Goal: Task Accomplishment & Management: Manage account settings

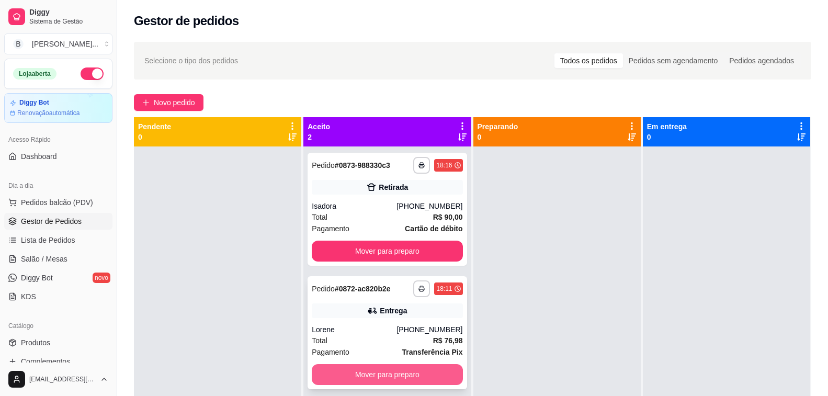
click at [360, 370] on button "Mover para preparo" at bounding box center [387, 374] width 151 height 21
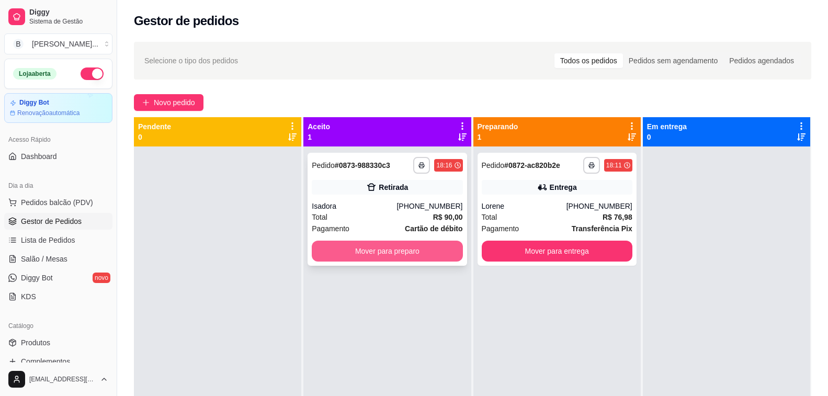
click at [381, 252] on button "Mover para preparo" at bounding box center [387, 251] width 151 height 21
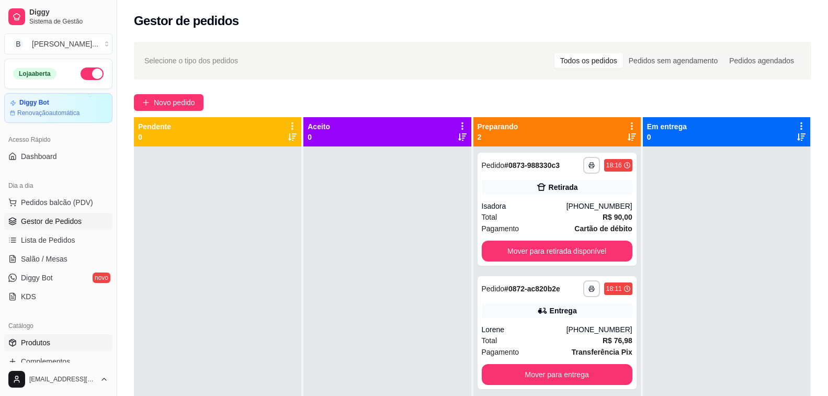
click at [53, 343] on link "Produtos" at bounding box center [58, 342] width 108 height 17
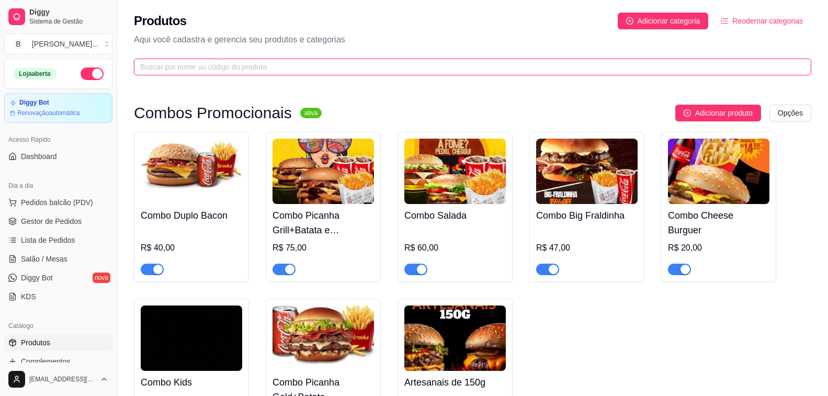
click at [171, 72] on input "text" at bounding box center [468, 67] width 656 height 12
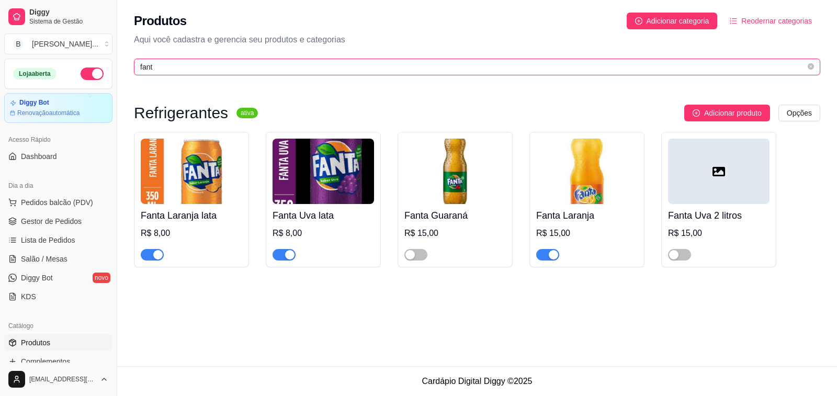
type input "fant"
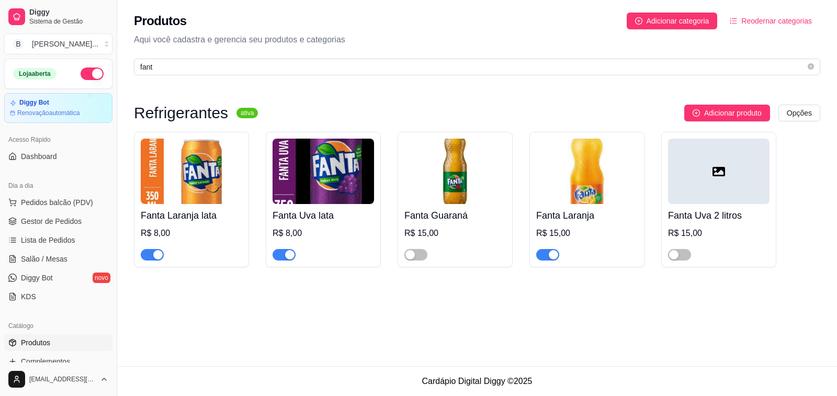
click at [550, 257] on div "button" at bounding box center [553, 254] width 9 height 9
click at [49, 216] on span "Gestor de Pedidos" at bounding box center [51, 221] width 61 height 10
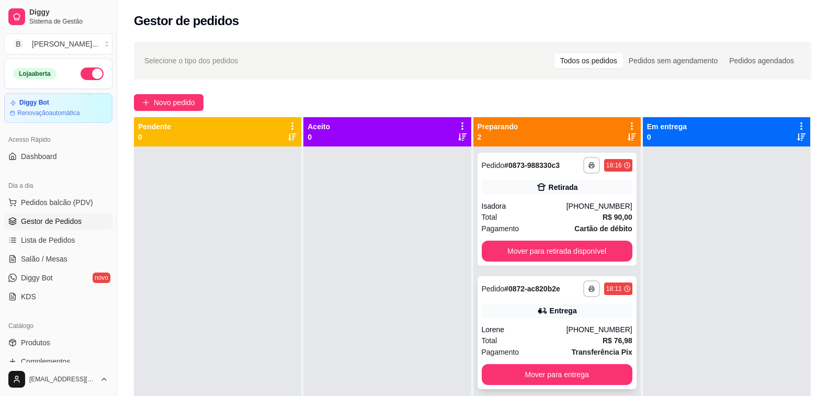
click at [515, 334] on div "Lorene" at bounding box center [524, 329] width 85 height 10
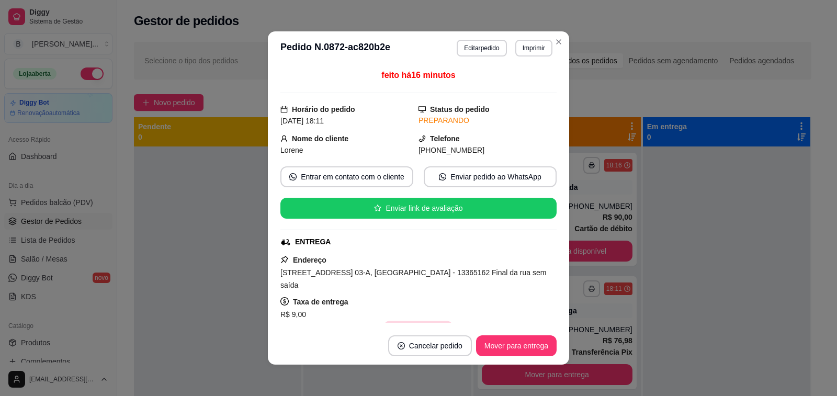
click at [414, 321] on button "Copiar Endereço" at bounding box center [419, 331] width 70 height 20
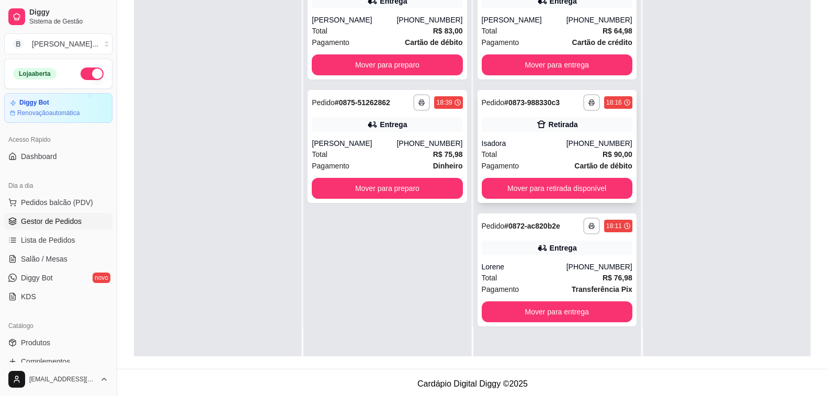
scroll to position [159, 0]
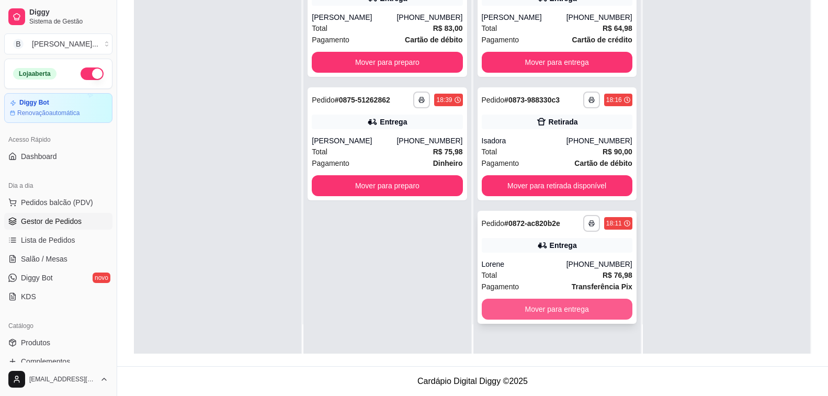
click at [517, 311] on button "Mover para entrega" at bounding box center [557, 309] width 151 height 21
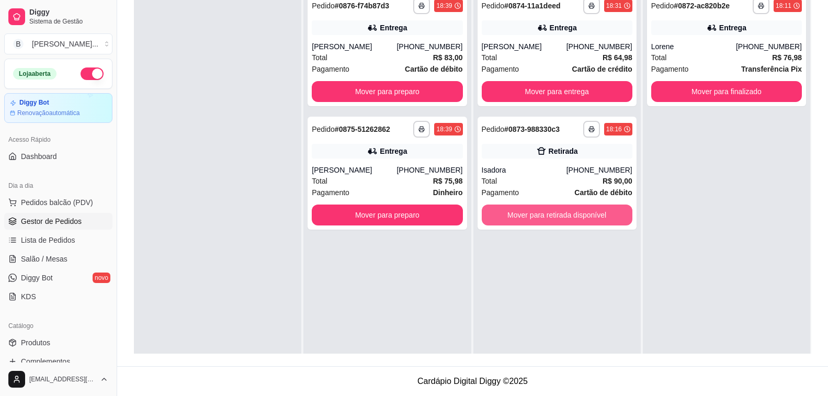
scroll to position [55, 0]
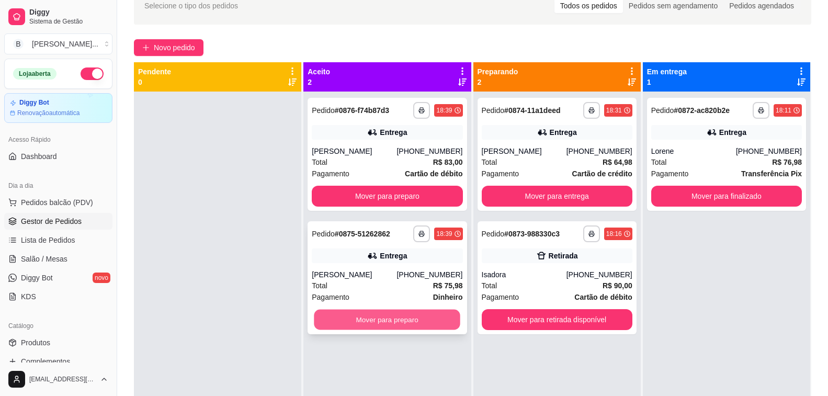
click at [366, 318] on button "Mover para preparo" at bounding box center [387, 320] width 146 height 20
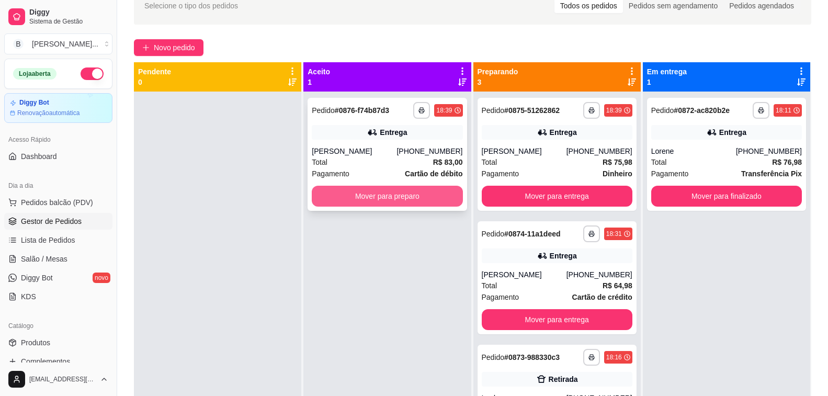
click at [379, 199] on button "Mover para preparo" at bounding box center [387, 196] width 151 height 21
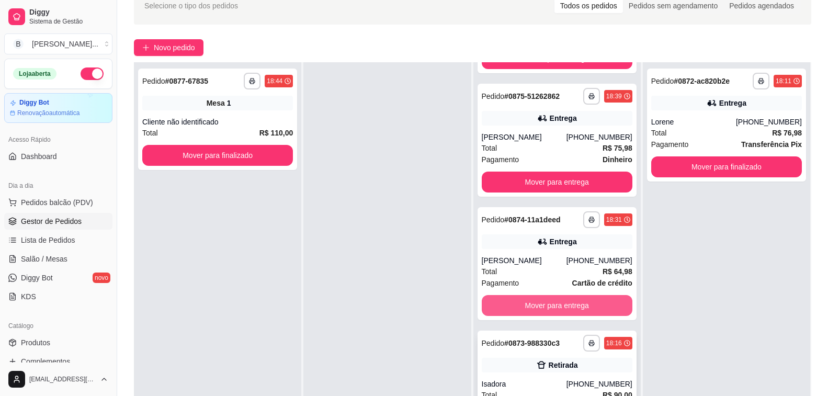
scroll to position [159, 0]
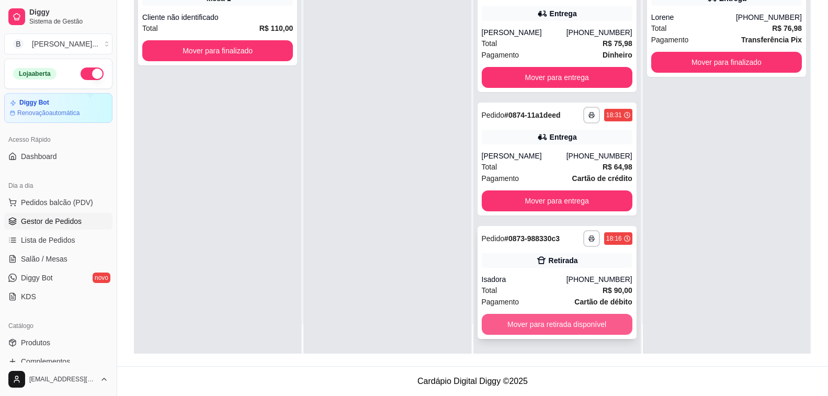
click at [537, 325] on button "Mover para retirada disponível" at bounding box center [557, 324] width 151 height 21
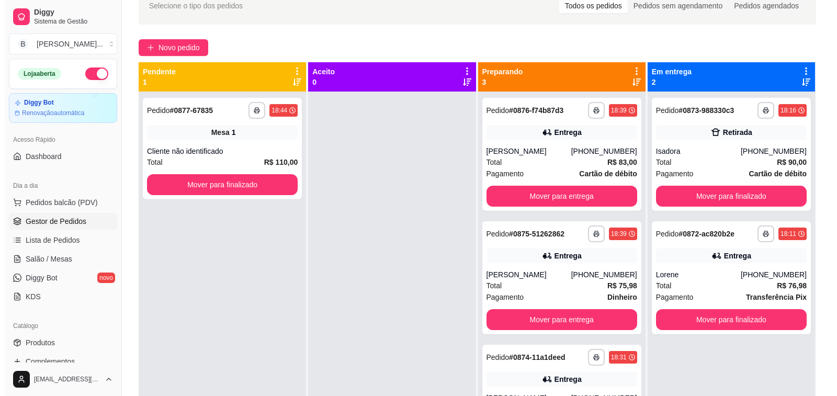
scroll to position [0, 0]
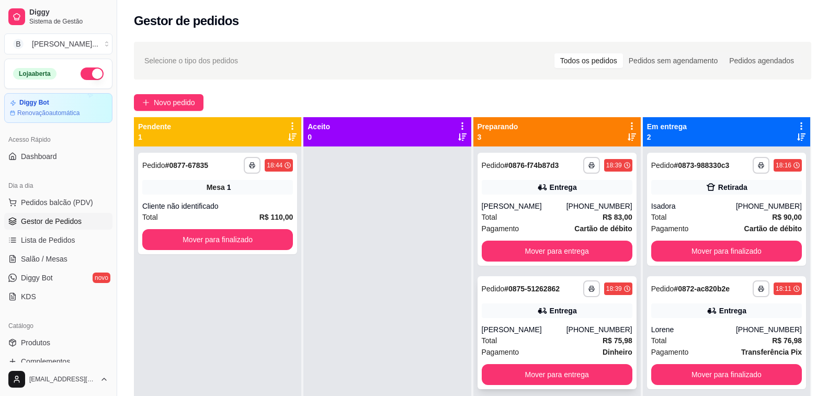
click at [521, 323] on div "**********" at bounding box center [556, 332] width 159 height 113
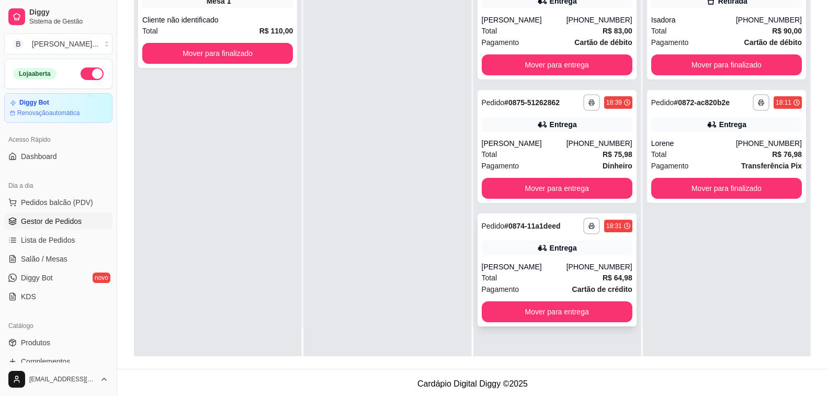
scroll to position [159, 0]
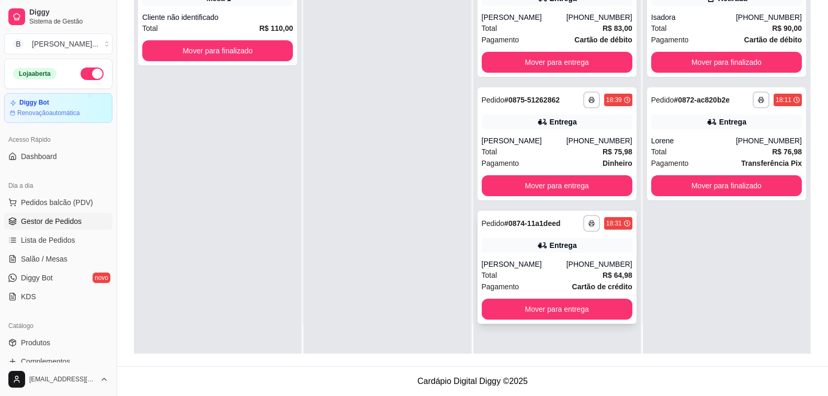
click at [550, 249] on div "Entrega" at bounding box center [563, 245] width 27 height 10
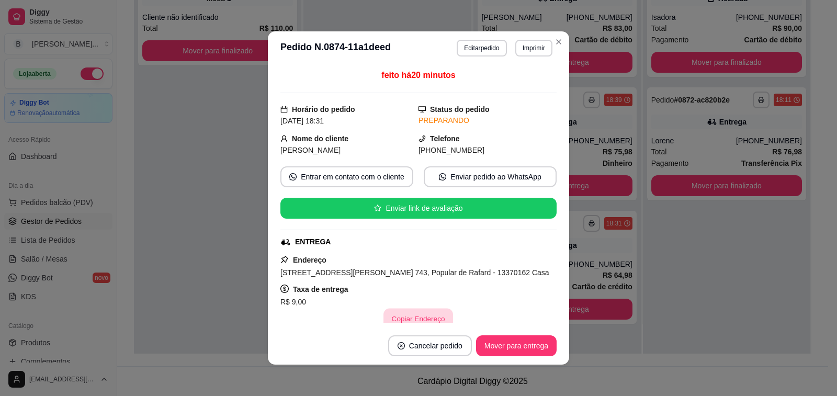
click at [424, 317] on button "Copiar Endereço" at bounding box center [419, 319] width 70 height 20
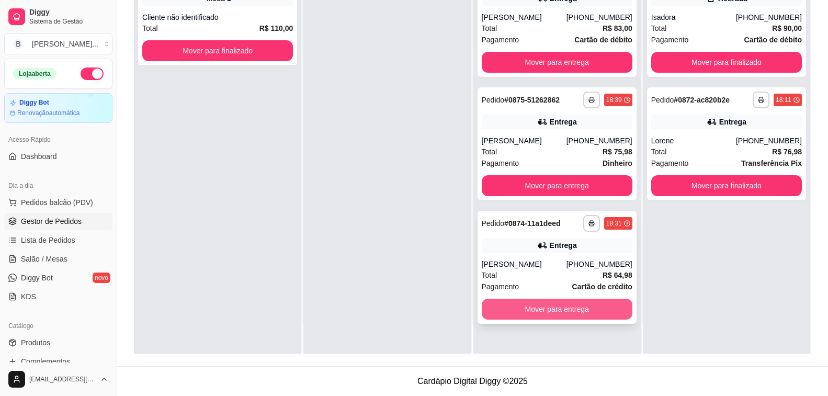
click at [603, 304] on button "Mover para entrega" at bounding box center [557, 309] width 151 height 21
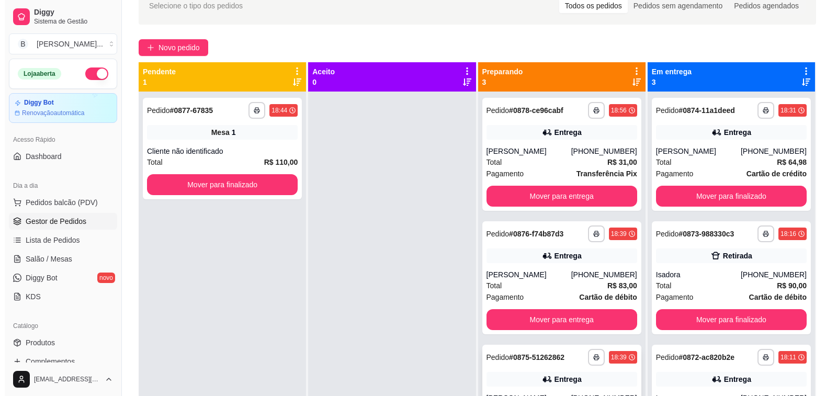
scroll to position [29, 0]
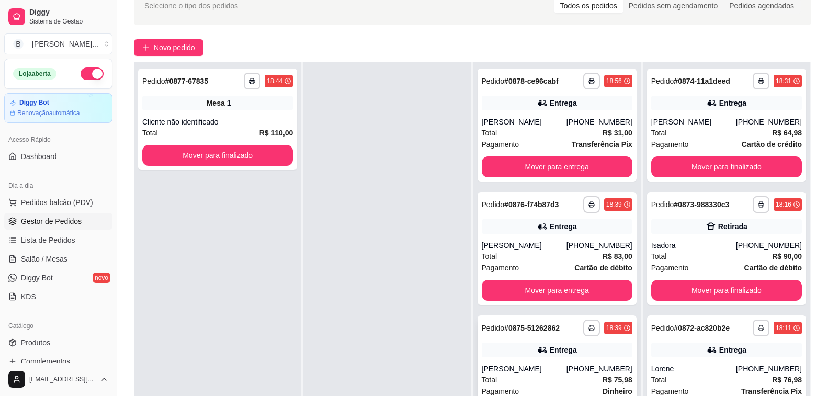
click at [531, 364] on div "[PERSON_NAME]" at bounding box center [524, 368] width 85 height 10
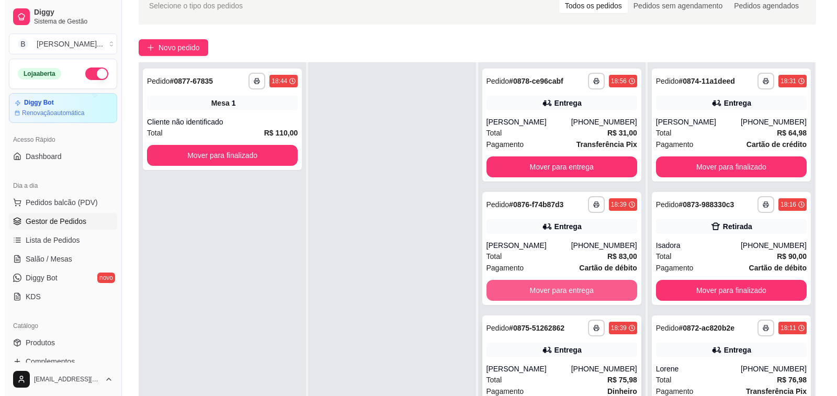
scroll to position [159, 0]
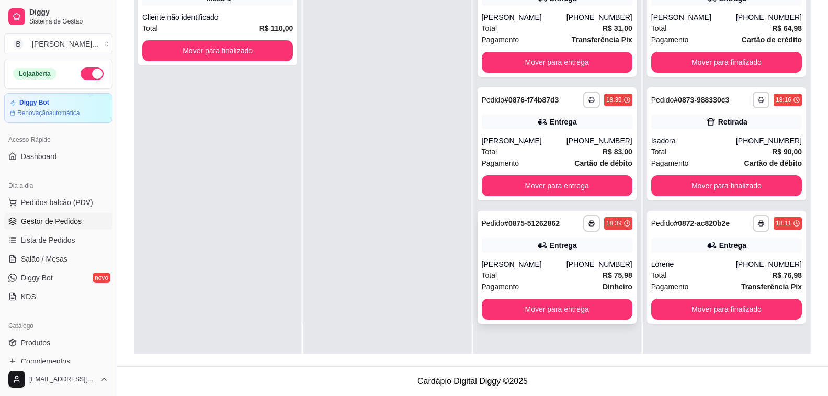
click at [517, 256] on div "**********" at bounding box center [556, 267] width 159 height 113
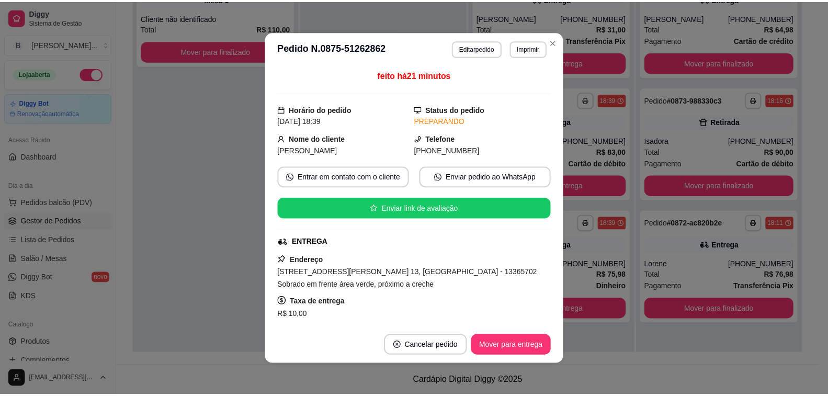
scroll to position [52, 0]
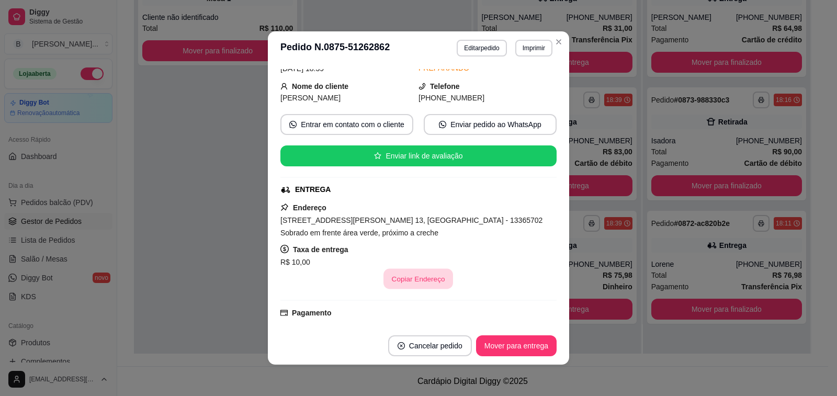
click at [395, 278] on button "Copiar Endereço" at bounding box center [419, 279] width 70 height 20
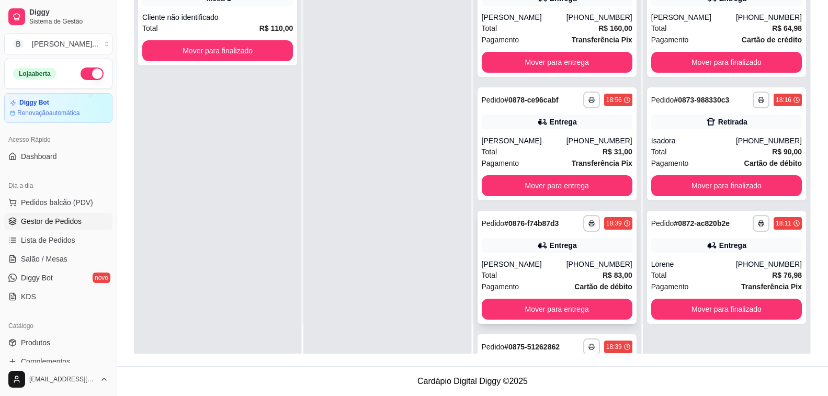
scroll to position [108, 0]
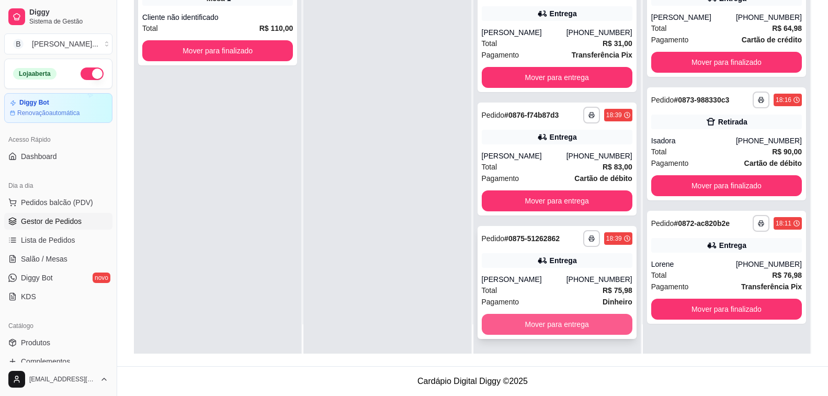
click at [543, 327] on button "Mover para entrega" at bounding box center [557, 324] width 151 height 21
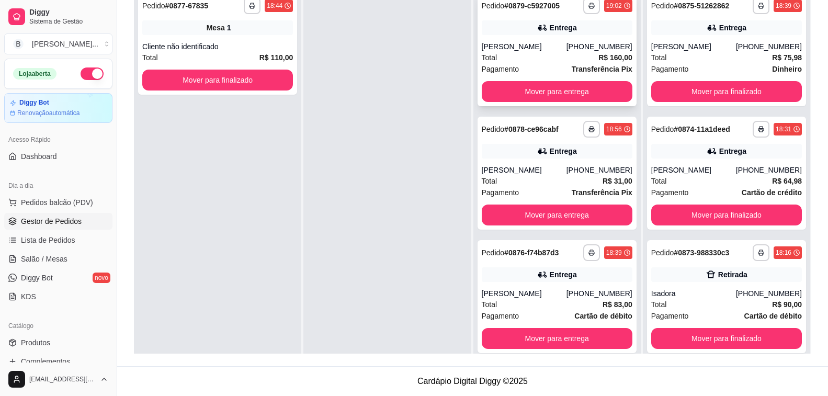
scroll to position [0, 0]
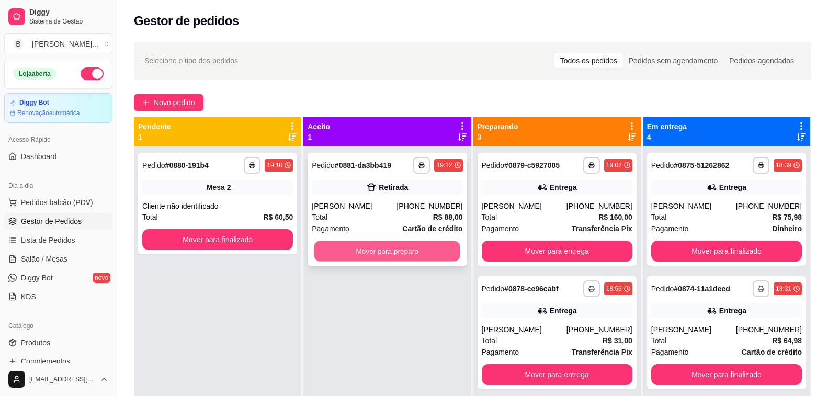
click at [362, 261] on button "Mover para preparo" at bounding box center [387, 251] width 146 height 20
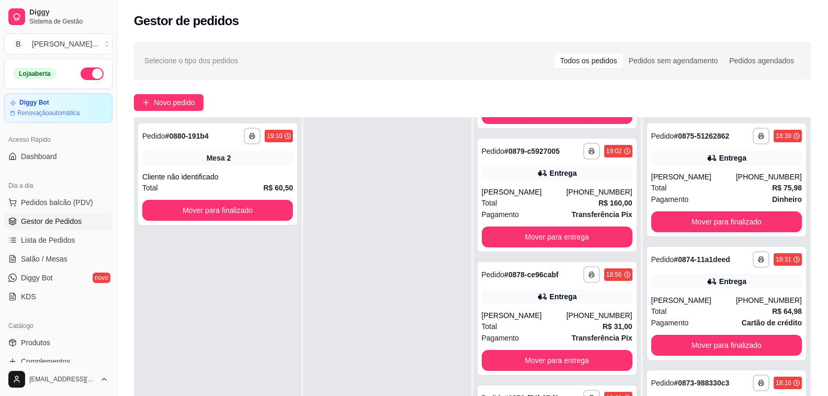
scroll to position [159, 0]
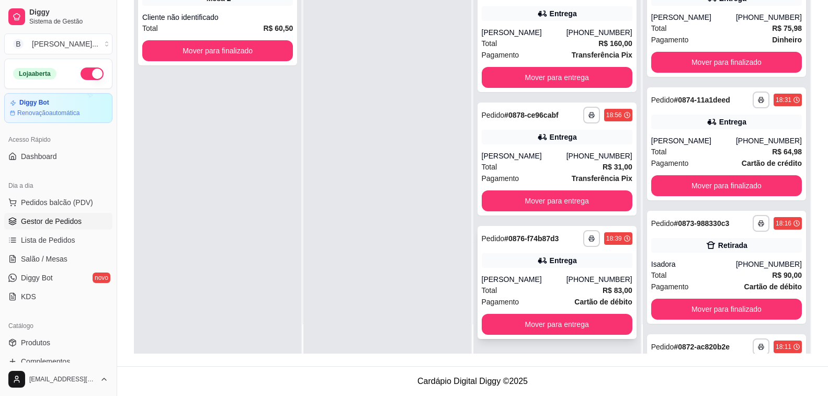
click at [521, 286] on div "Total R$ 83,00" at bounding box center [557, 290] width 151 height 12
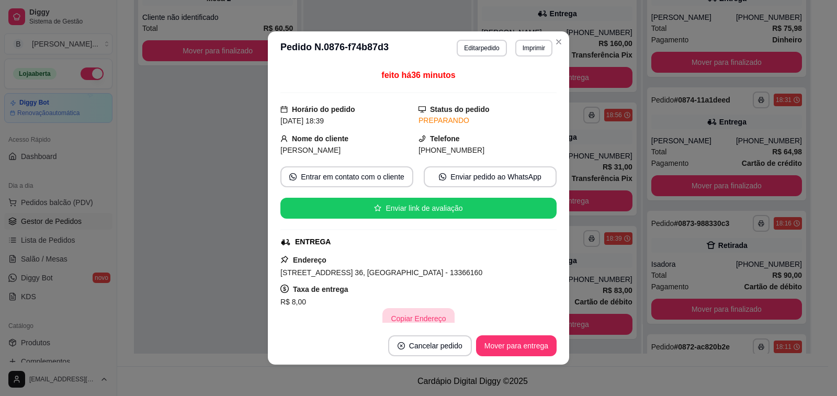
click at [410, 316] on button "Copiar Endereço" at bounding box center [418, 318] width 72 height 21
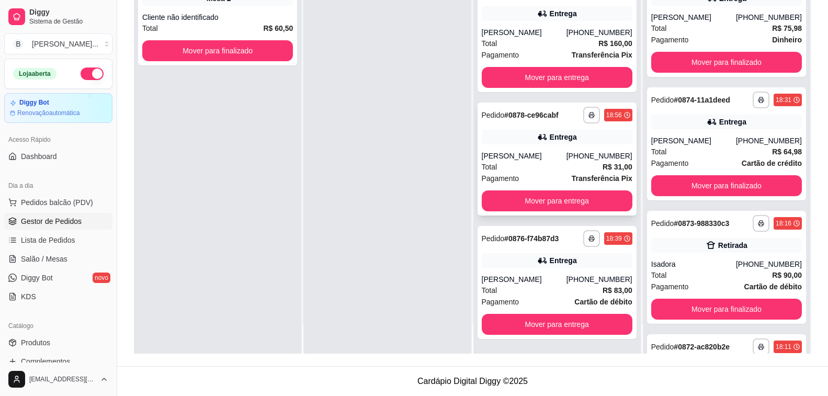
click at [510, 160] on div "[PERSON_NAME]" at bounding box center [524, 156] width 85 height 10
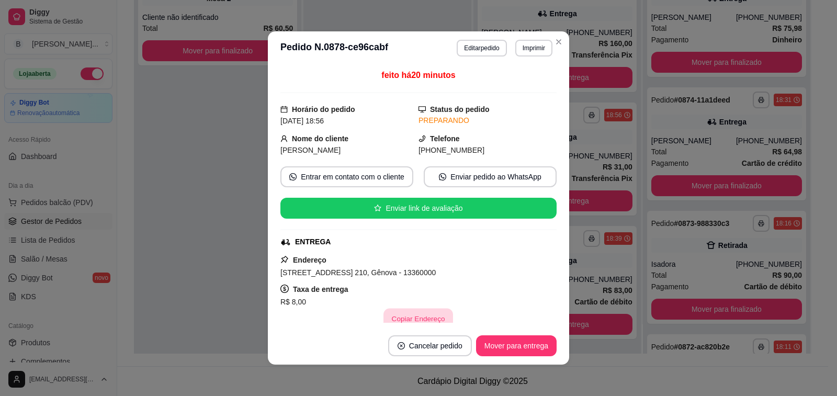
click at [406, 314] on button "Copiar Endereço" at bounding box center [419, 319] width 70 height 20
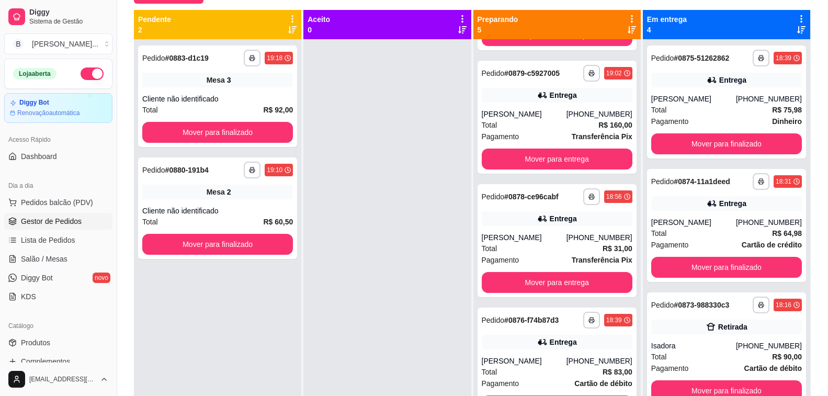
scroll to position [0, 0]
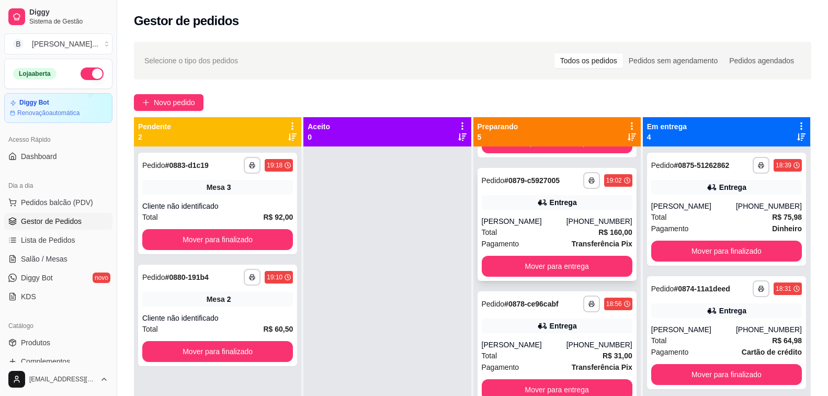
drag, startPoint x: 512, startPoint y: 255, endPoint x: 530, endPoint y: 257, distance: 17.9
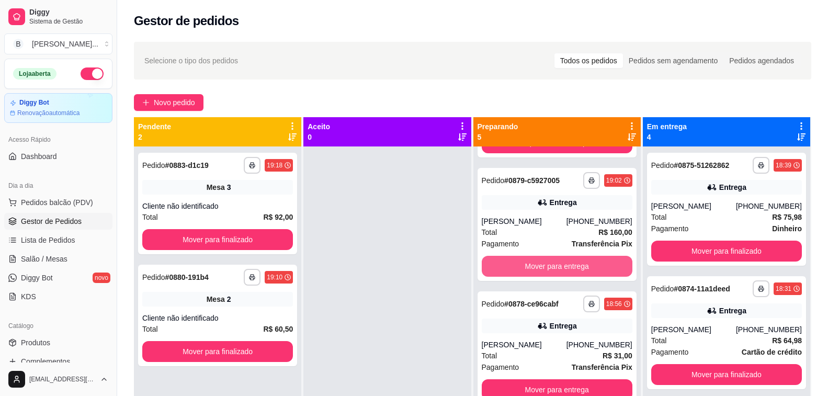
scroll to position [138, 0]
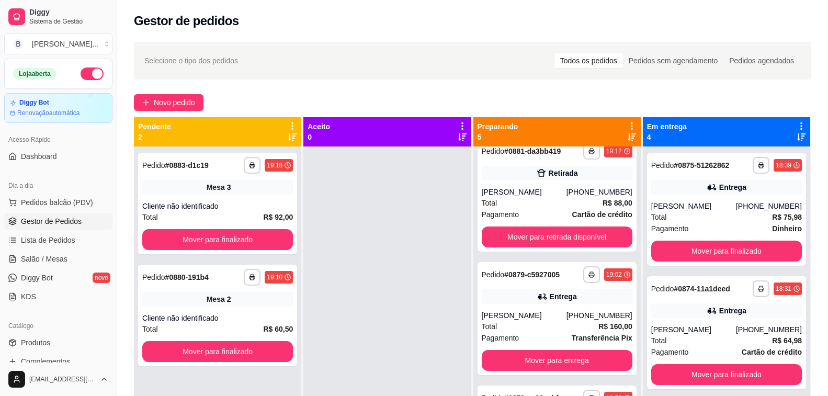
click at [398, 298] on div at bounding box center [386, 344] width 167 height 396
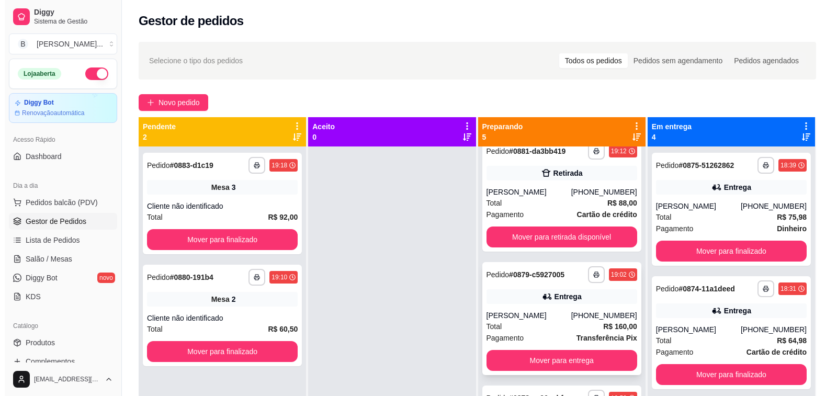
scroll to position [0, 0]
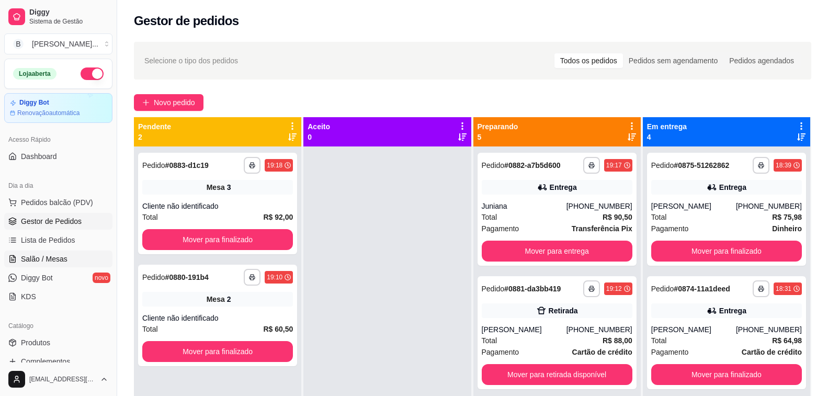
click at [51, 258] on span "Salão / Mesas" at bounding box center [44, 259] width 47 height 10
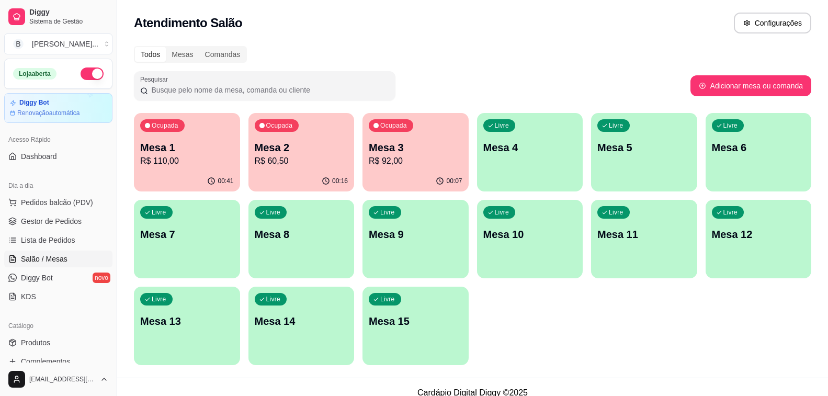
click at [212, 163] on p "R$ 110,00" at bounding box center [187, 161] width 94 height 13
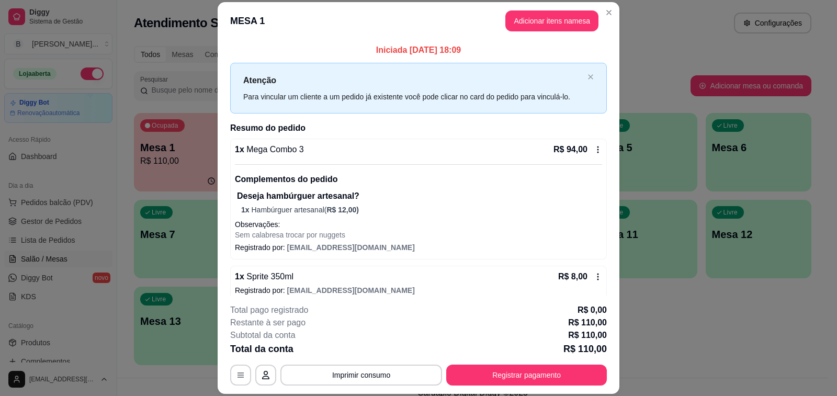
scroll to position [31, 0]
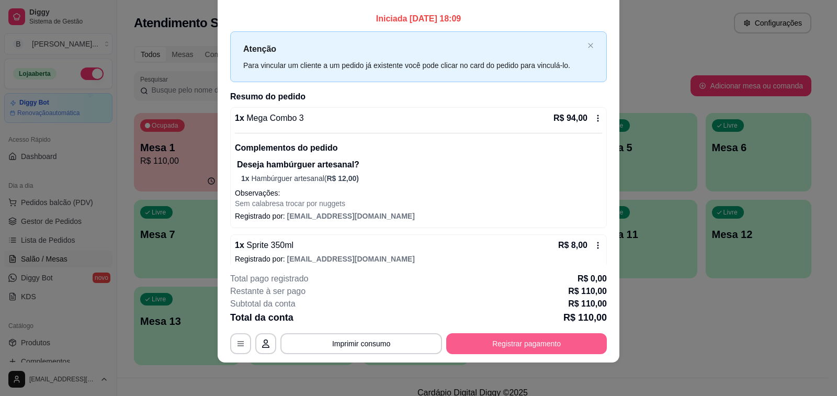
click at [499, 346] on button "Registrar pagamento" at bounding box center [526, 343] width 161 height 21
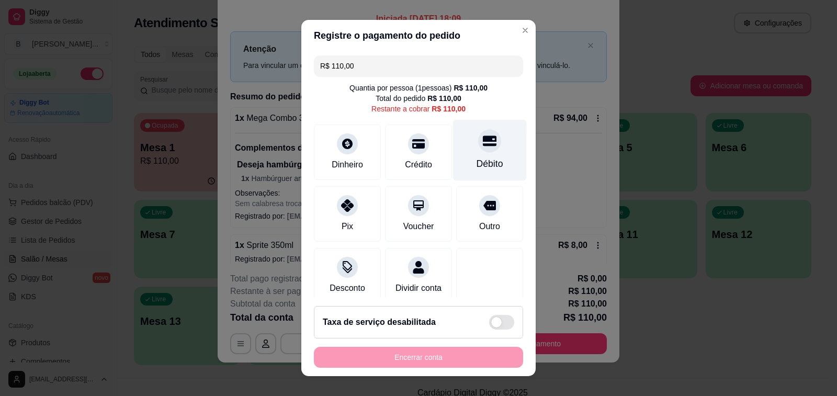
click at [478, 149] on div at bounding box center [489, 140] width 23 height 23
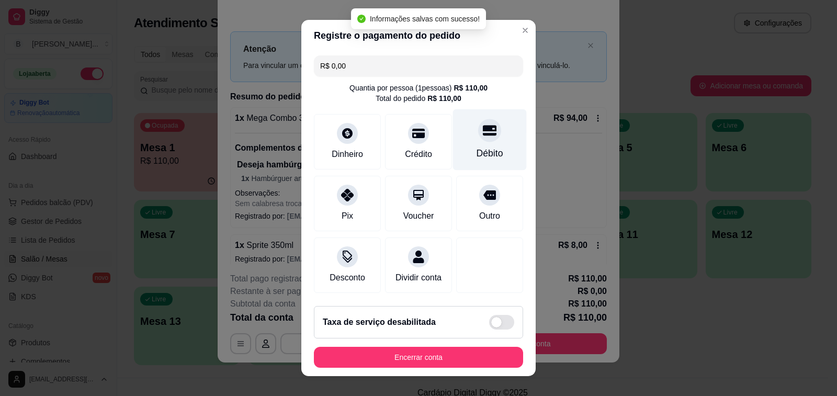
type input "R$ 0,00"
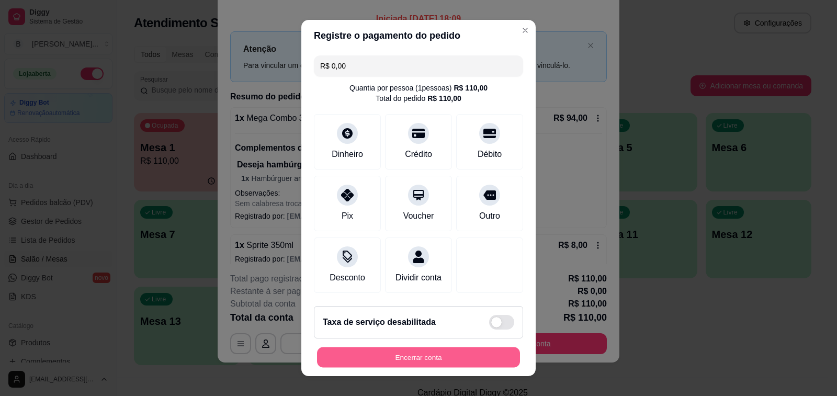
click at [431, 351] on button "Encerrar conta" at bounding box center [418, 357] width 203 height 20
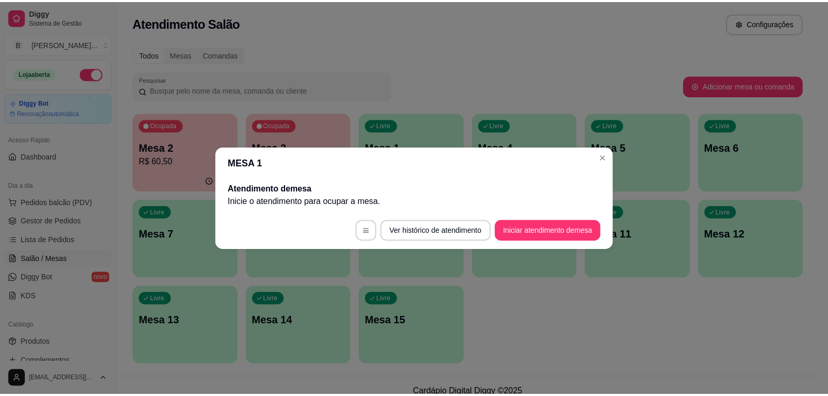
scroll to position [0, 0]
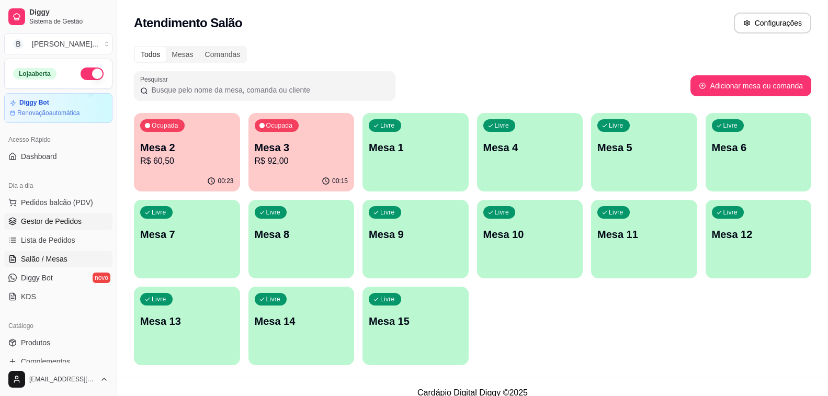
click at [47, 225] on span "Gestor de Pedidos" at bounding box center [51, 221] width 61 height 10
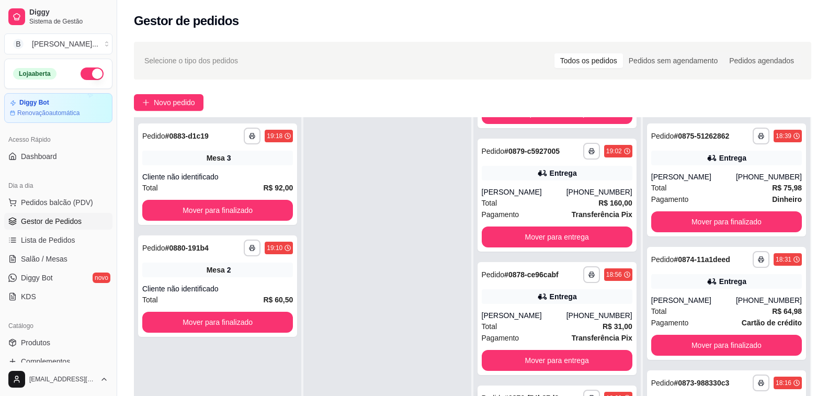
scroll to position [105, 0]
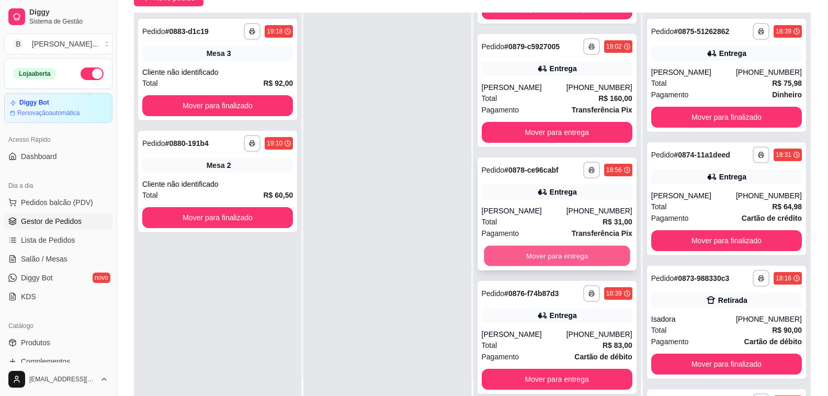
click at [546, 250] on button "Mover para entrega" at bounding box center [557, 256] width 146 height 20
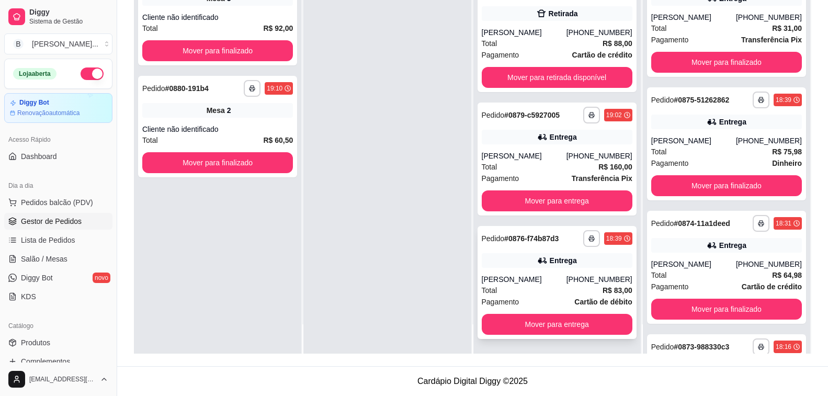
scroll to position [242, 0]
click at [523, 330] on button "Mover para entrega" at bounding box center [557, 324] width 151 height 21
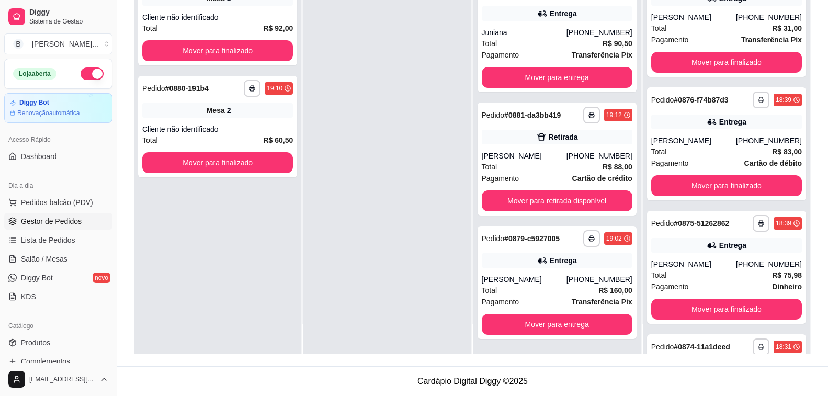
scroll to position [119, 0]
click at [303, 222] on div at bounding box center [386, 156] width 167 height 396
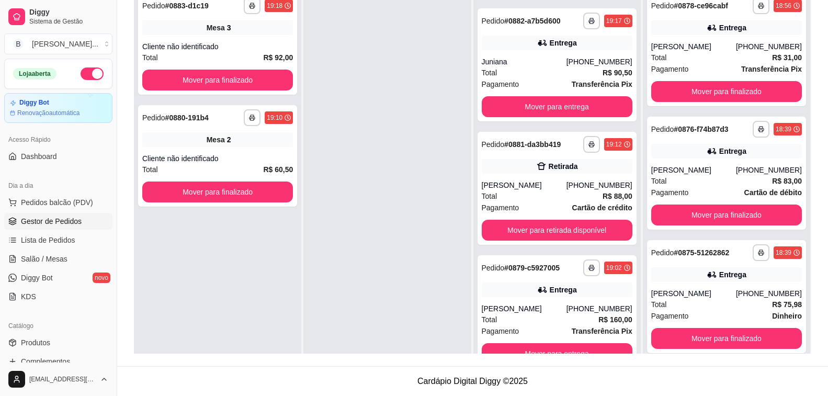
scroll to position [29, 0]
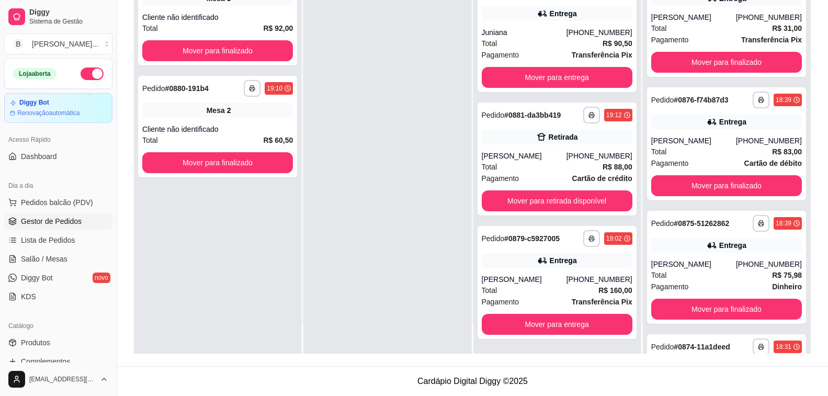
drag, startPoint x: 310, startPoint y: 130, endPoint x: 323, endPoint y: 133, distance: 13.4
click at [310, 130] on div at bounding box center [386, 156] width 167 height 396
click at [534, 282] on div "[PERSON_NAME]" at bounding box center [524, 279] width 85 height 10
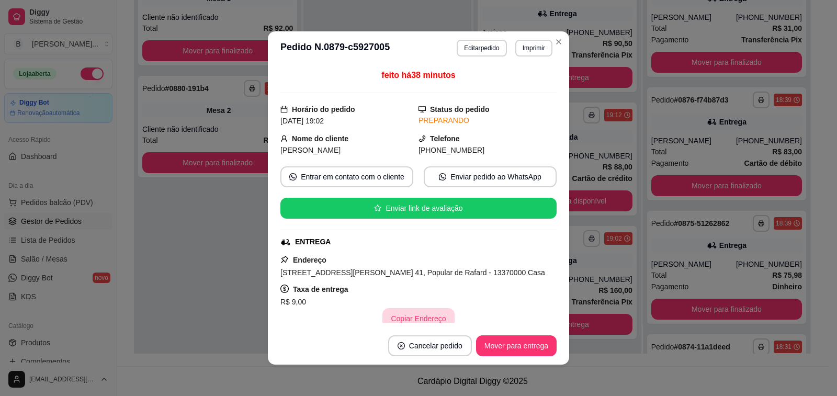
click at [411, 315] on button "Copiar Endereço" at bounding box center [418, 318] width 72 height 21
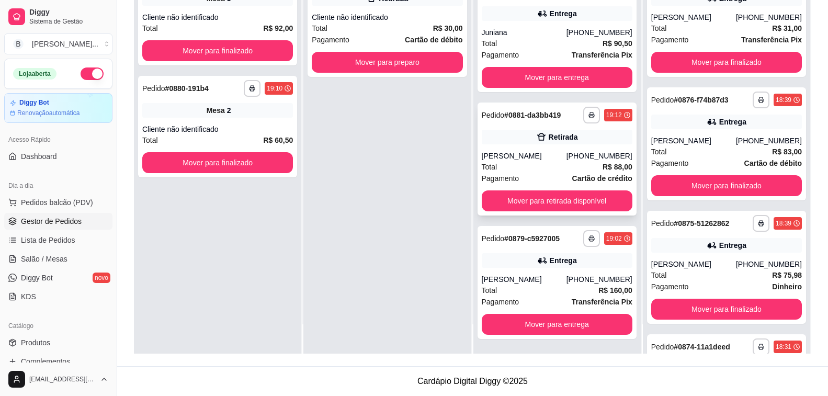
scroll to position [14, 0]
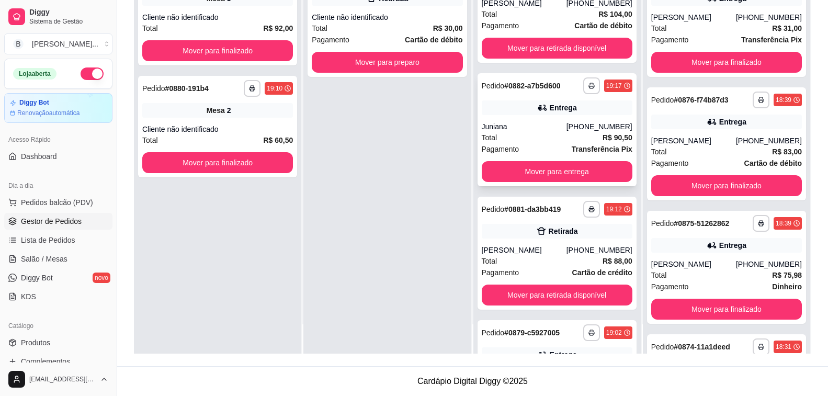
click at [551, 132] on div "Total R$ 90,50" at bounding box center [557, 138] width 151 height 12
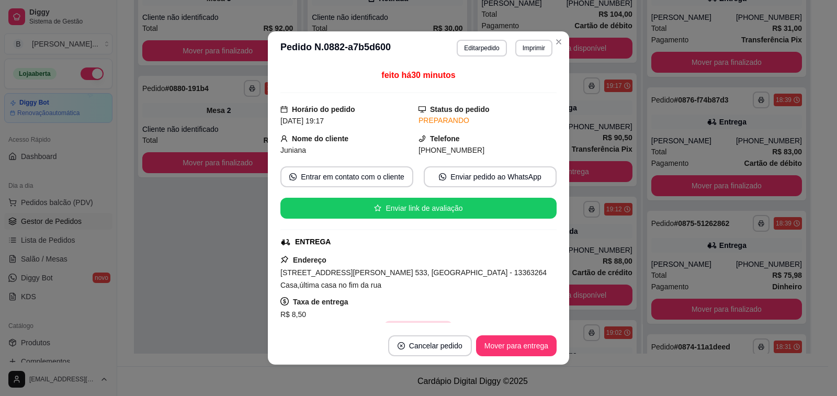
click at [419, 321] on button "Copiar Endereço" at bounding box center [419, 331] width 70 height 20
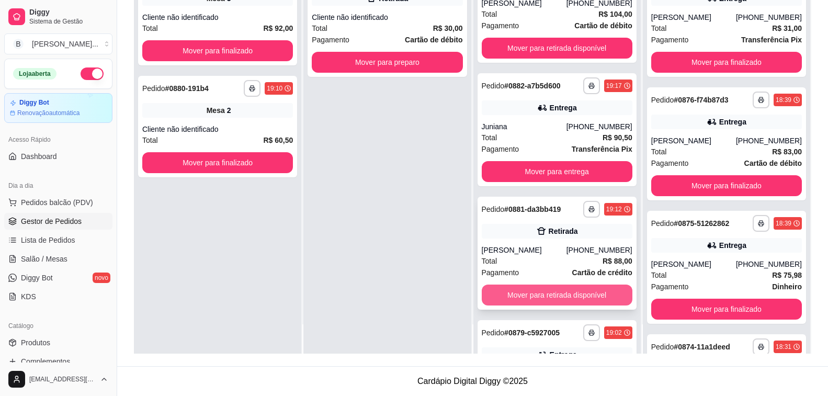
scroll to position [119, 0]
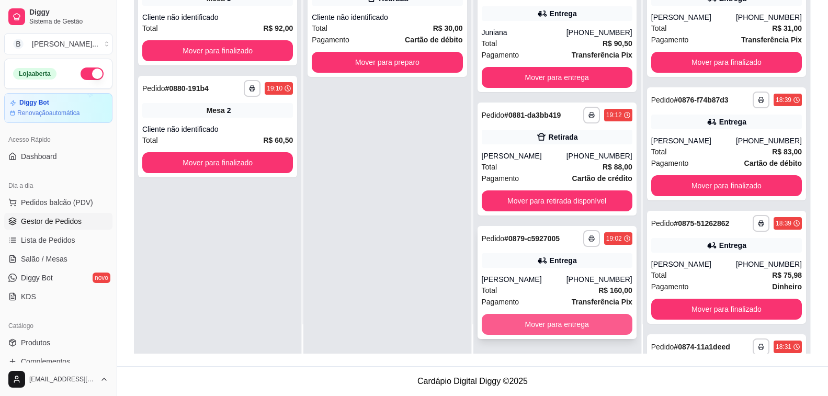
click at [534, 321] on button "Mover para entrega" at bounding box center [557, 324] width 151 height 21
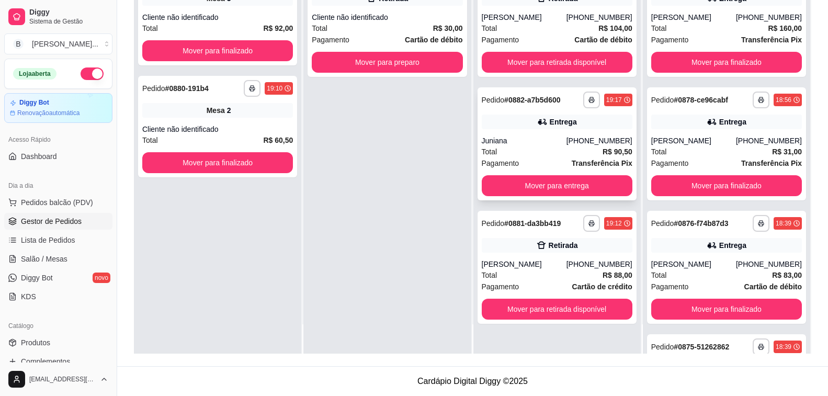
scroll to position [0, 0]
click at [523, 186] on button "Mover para entrega" at bounding box center [557, 185] width 151 height 21
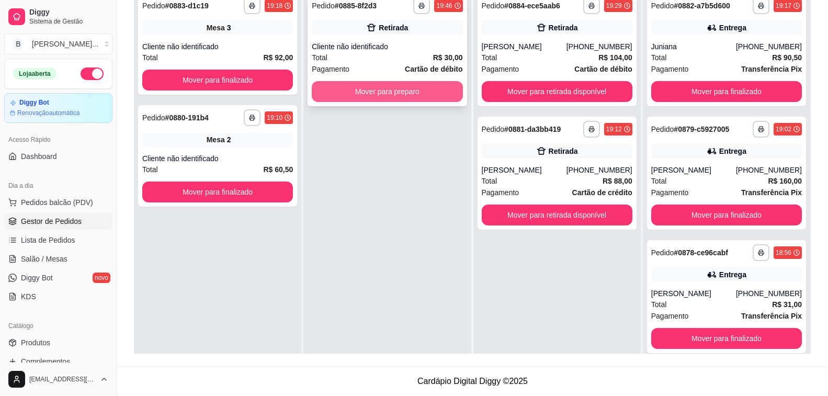
click at [416, 99] on button "Mover para preparo" at bounding box center [387, 91] width 151 height 21
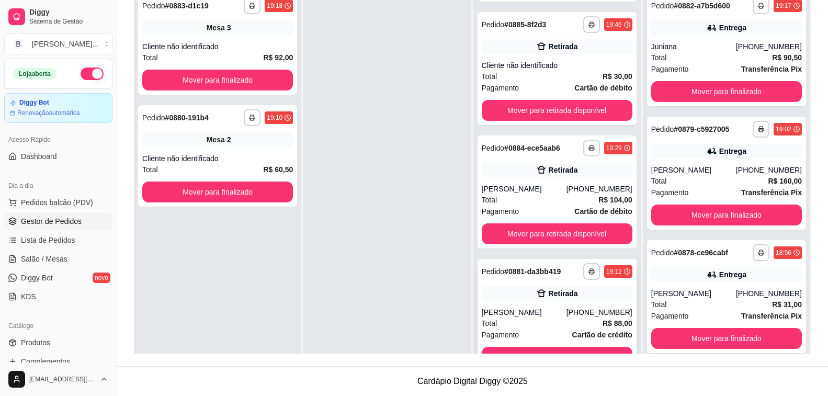
scroll to position [119, 0]
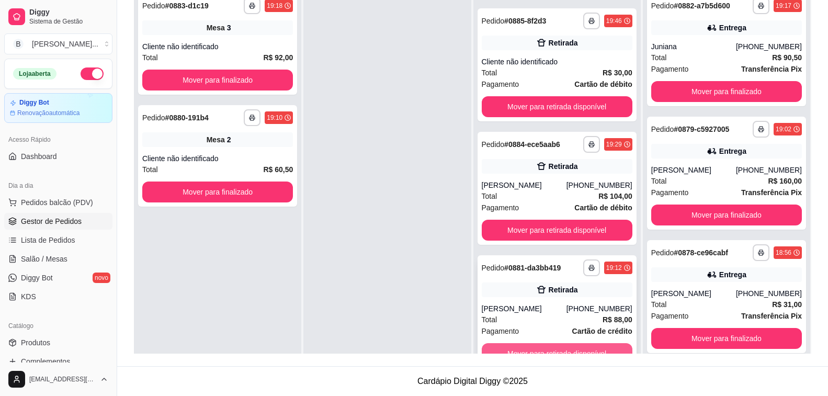
click at [533, 350] on button "Mover para retirada disponível" at bounding box center [557, 353] width 151 height 21
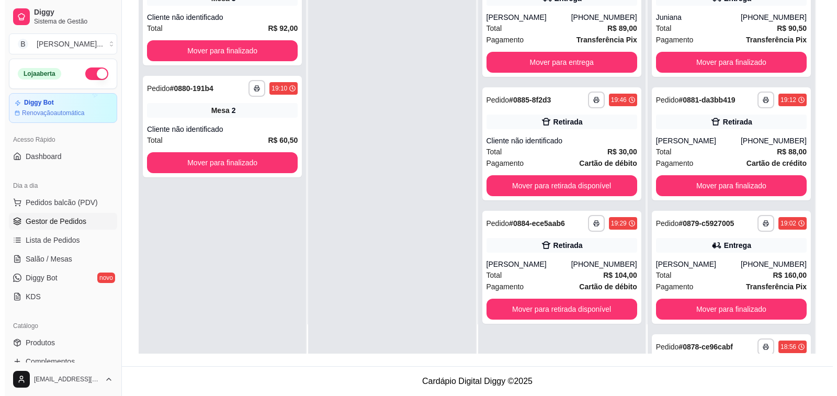
scroll to position [0, 0]
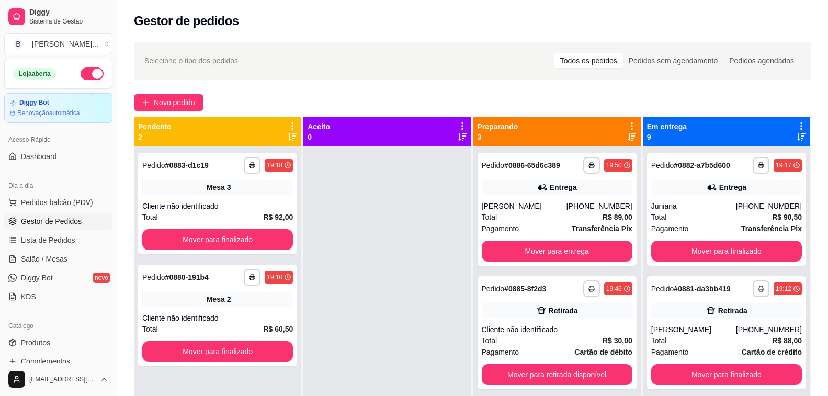
click at [389, 272] on div at bounding box center [386, 344] width 167 height 396
click at [53, 260] on span "Salão / Mesas" at bounding box center [44, 259] width 47 height 10
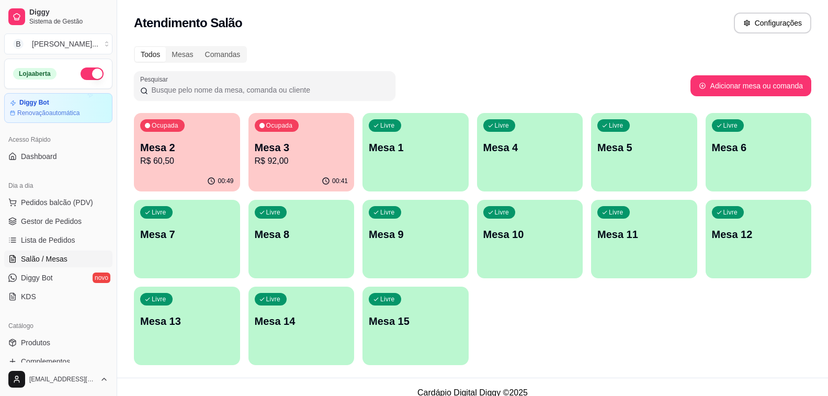
click at [324, 164] on p "R$ 92,00" at bounding box center [302, 161] width 94 height 13
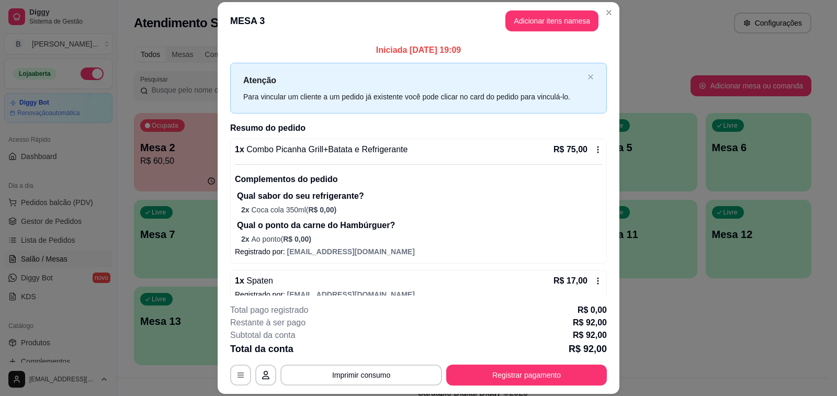
scroll to position [15, 0]
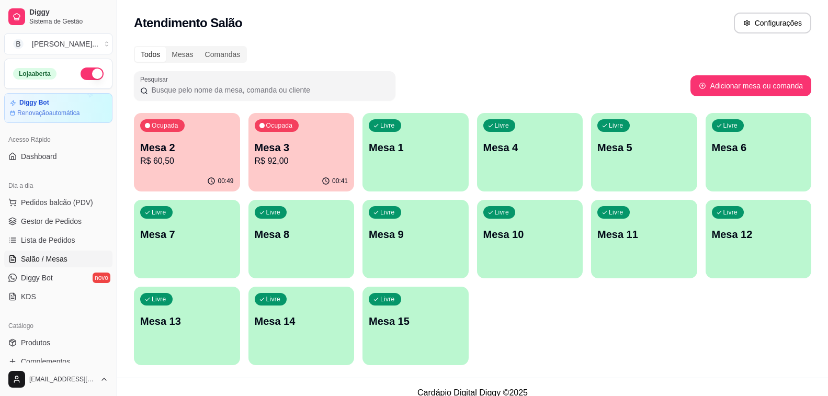
click at [216, 169] on div "Ocupada Mesa 2 R$ 60,50" at bounding box center [187, 142] width 106 height 58
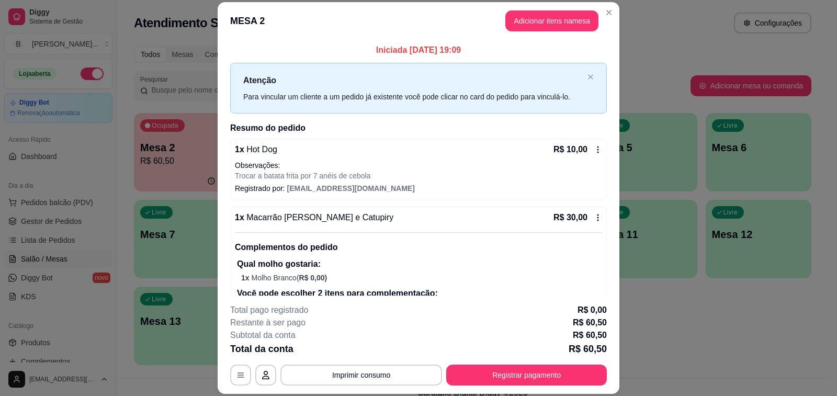
scroll to position [168, 0]
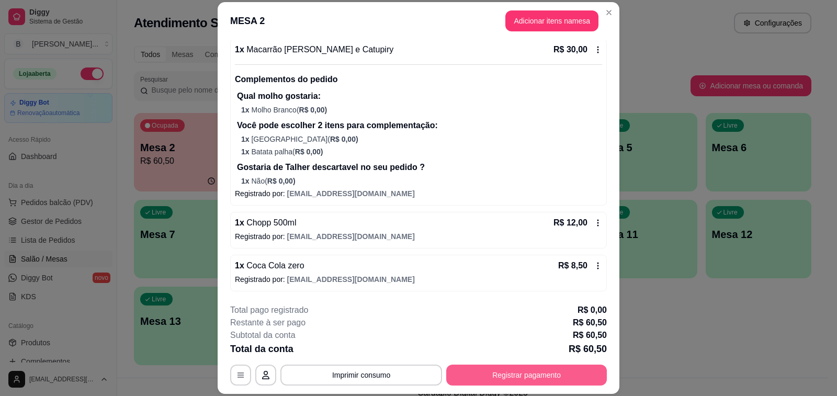
click at [509, 374] on button "Registrar pagamento" at bounding box center [526, 374] width 161 height 21
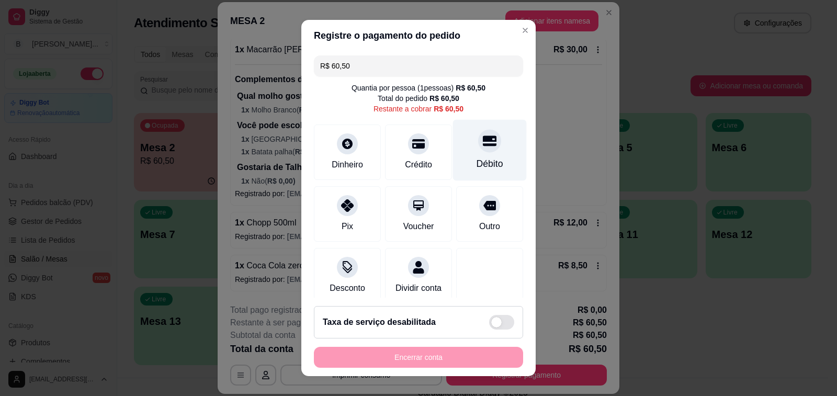
click at [478, 152] on div at bounding box center [489, 140] width 23 height 23
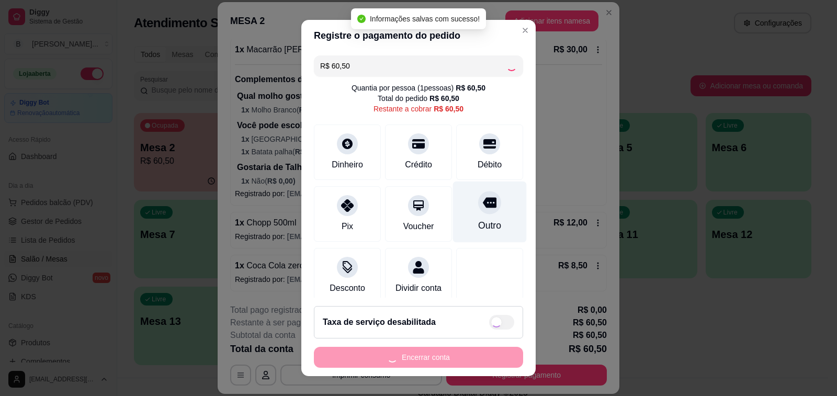
type input "R$ 0,00"
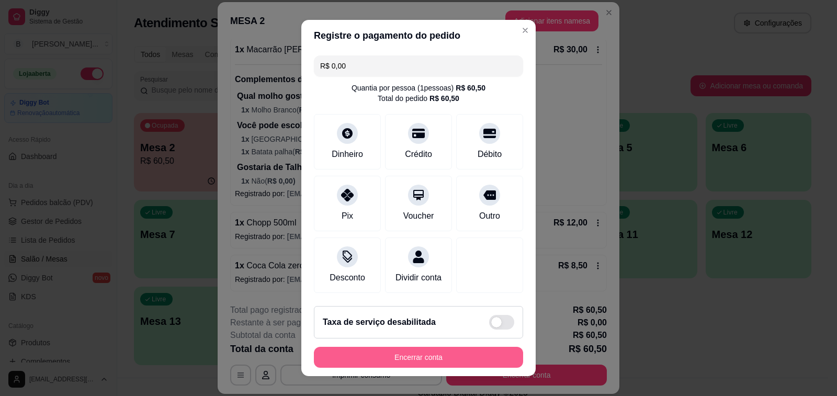
click at [433, 363] on button "Encerrar conta" at bounding box center [418, 357] width 209 height 21
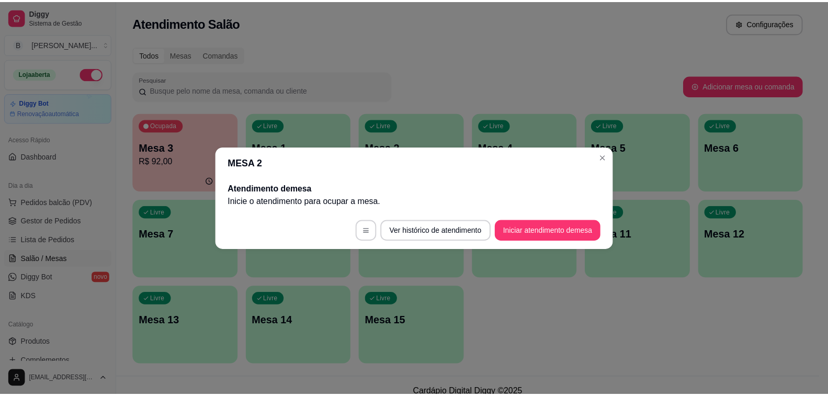
scroll to position [0, 0]
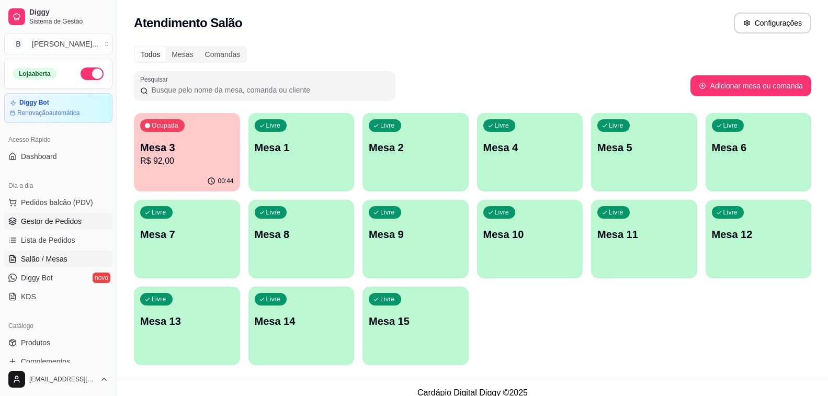
click at [54, 225] on span "Gestor de Pedidos" at bounding box center [51, 221] width 61 height 10
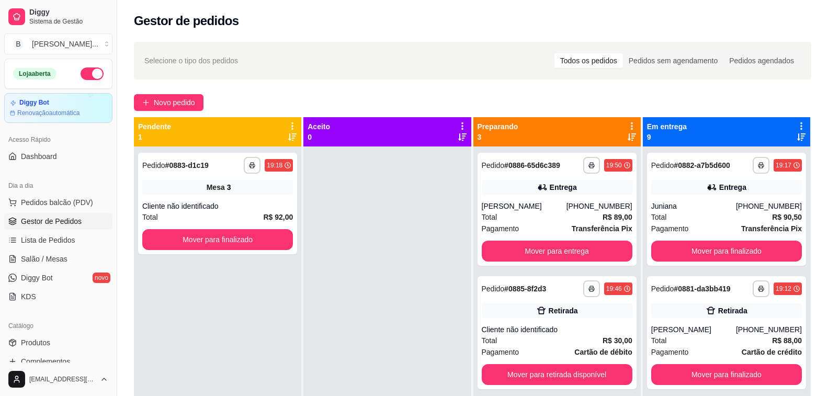
click at [268, 281] on div "**********" at bounding box center [217, 344] width 167 height 396
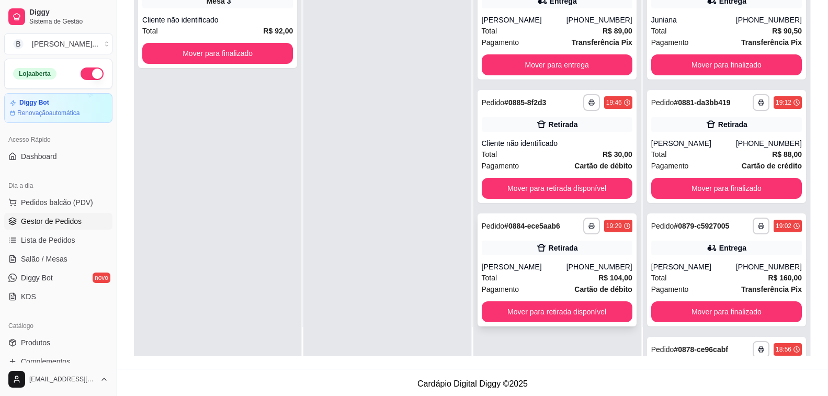
scroll to position [159, 0]
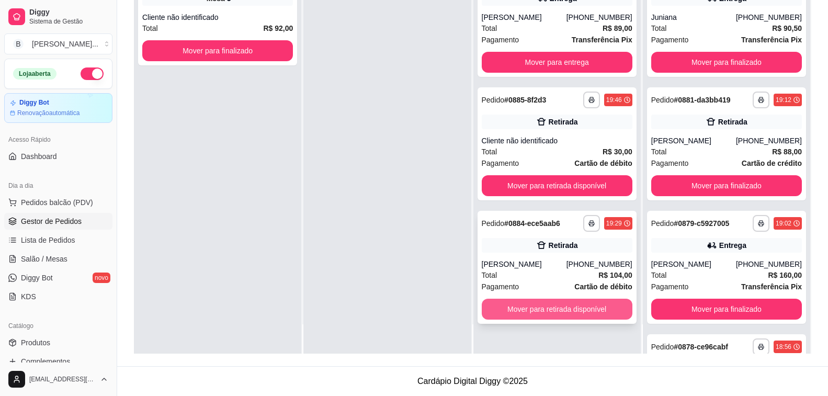
click at [511, 310] on button "Mover para retirada disponível" at bounding box center [557, 309] width 151 height 21
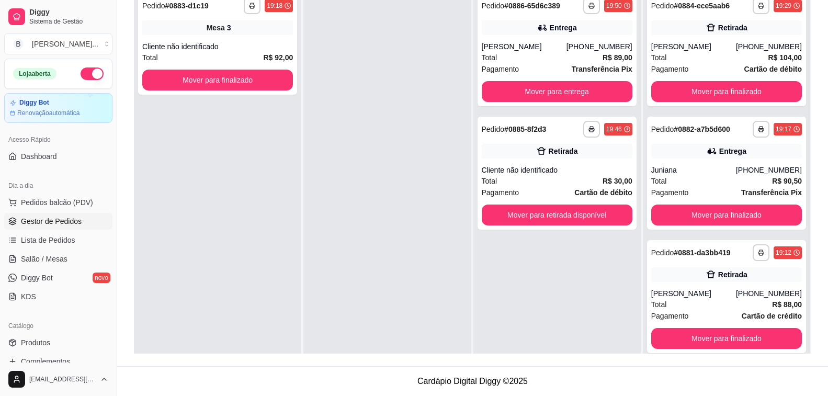
scroll to position [0, 0]
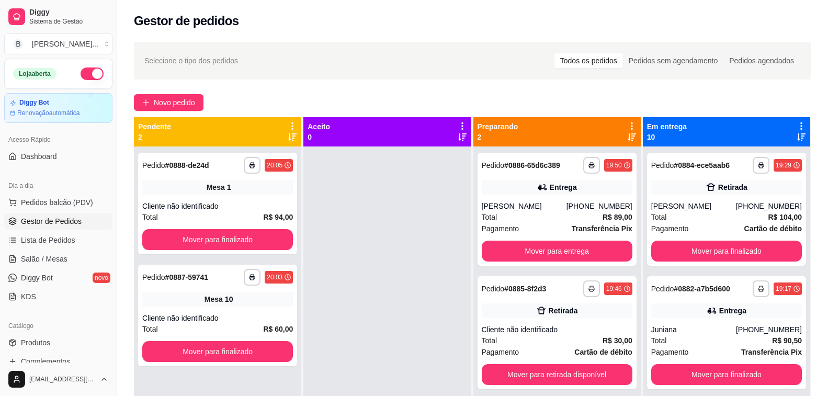
click at [48, 255] on span "Salão / Mesas" at bounding box center [44, 259] width 47 height 10
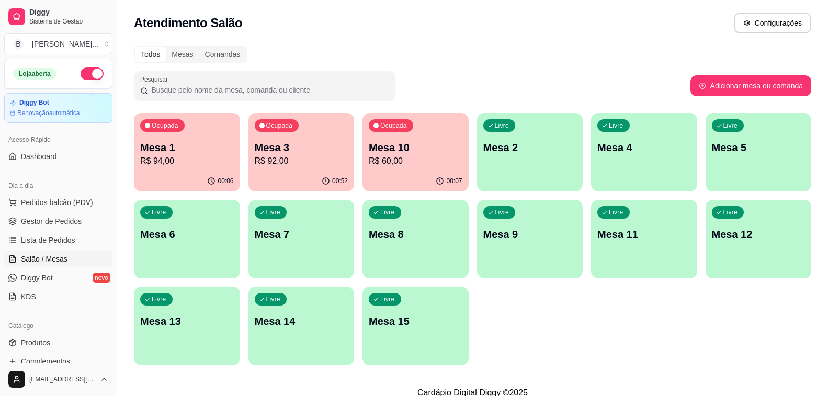
click at [324, 158] on p "R$ 92,00" at bounding box center [302, 161] width 94 height 13
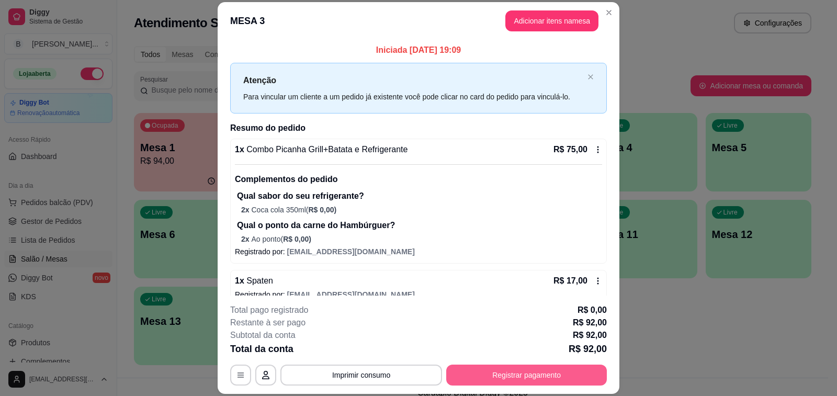
click at [517, 377] on button "Registrar pagamento" at bounding box center [526, 374] width 161 height 21
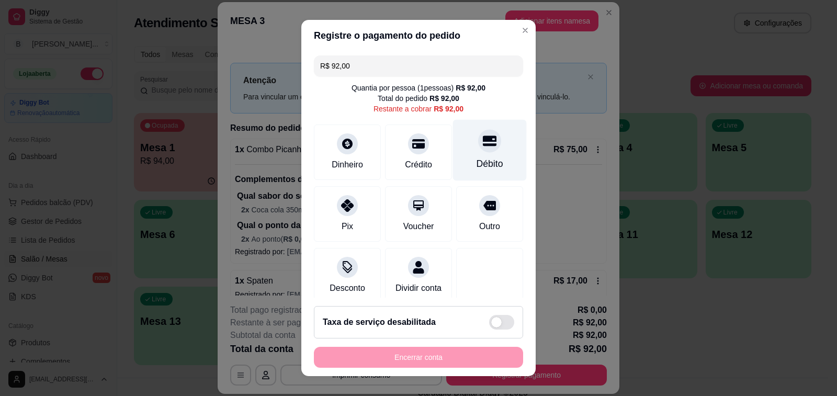
click at [470, 155] on div "Débito" at bounding box center [490, 150] width 74 height 61
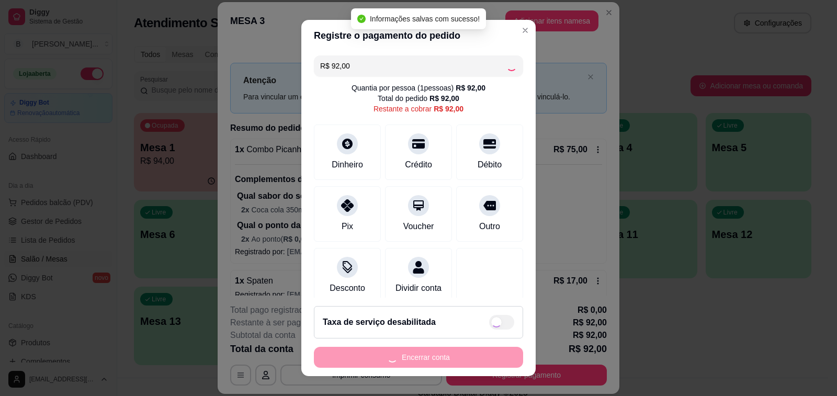
type input "R$ 0,00"
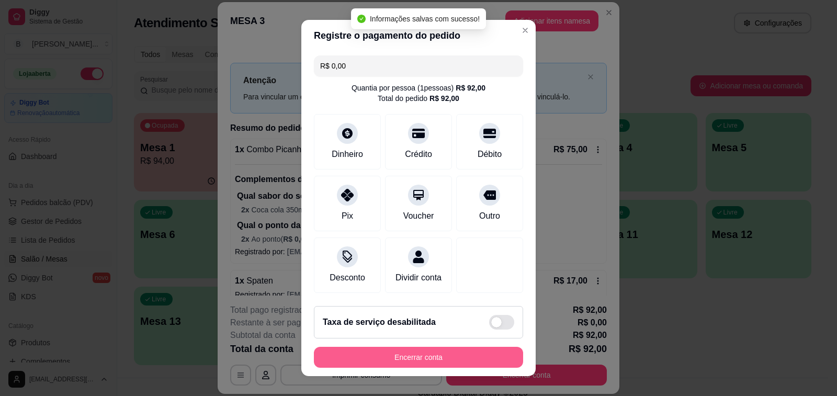
click at [444, 360] on button "Encerrar conta" at bounding box center [418, 357] width 209 height 21
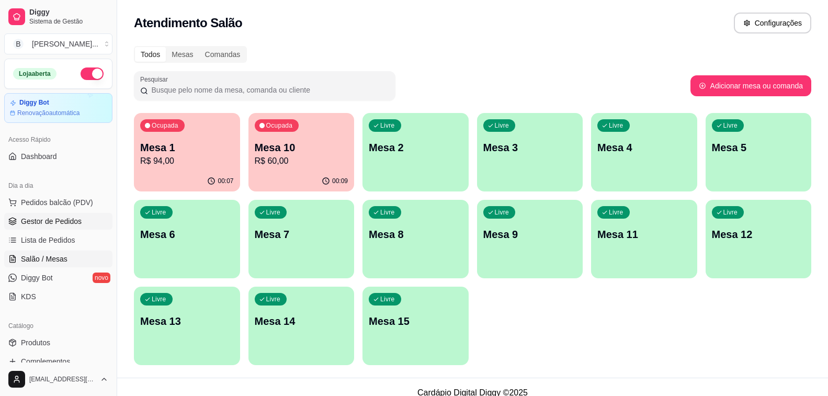
click at [75, 222] on span "Gestor de Pedidos" at bounding box center [51, 221] width 61 height 10
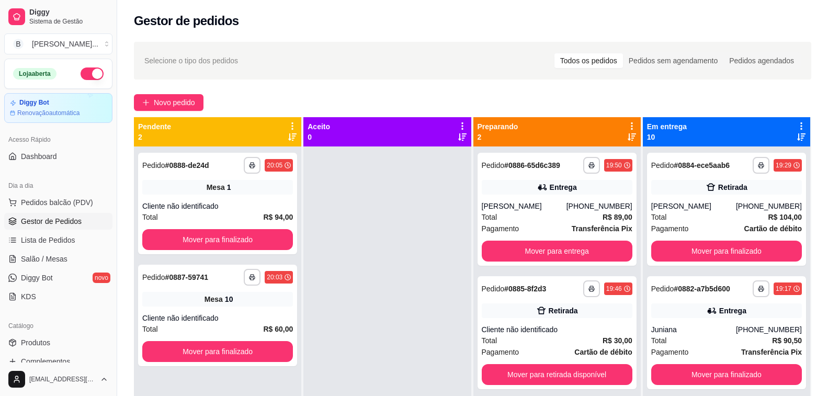
click at [298, 79] on div "**********" at bounding box center [472, 281] width 711 height 490
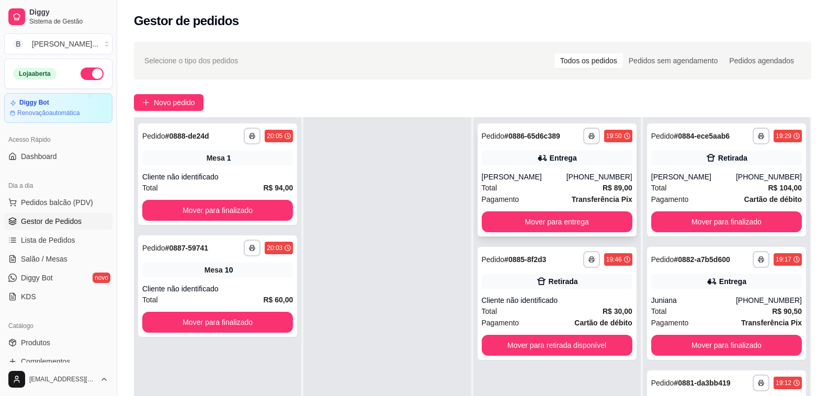
click at [534, 178] on div "[PERSON_NAME]" at bounding box center [524, 177] width 85 height 10
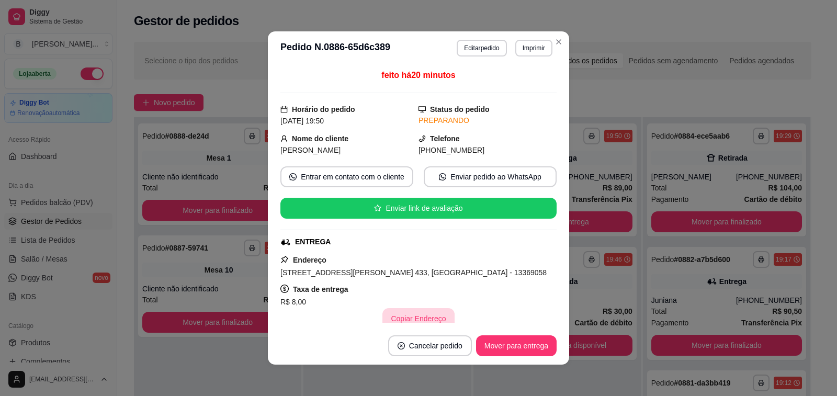
click at [408, 313] on button "Copiar Endereço" at bounding box center [418, 318] width 72 height 21
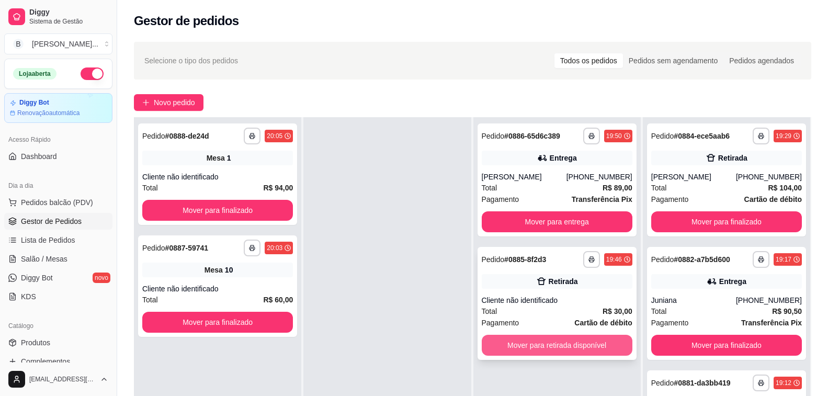
click at [588, 349] on button "Mover para retirada disponível" at bounding box center [557, 345] width 151 height 21
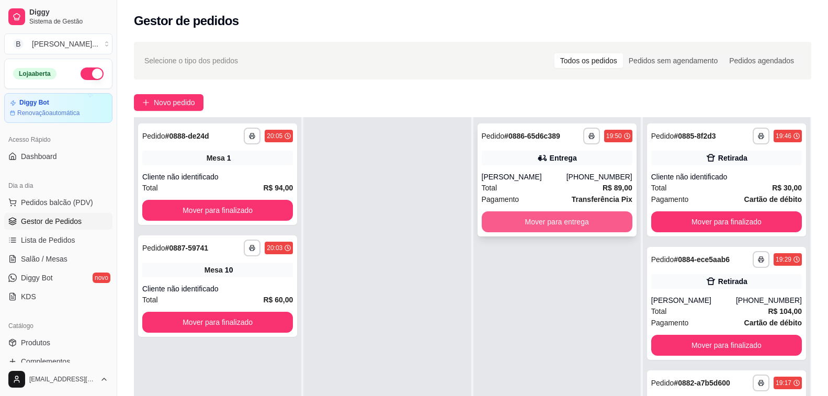
click at [512, 220] on button "Mover para entrega" at bounding box center [557, 221] width 151 height 21
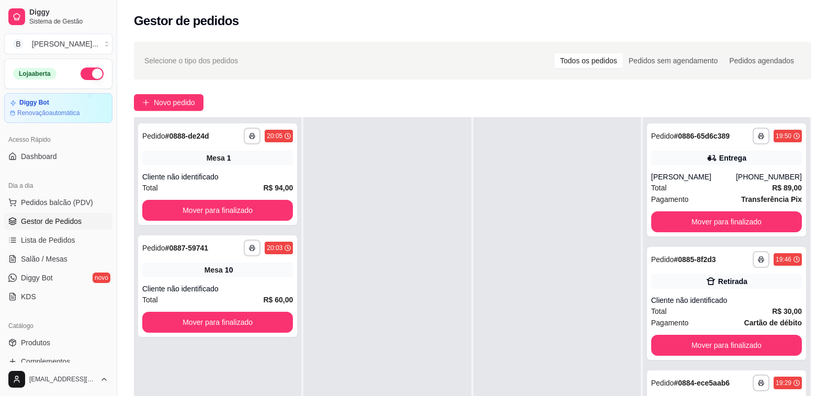
click at [336, 29] on div "Gestor de pedidos" at bounding box center [472, 21] width 677 height 17
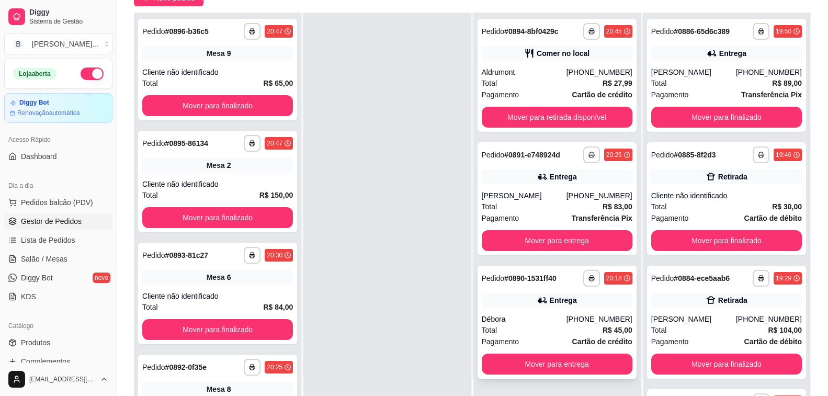
scroll to position [159, 0]
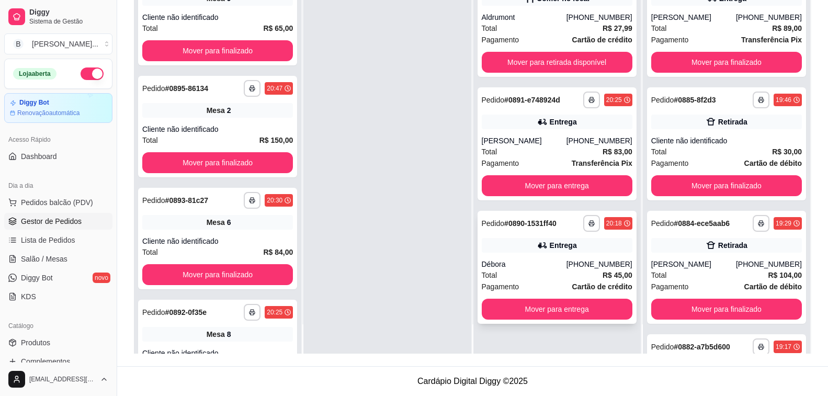
click at [538, 281] on div "Total R$ 45,00" at bounding box center [557, 275] width 151 height 12
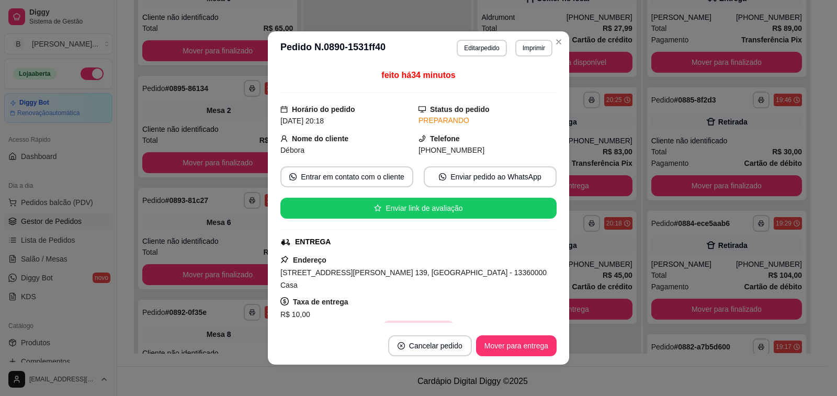
click at [421, 321] on button "Copiar Endereço" at bounding box center [418, 331] width 72 height 21
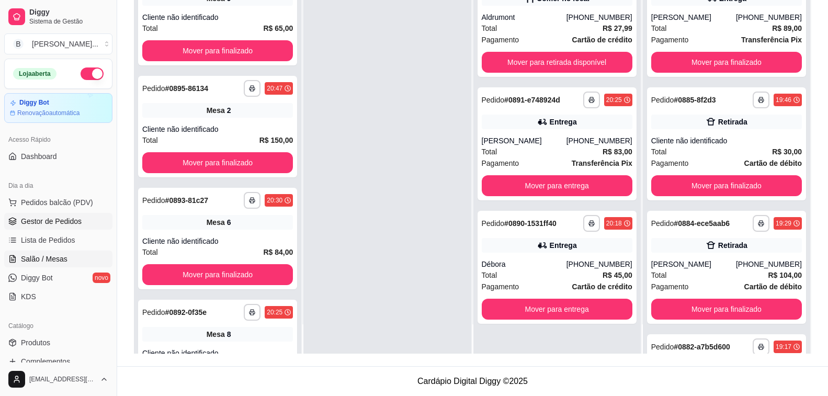
click at [66, 257] on link "Salão / Mesas" at bounding box center [58, 258] width 108 height 17
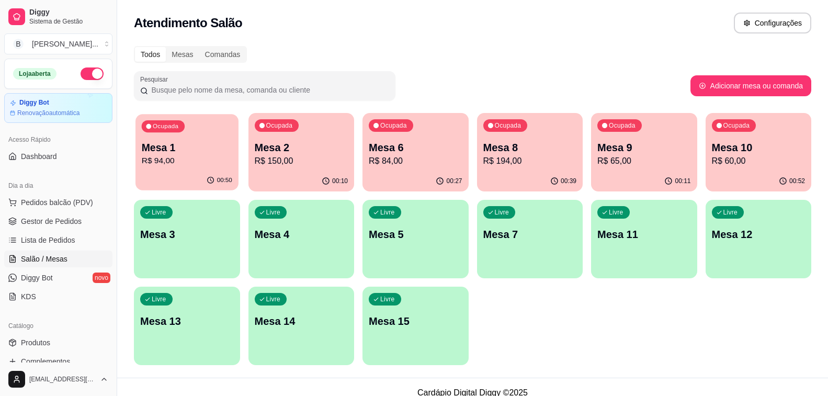
click at [192, 163] on p "R$ 94,00" at bounding box center [187, 161] width 90 height 12
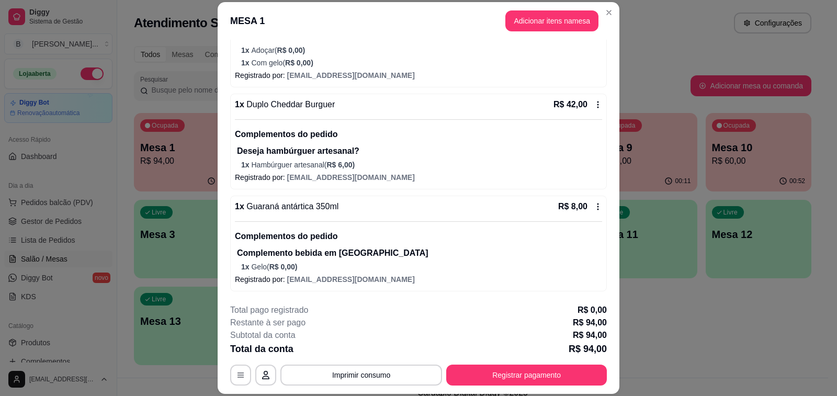
scroll to position [31, 0]
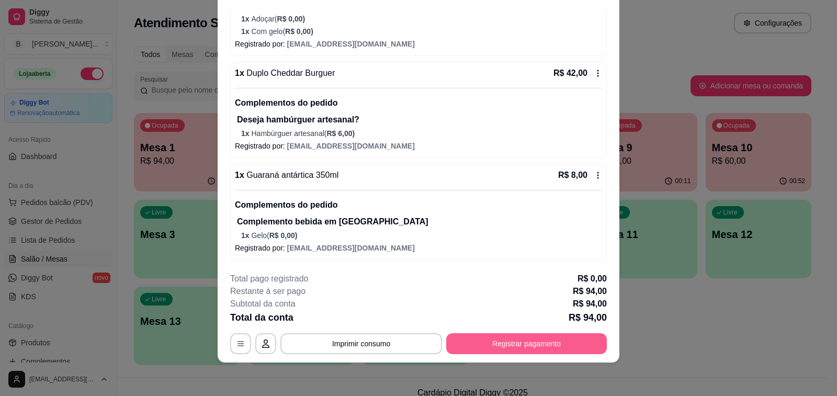
click at [526, 344] on button "Registrar pagamento" at bounding box center [526, 343] width 161 height 21
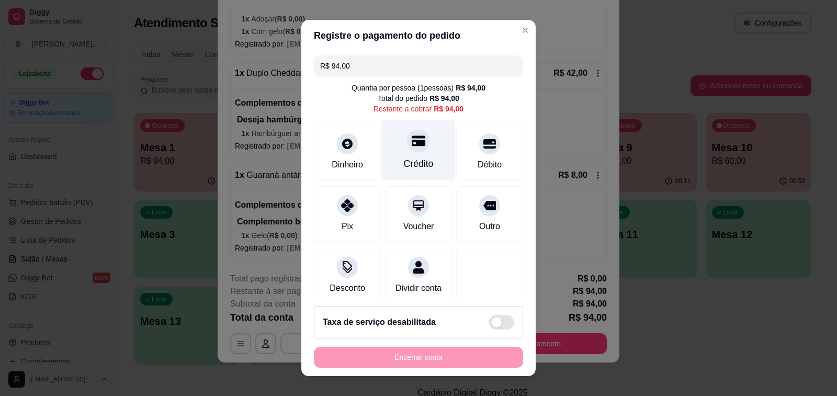
click at [418, 153] on div "Crédito" at bounding box center [419, 150] width 74 height 61
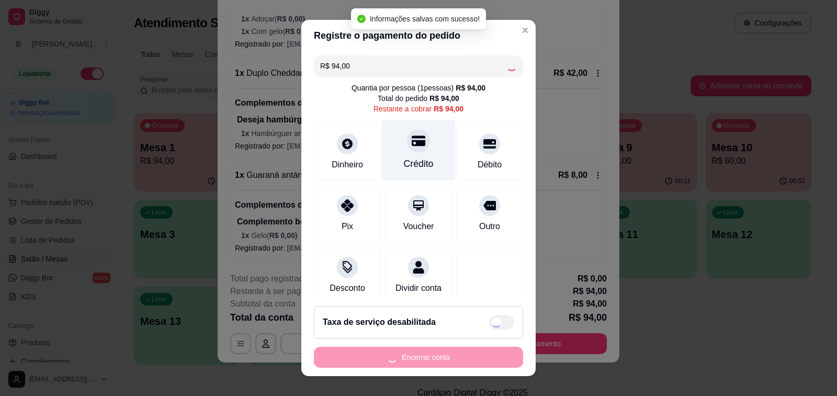
type input "R$ 0,00"
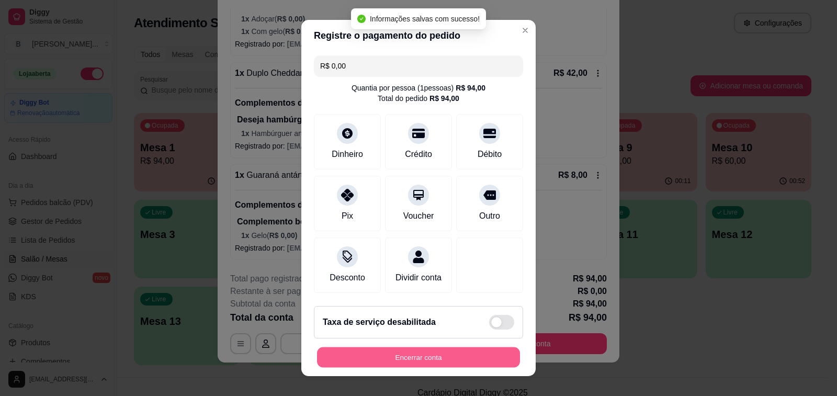
click at [460, 361] on button "Encerrar conta" at bounding box center [418, 357] width 203 height 20
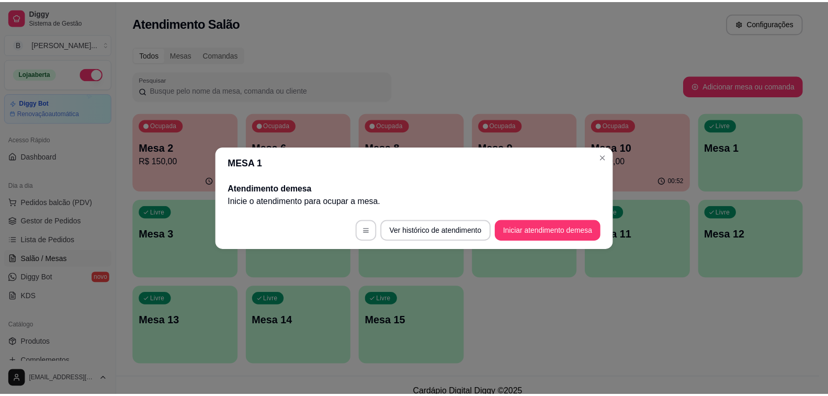
scroll to position [0, 0]
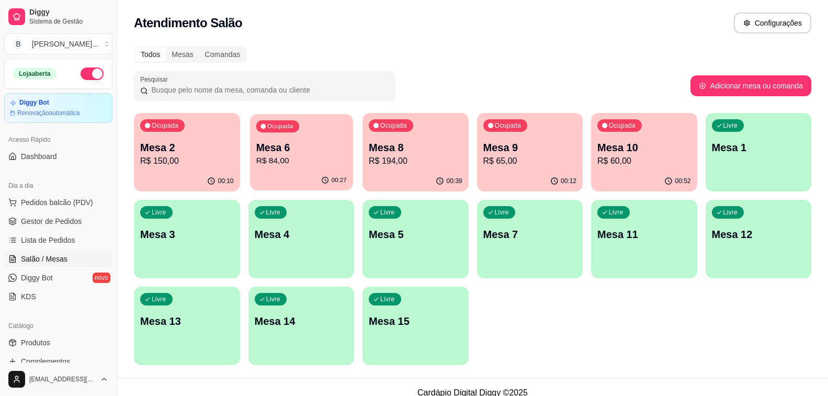
click at [290, 151] on p "Mesa 6" at bounding box center [301, 148] width 90 height 14
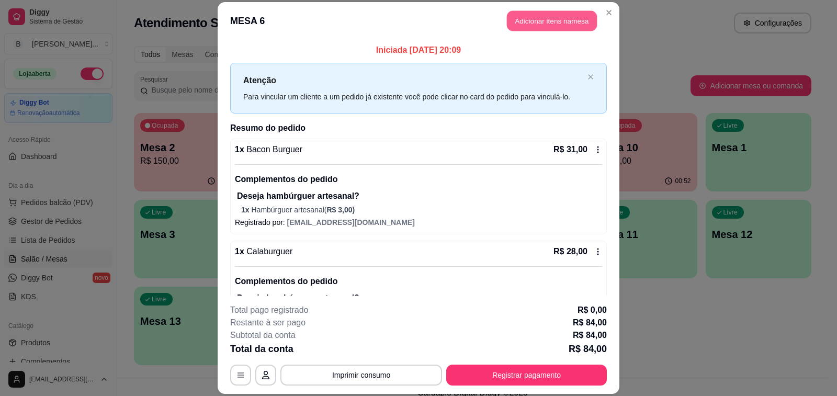
click at [521, 15] on button "Adicionar itens na mesa" at bounding box center [552, 20] width 90 height 20
click at [289, 73] on input "Pesquisa" at bounding box center [304, 74] width 546 height 10
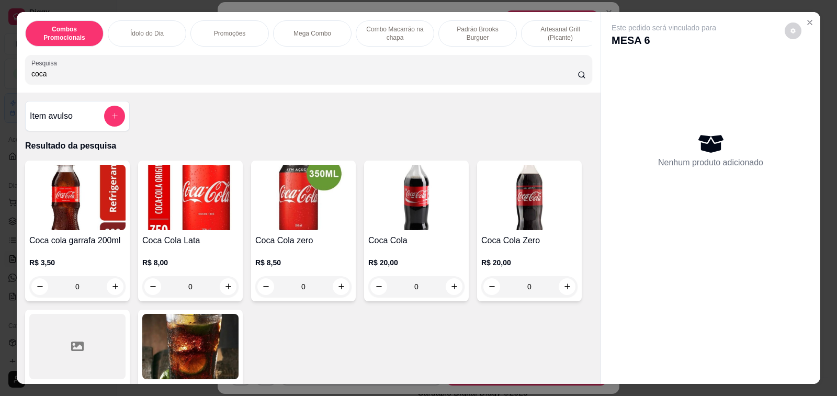
type input "coca"
click at [224, 289] on div "0" at bounding box center [190, 286] width 96 height 21
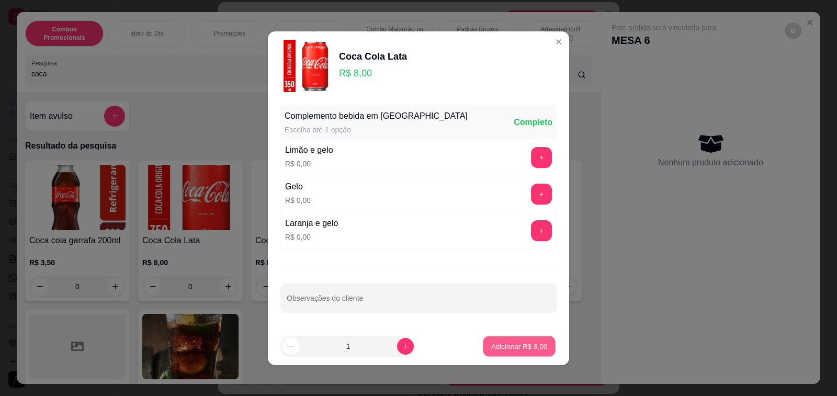
click at [534, 346] on p "Adicionar R$ 8,00" at bounding box center [518, 346] width 56 height 10
type input "1"
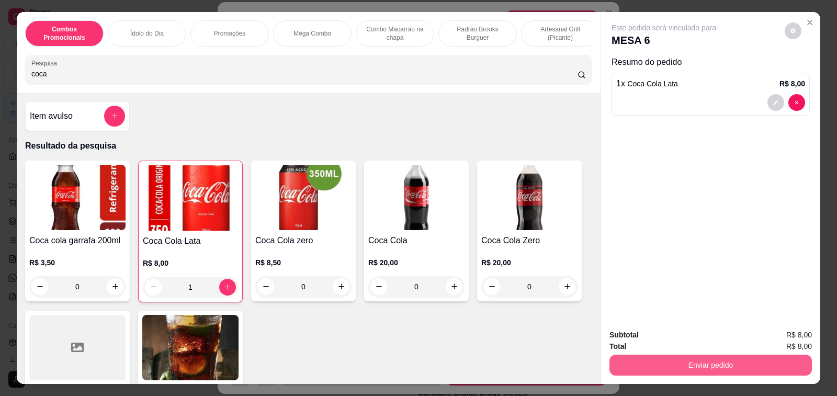
click at [684, 364] on button "Enviar pedido" at bounding box center [710, 365] width 202 height 21
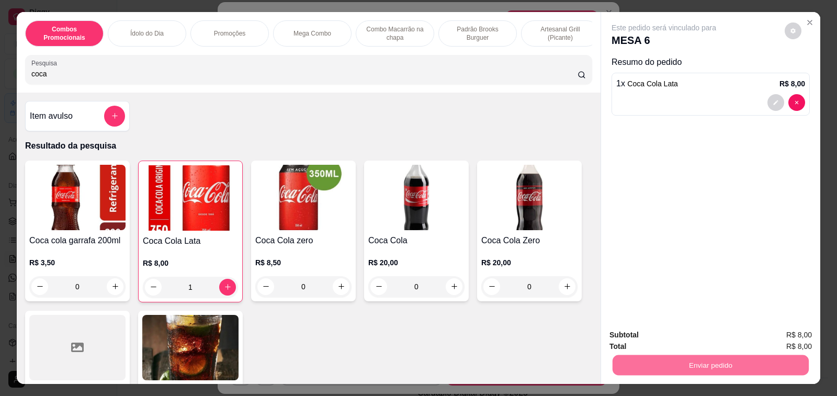
click at [688, 334] on button "Não registrar e enviar pedido" at bounding box center [675, 335] width 109 height 20
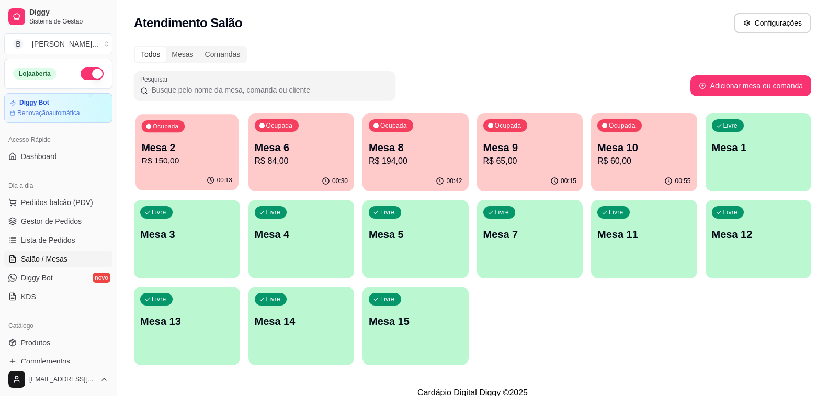
click at [186, 153] on p "Mesa 2" at bounding box center [187, 148] width 90 height 14
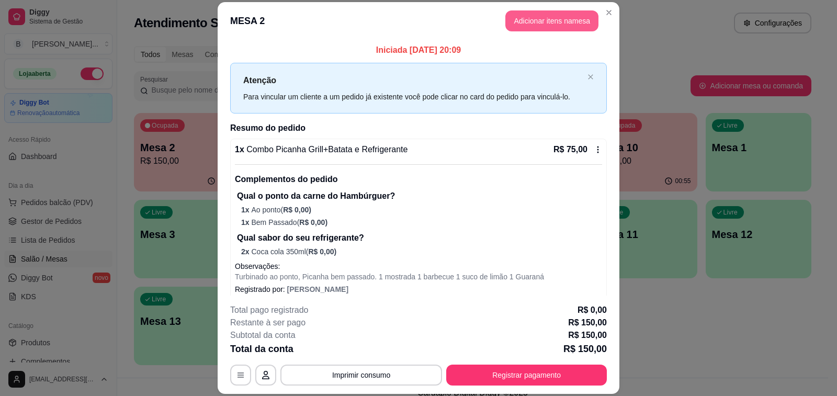
click at [544, 17] on button "Adicionar itens na mesa" at bounding box center [551, 20] width 93 height 21
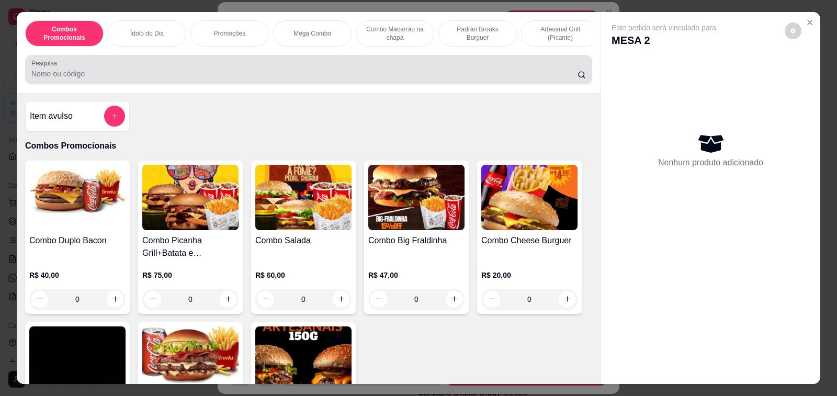
click at [208, 72] on div at bounding box center [308, 69] width 554 height 21
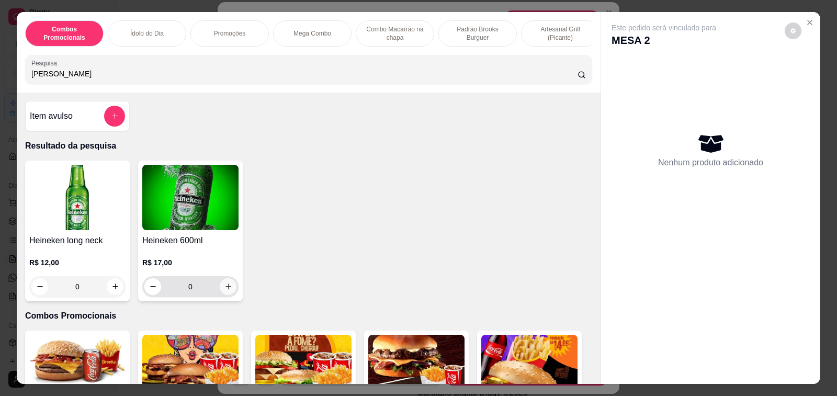
type input "[PERSON_NAME]"
click at [225, 290] on icon "increase-product-quantity" at bounding box center [228, 286] width 8 height 8
type input "1"
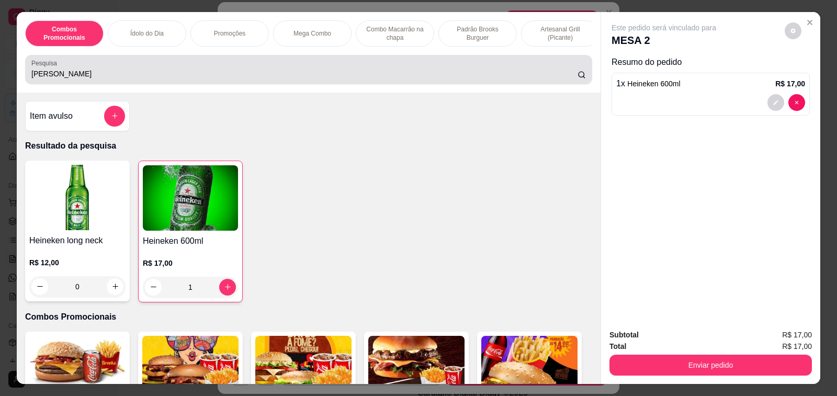
click at [210, 79] on input "[PERSON_NAME]" at bounding box center [304, 74] width 546 height 10
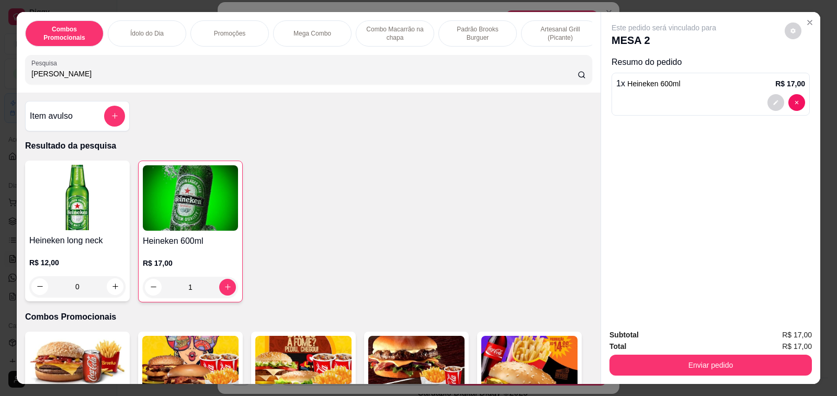
click at [210, 79] on input "[PERSON_NAME]" at bounding box center [304, 74] width 546 height 10
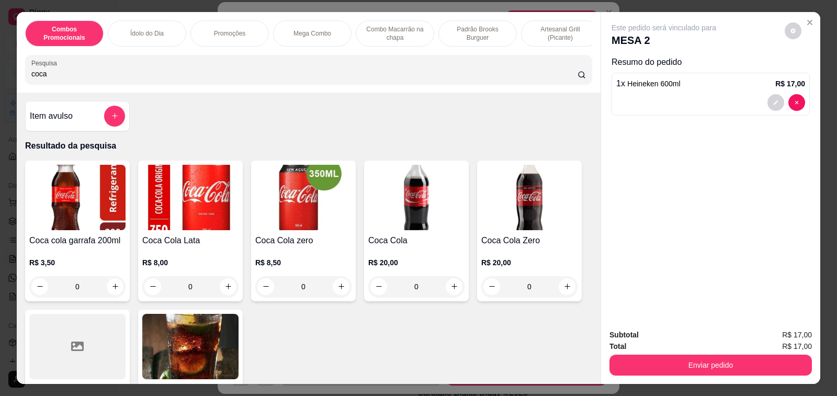
click at [115, 77] on input "coca" at bounding box center [304, 74] width 546 height 10
type input "coca"
click at [111, 290] on icon "increase-product-quantity" at bounding box center [115, 286] width 8 height 8
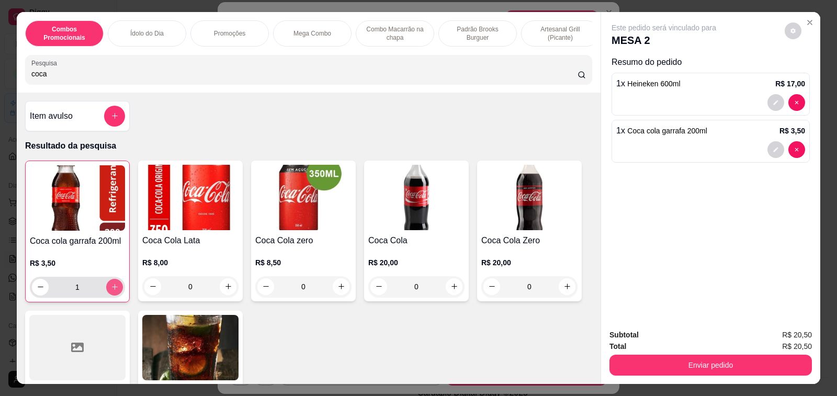
type input "1"
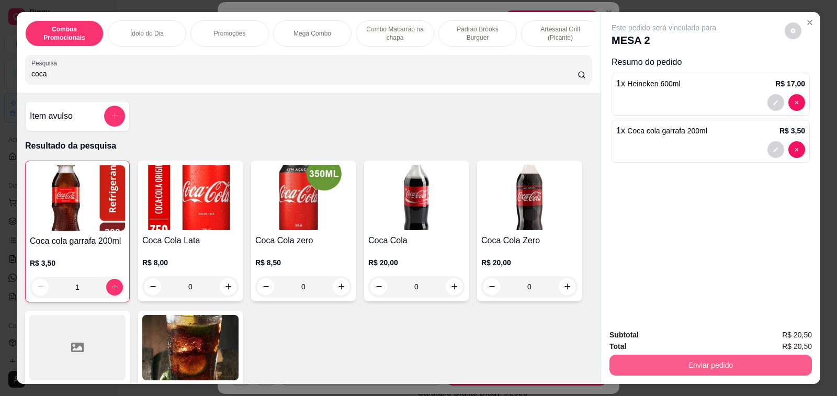
click at [699, 365] on button "Enviar pedido" at bounding box center [710, 365] width 202 height 21
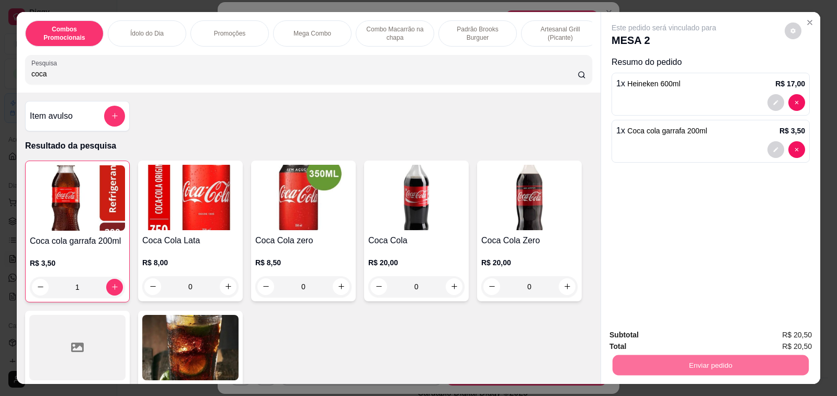
click at [676, 334] on button "Não registrar e enviar pedido" at bounding box center [675, 335] width 109 height 20
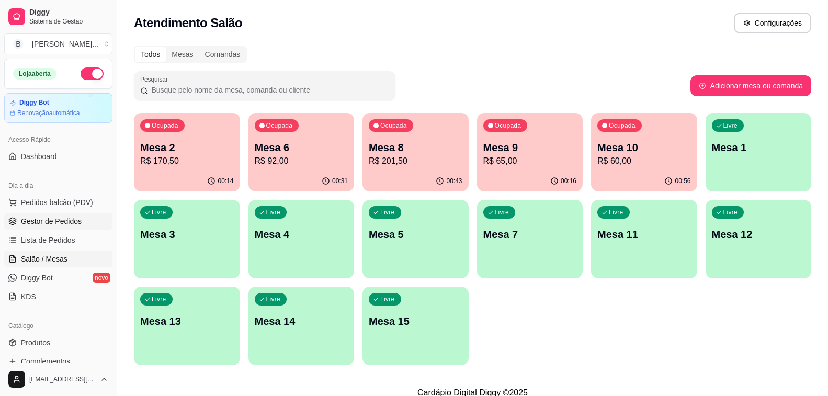
click at [58, 219] on span "Gestor de Pedidos" at bounding box center [51, 221] width 61 height 10
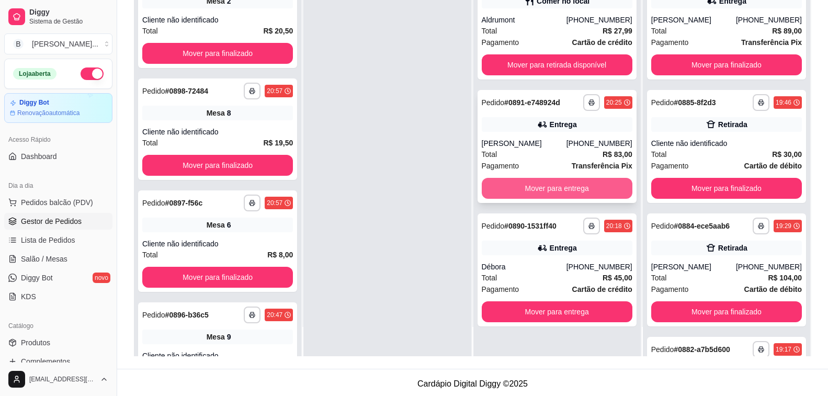
scroll to position [159, 0]
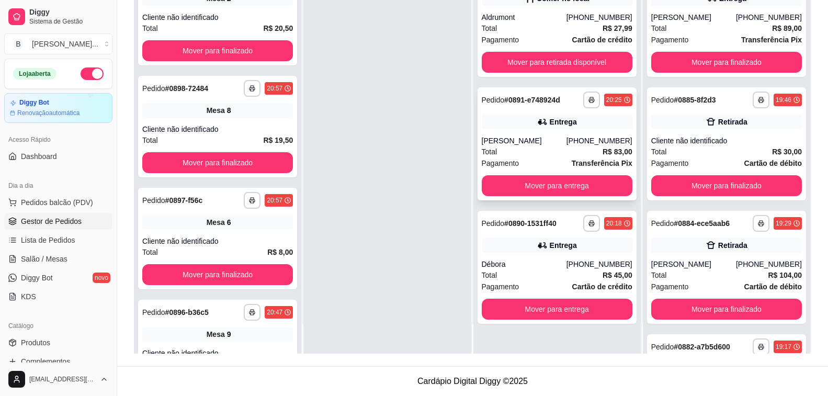
click at [515, 142] on div "[PERSON_NAME]" at bounding box center [524, 140] width 85 height 10
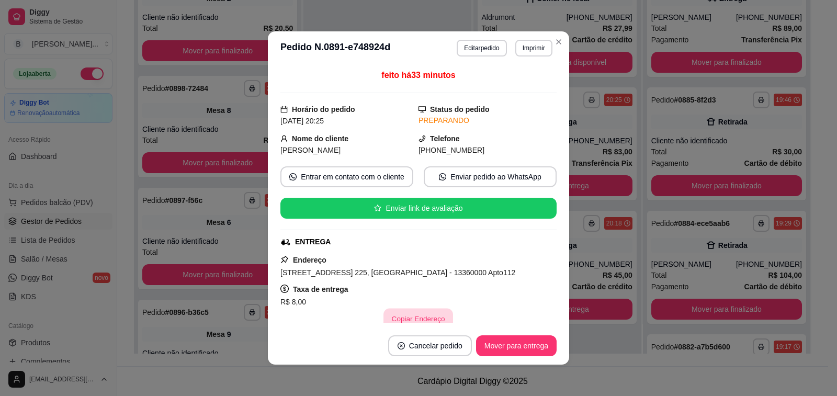
click at [415, 317] on button "Copiar Endereço" at bounding box center [419, 319] width 70 height 20
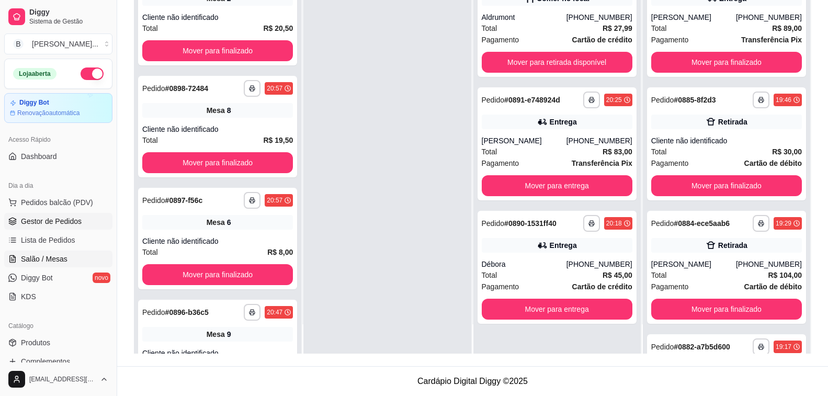
click at [59, 255] on span "Salão / Mesas" at bounding box center [44, 259] width 47 height 10
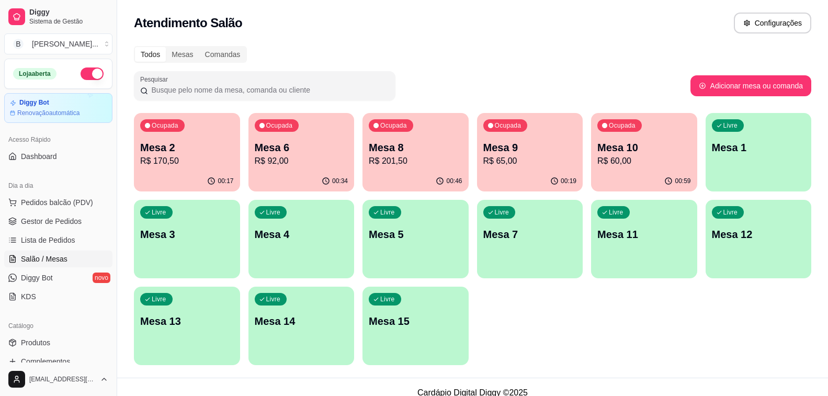
click at [309, 162] on p "R$ 92,00" at bounding box center [302, 161] width 94 height 13
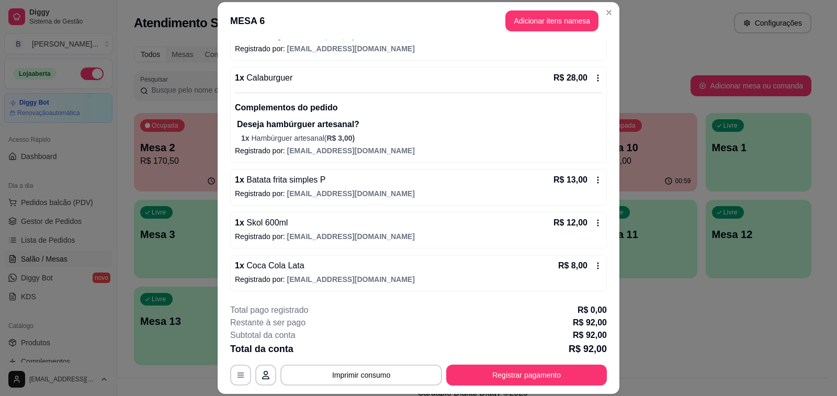
scroll to position [31, 0]
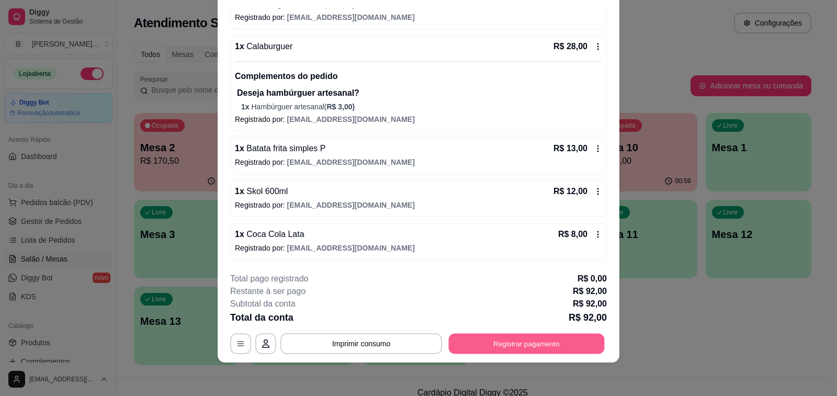
click at [554, 346] on button "Registrar pagamento" at bounding box center [527, 344] width 156 height 20
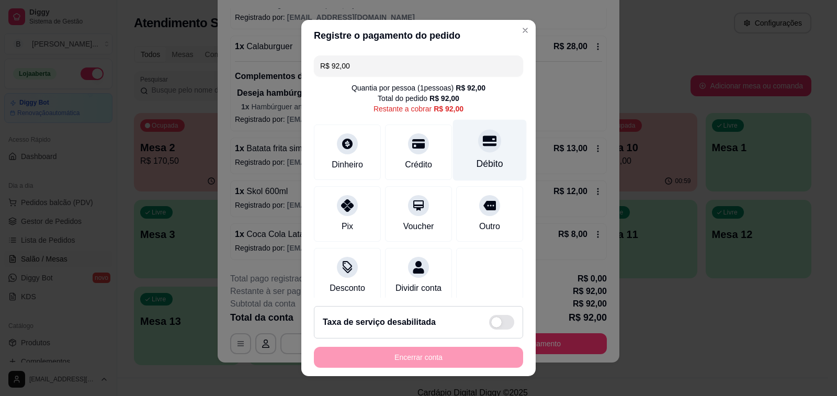
click at [483, 146] on icon at bounding box center [490, 141] width 14 height 14
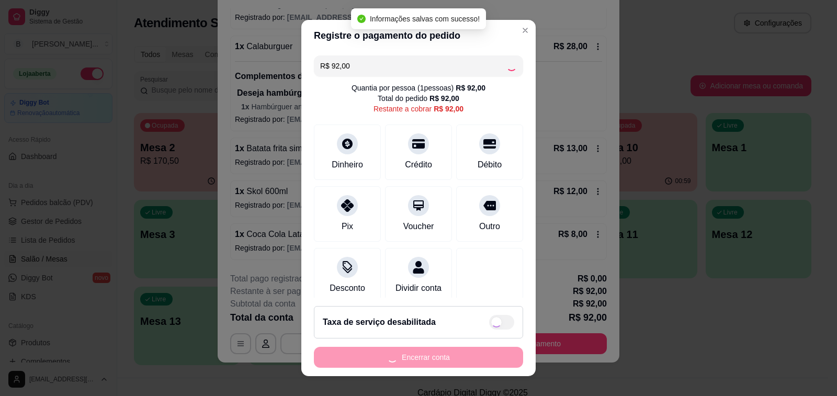
type input "R$ 0,00"
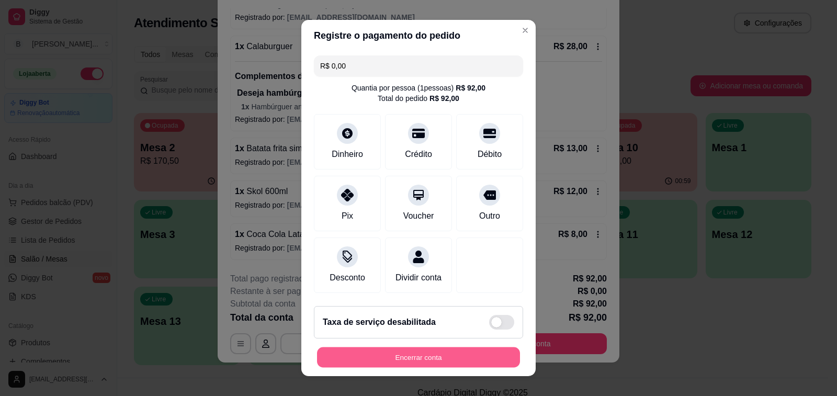
click at [420, 360] on button "Encerrar conta" at bounding box center [418, 357] width 203 height 20
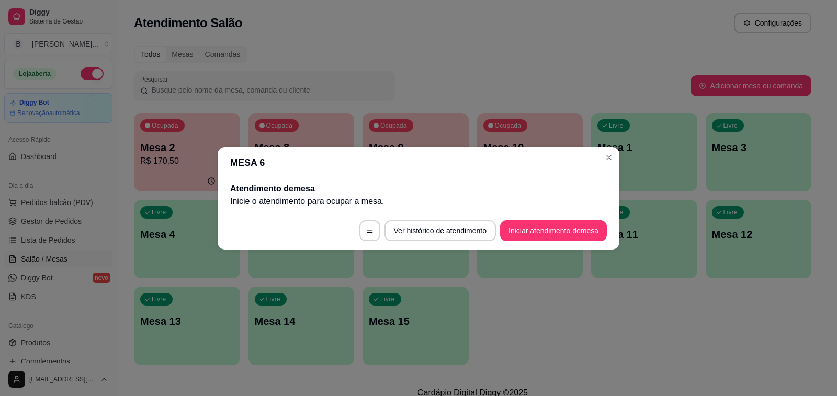
scroll to position [0, 0]
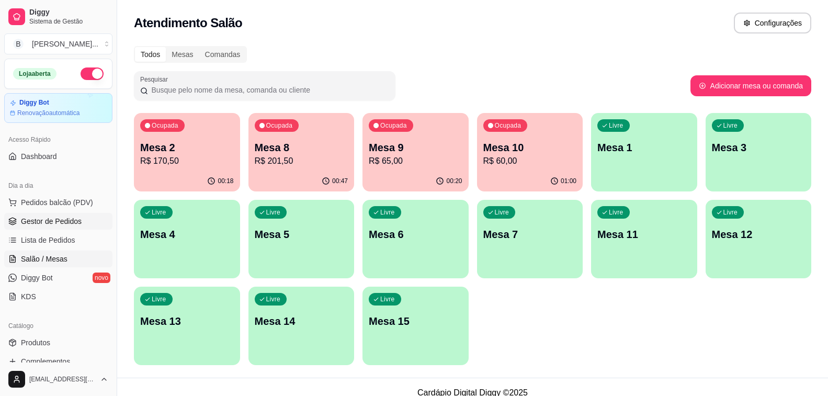
click at [68, 225] on span "Gestor de Pedidos" at bounding box center [51, 221] width 61 height 10
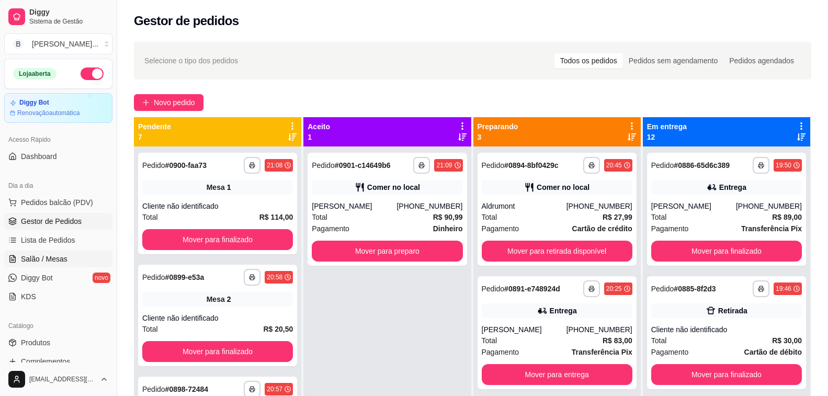
click at [48, 260] on span "Salão / Mesas" at bounding box center [44, 259] width 47 height 10
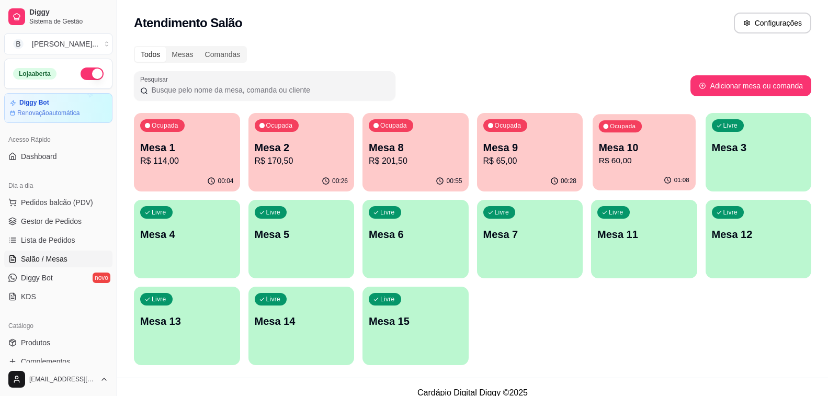
click at [653, 169] on div "Ocupada Mesa 10 R$ 60,00" at bounding box center [643, 142] width 102 height 56
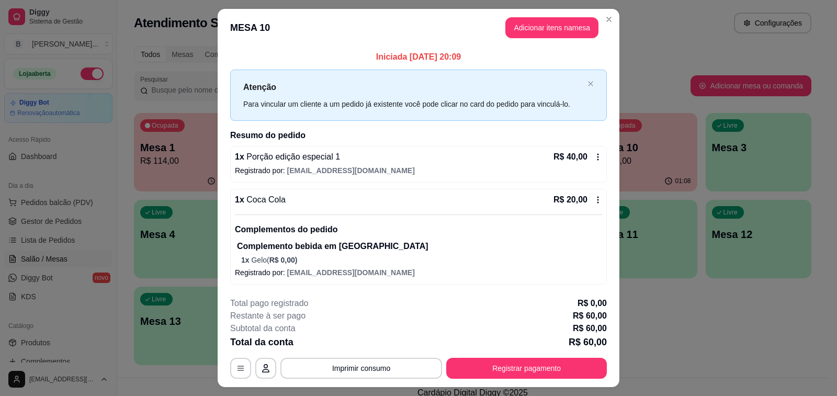
scroll to position [25, 0]
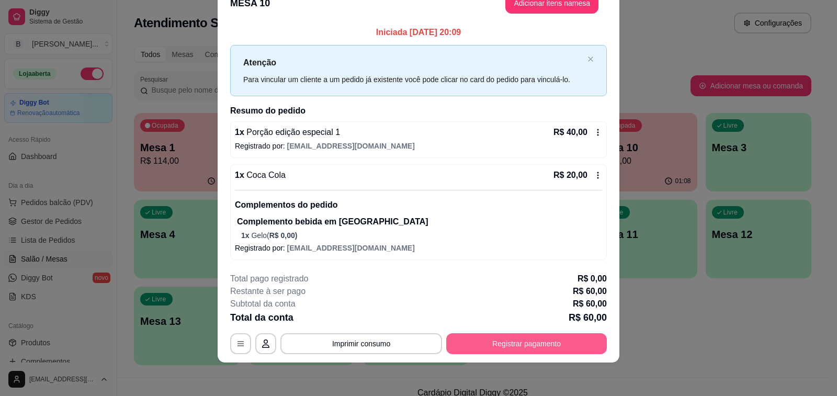
click at [494, 345] on button "Registrar pagamento" at bounding box center [526, 343] width 161 height 21
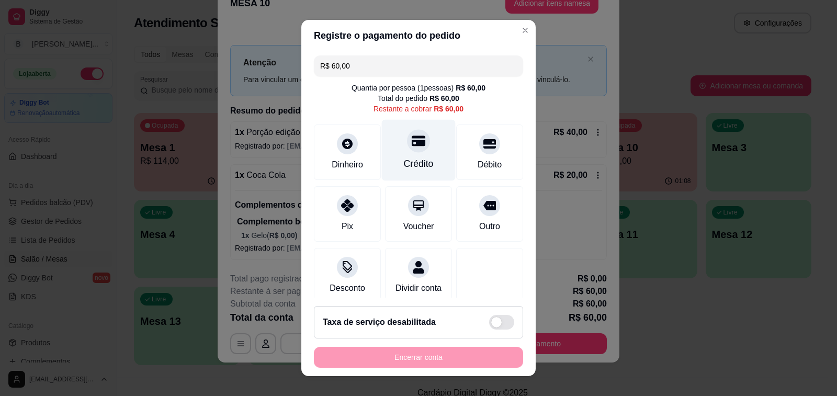
click at [416, 149] on div "Crédito" at bounding box center [419, 150] width 74 height 61
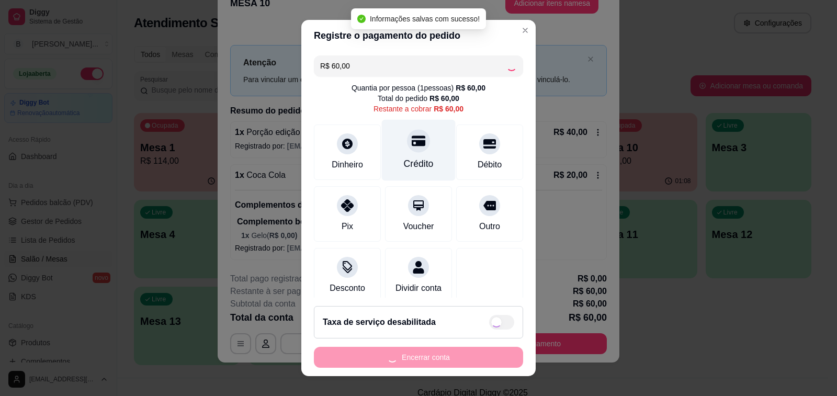
type input "R$ 0,00"
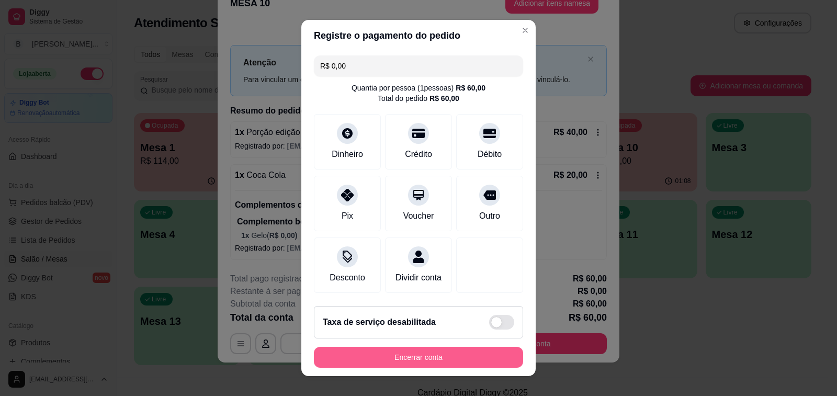
click at [441, 359] on button "Encerrar conta" at bounding box center [418, 357] width 209 height 21
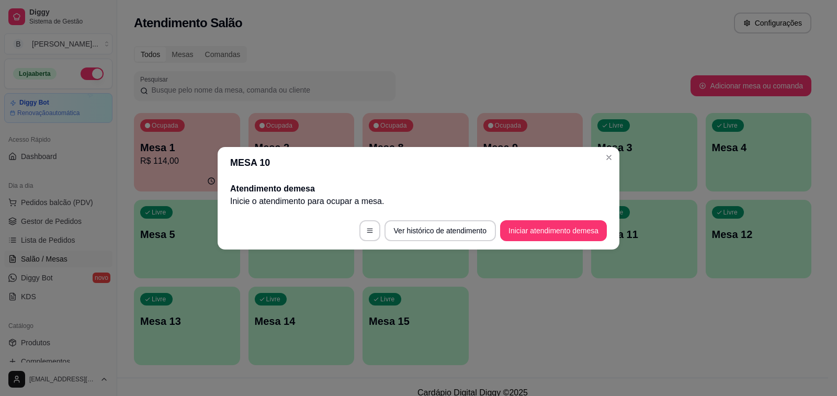
scroll to position [0, 0]
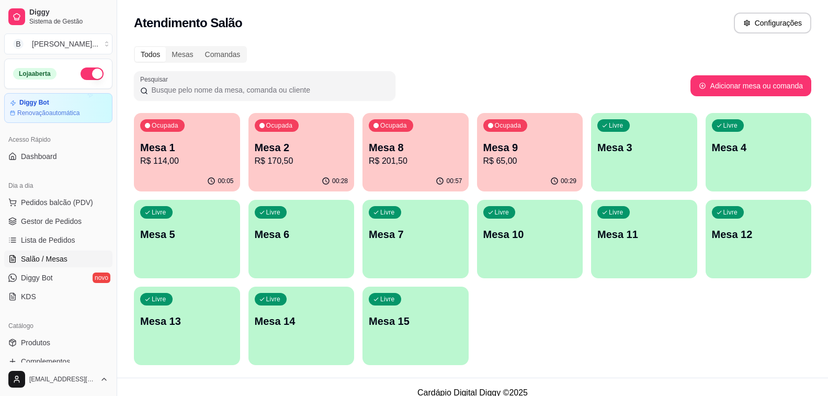
click at [512, 176] on div "00:29" at bounding box center [530, 181] width 106 height 20
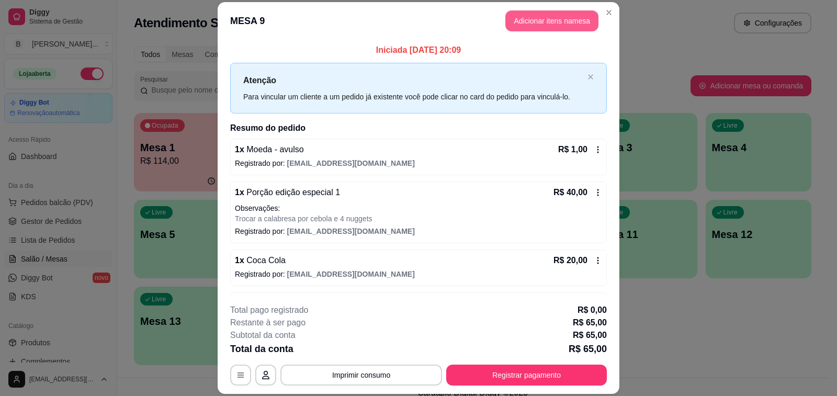
click at [550, 16] on button "Adicionar itens na mesa" at bounding box center [551, 20] width 93 height 21
click at [193, 75] on input "Pesquisa" at bounding box center [304, 74] width 546 height 10
click at [190, 76] on input "suco" at bounding box center [304, 74] width 546 height 10
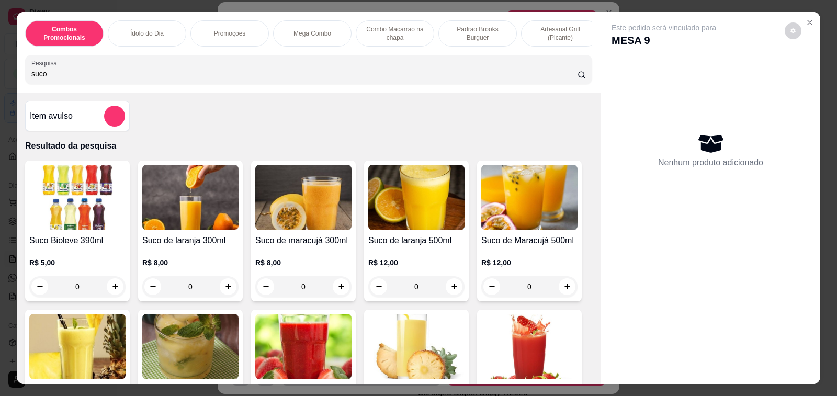
type input "suco"
click at [290, 244] on h4 "Suco de maracujá 300ml" at bounding box center [303, 240] width 96 height 13
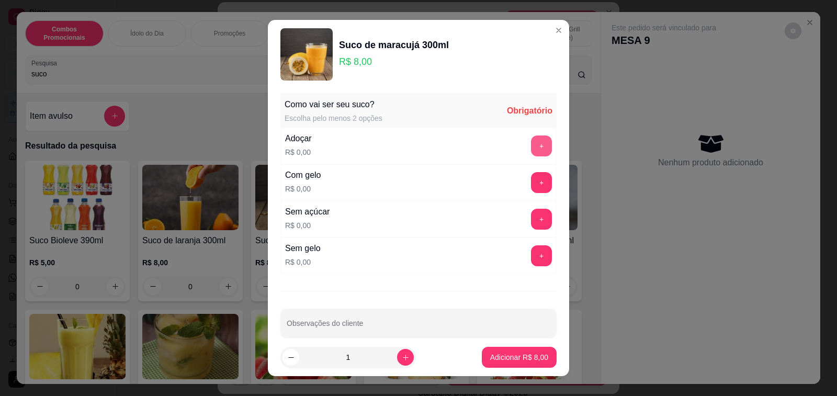
click at [531, 149] on button "+" at bounding box center [541, 145] width 21 height 21
click at [531, 181] on button "+" at bounding box center [541, 182] width 20 height 20
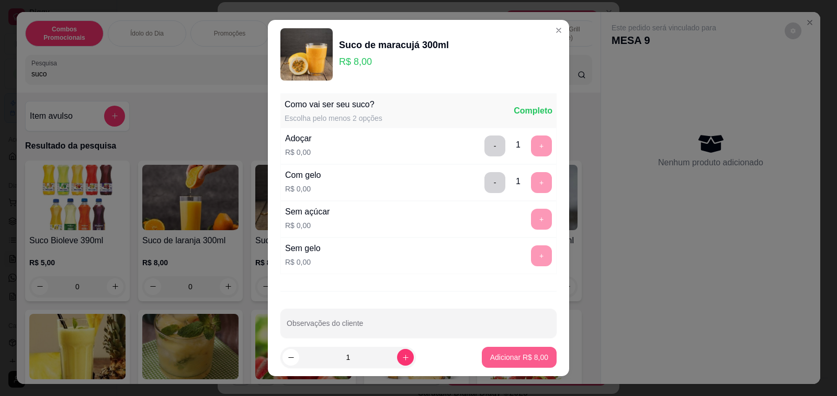
click at [517, 354] on p "Adicionar R$ 8,00" at bounding box center [519, 357] width 58 height 10
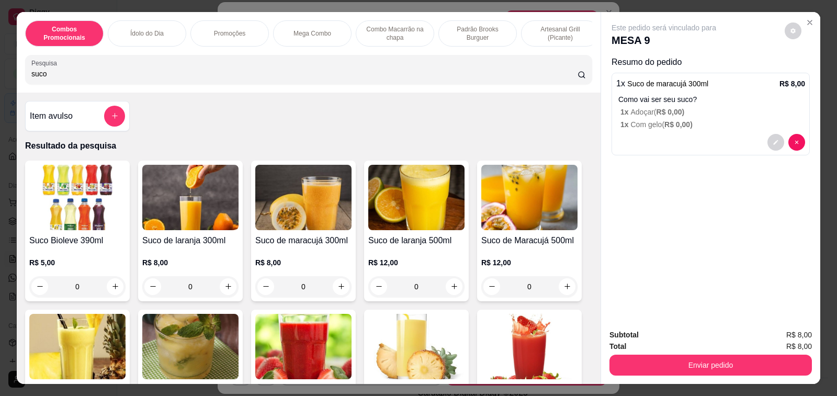
click at [98, 75] on input "suco" at bounding box center [304, 74] width 546 height 10
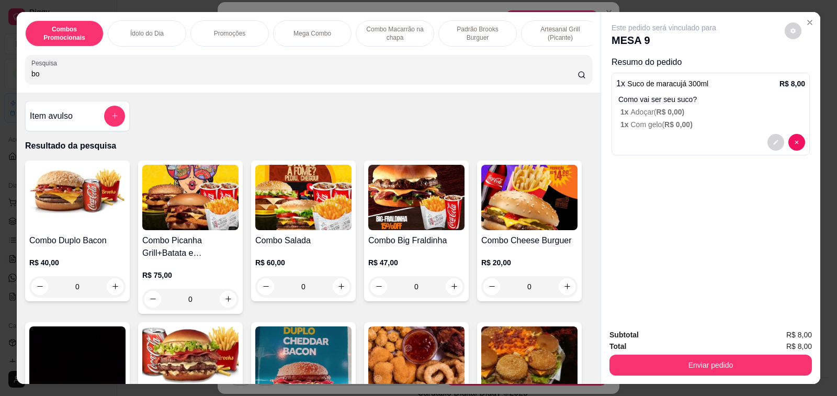
type input "b"
click at [76, 119] on div "Item avulso" at bounding box center [77, 116] width 95 height 21
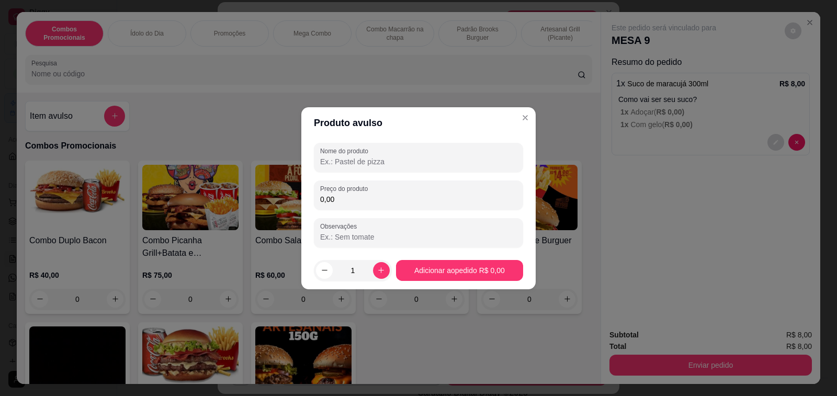
click at [400, 166] on input "Nome do produto" at bounding box center [418, 161] width 197 height 10
type input "doces"
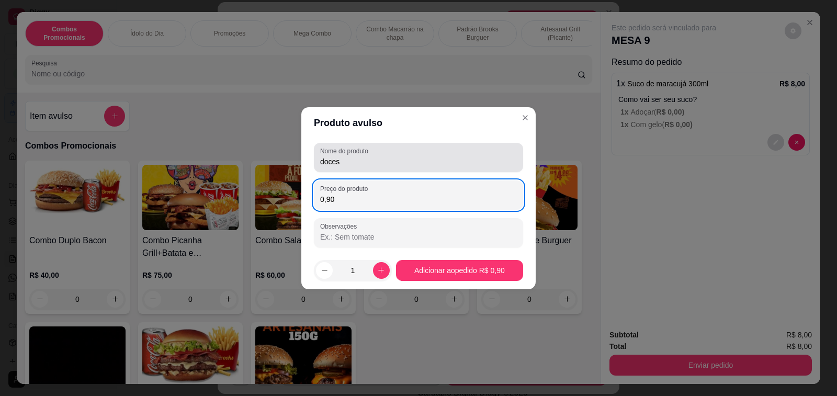
type input "9,00"
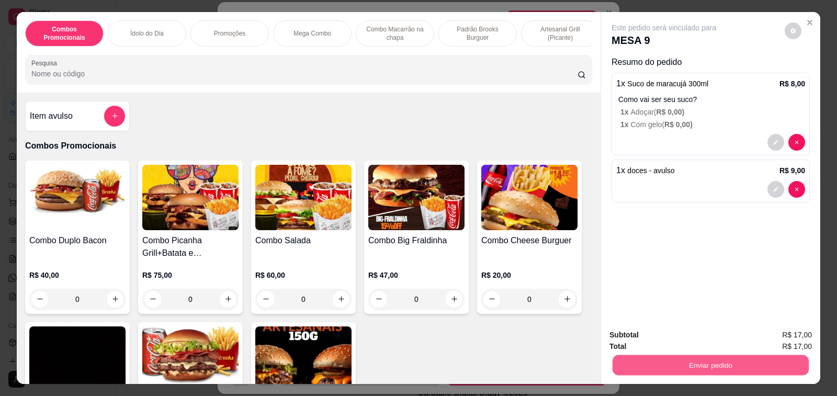
click at [714, 357] on button "Enviar pedido" at bounding box center [710, 365] width 196 height 20
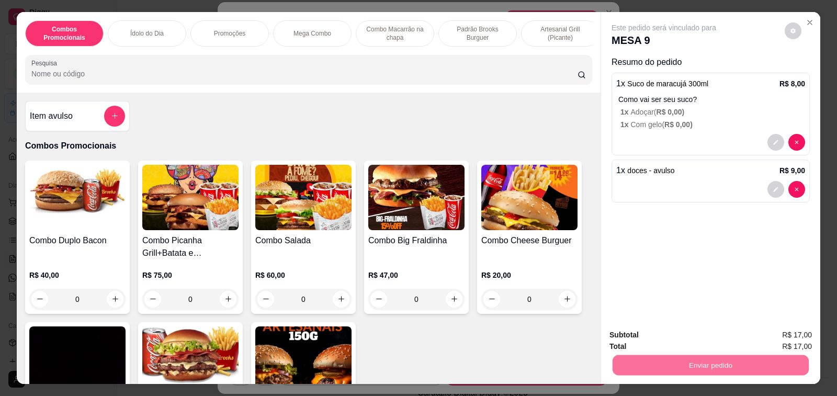
click at [710, 334] on button "Não registrar e enviar pedido" at bounding box center [675, 335] width 109 height 20
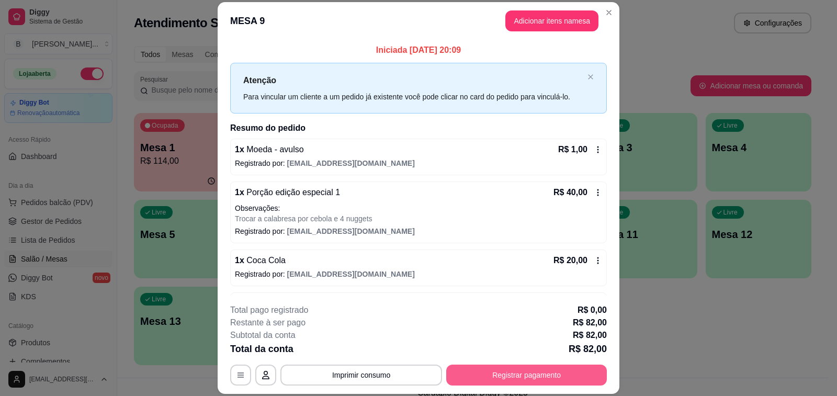
click at [509, 379] on button "Registrar pagamento" at bounding box center [526, 374] width 161 height 21
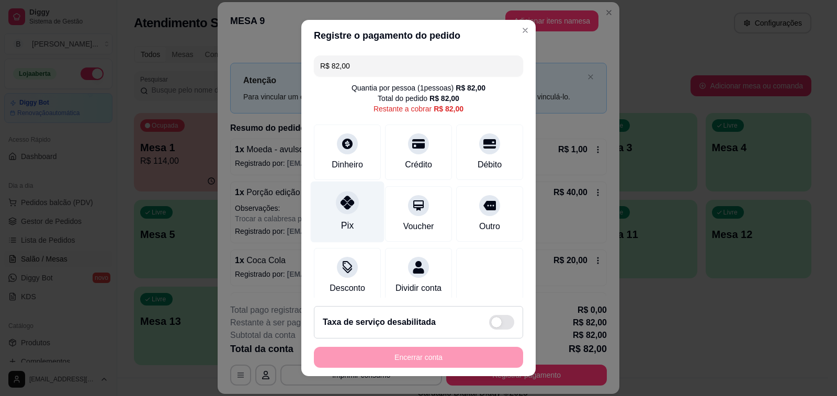
click at [344, 192] on div at bounding box center [347, 202] width 23 height 23
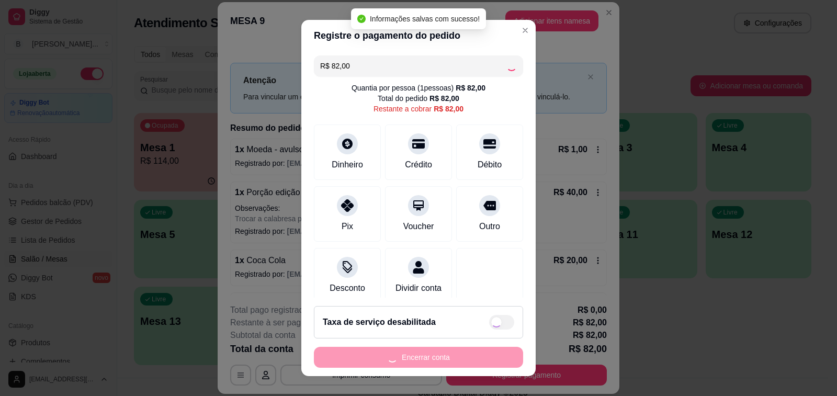
click at [415, 358] on div "Encerrar conta" at bounding box center [418, 357] width 209 height 21
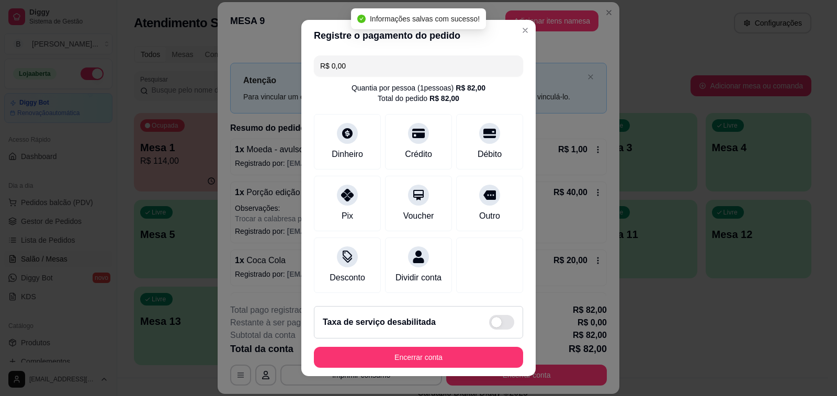
type input "R$ 0,00"
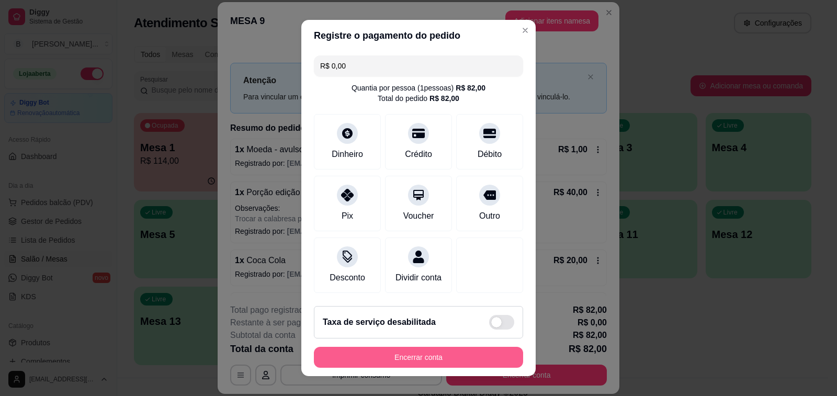
click at [415, 358] on button "Encerrar conta" at bounding box center [418, 357] width 209 height 21
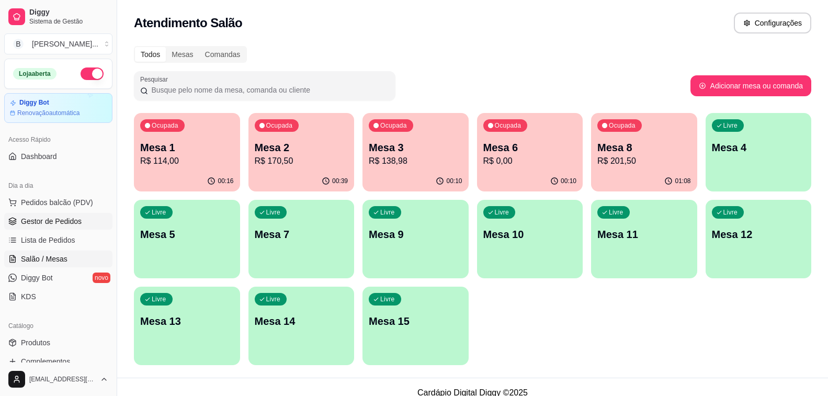
click at [73, 219] on span "Gestor de Pedidos" at bounding box center [51, 221] width 61 height 10
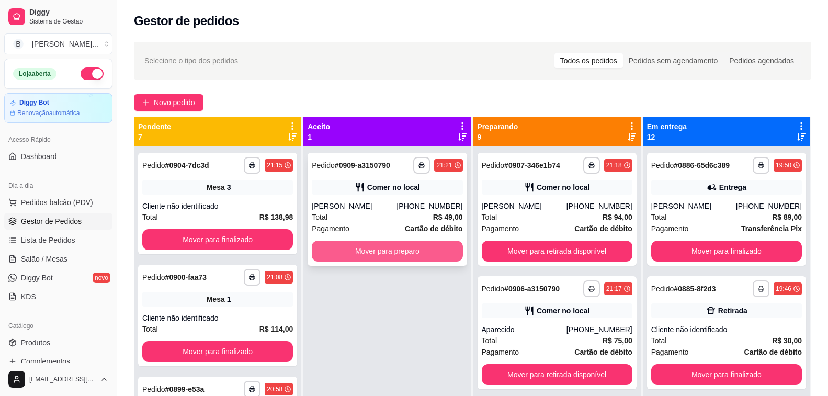
click at [348, 247] on button "Mover para preparo" at bounding box center [387, 251] width 151 height 21
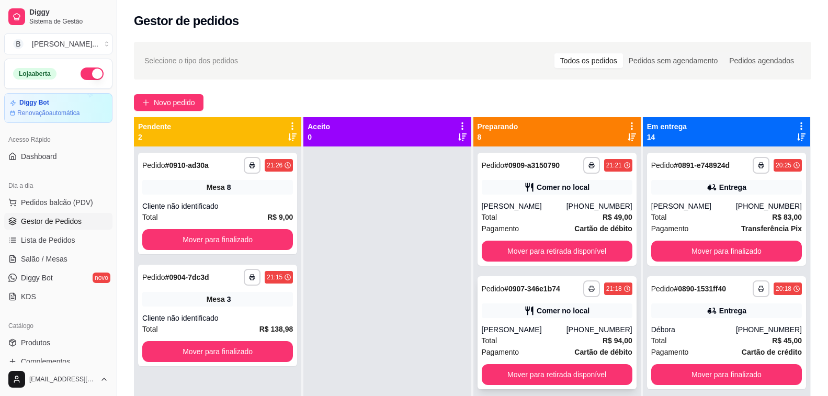
click at [544, 326] on div "[PERSON_NAME]" at bounding box center [524, 329] width 85 height 10
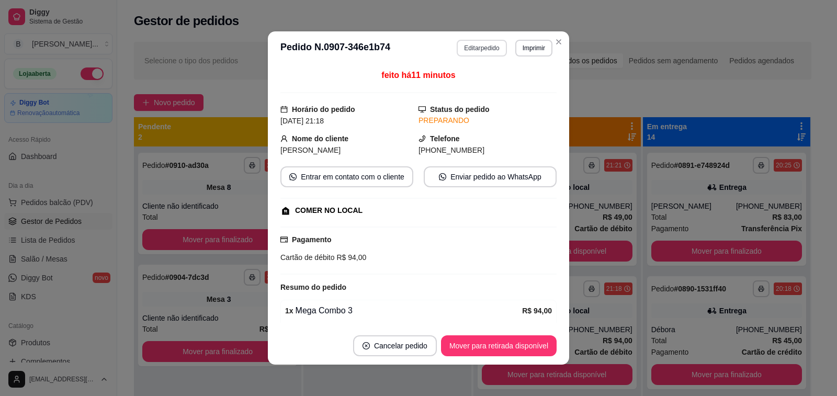
click at [470, 47] on button "Editar pedido" at bounding box center [482, 48] width 50 height 17
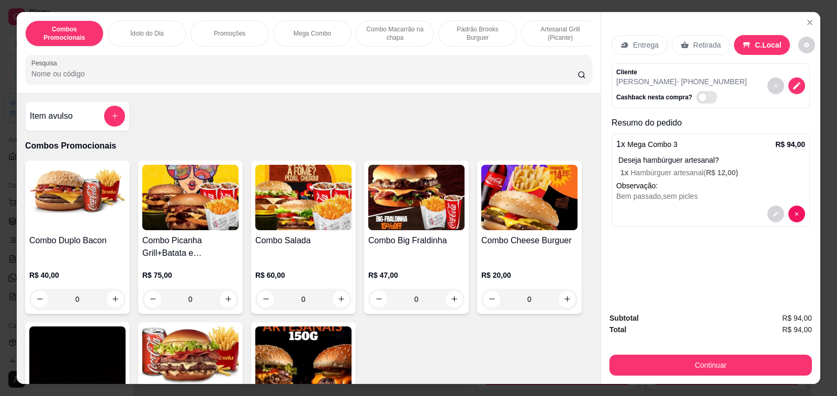
click at [239, 73] on input "Pesquisa" at bounding box center [304, 74] width 546 height 10
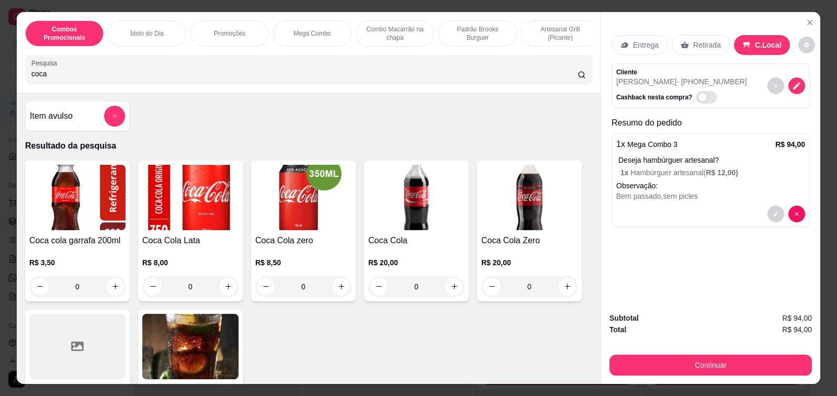
type input "coca"
click at [449, 292] on div "0" at bounding box center [416, 286] width 96 height 21
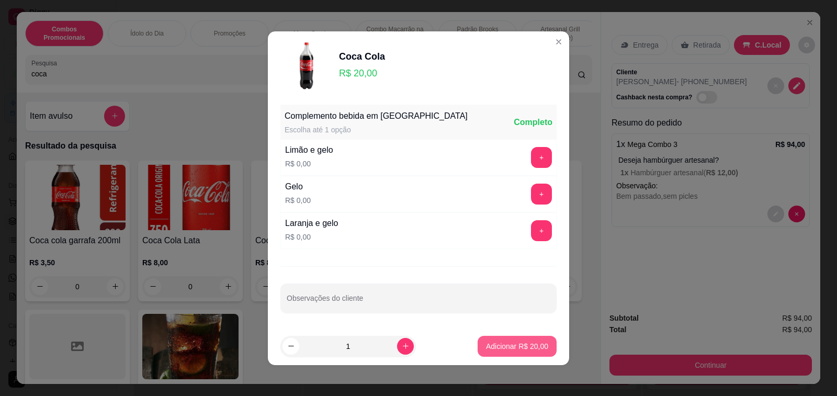
click at [523, 346] on p "Adicionar R$ 20,00" at bounding box center [517, 346] width 62 height 10
type input "1"
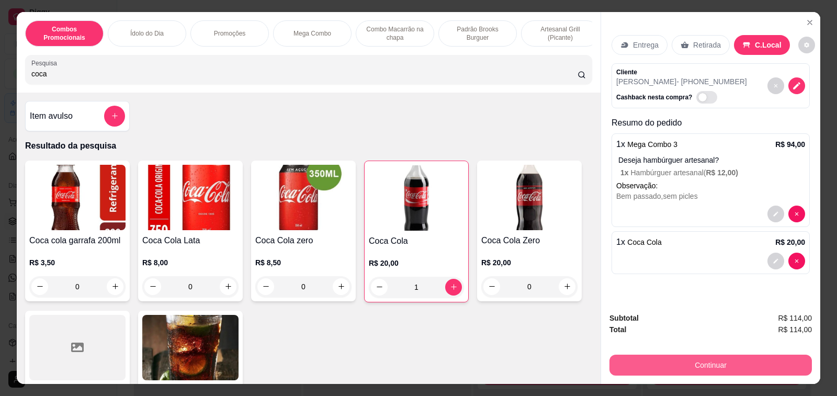
click at [640, 364] on button "Continuar" at bounding box center [710, 365] width 202 height 21
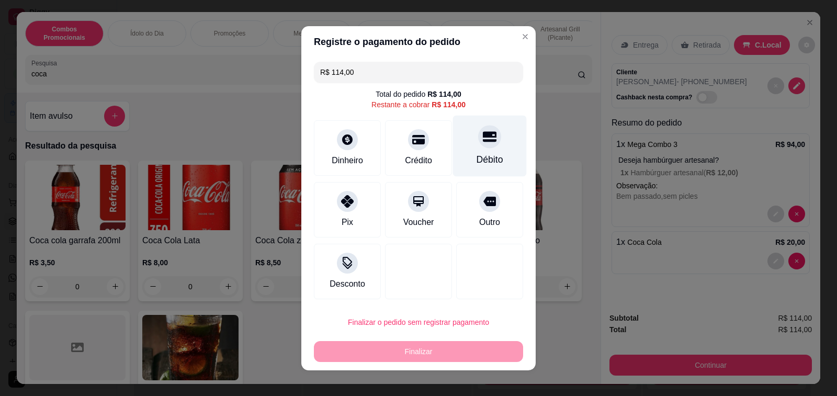
click at [478, 143] on div at bounding box center [489, 136] width 23 height 23
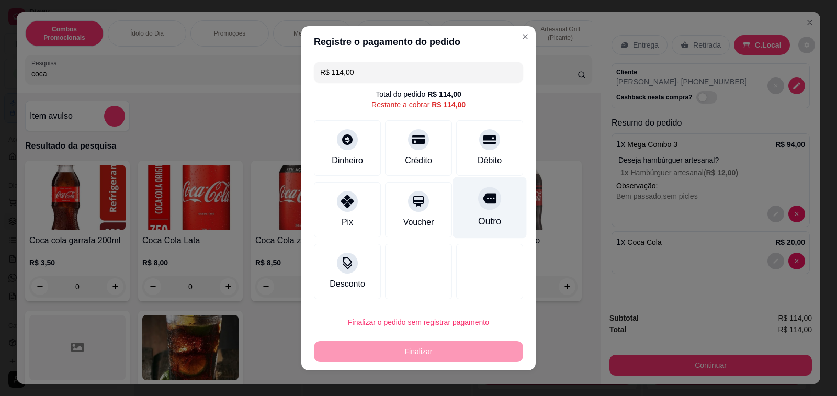
type input "R$ 0,00"
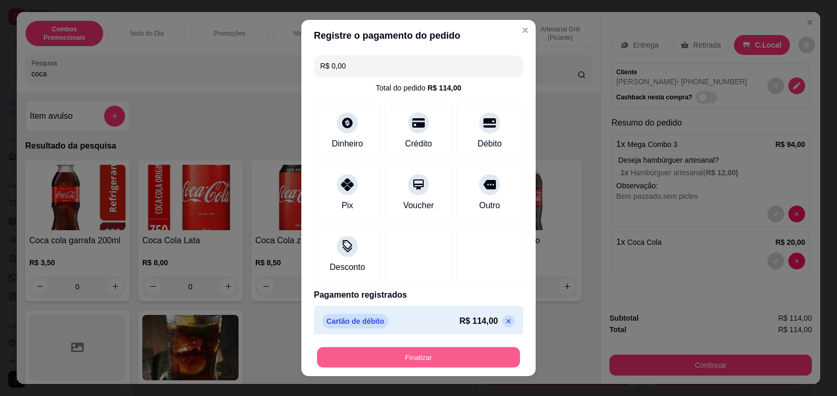
click at [435, 363] on button "Finalizar" at bounding box center [418, 357] width 203 height 20
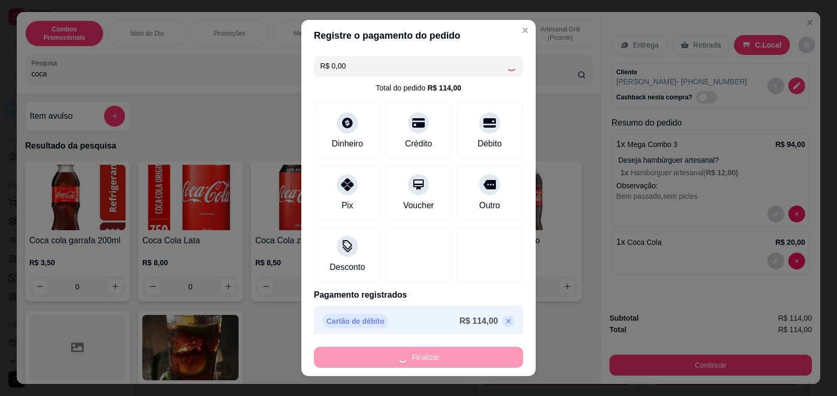
click at [315, 33] on header "Registre o pagamento do pedido" at bounding box center [418, 35] width 234 height 31
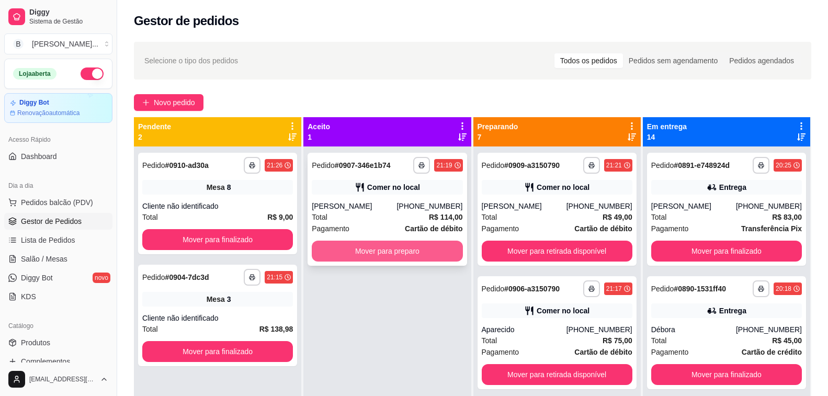
click at [378, 243] on button "Mover para preparo" at bounding box center [387, 251] width 151 height 21
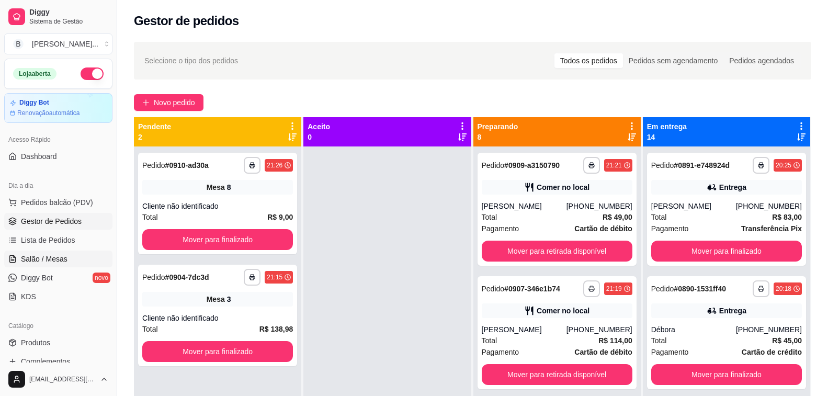
click at [55, 258] on span "Salão / Mesas" at bounding box center [44, 259] width 47 height 10
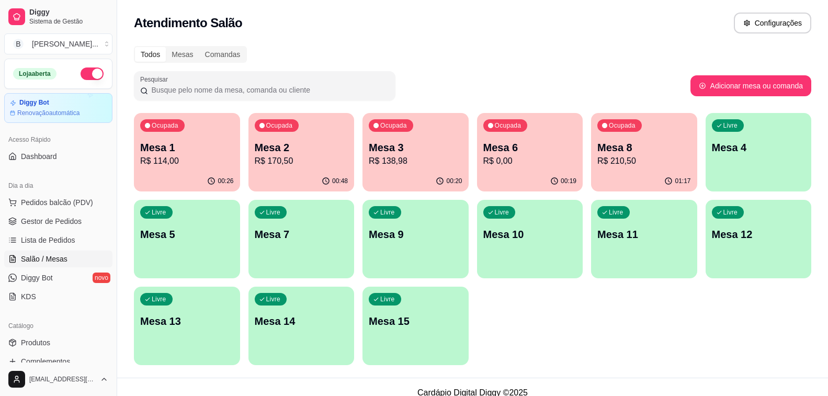
click at [334, 160] on p "R$ 170,50" at bounding box center [302, 161] width 94 height 13
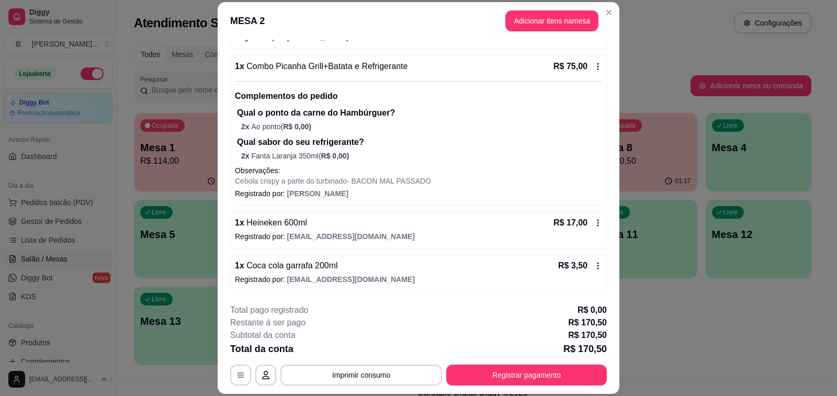
scroll to position [31, 0]
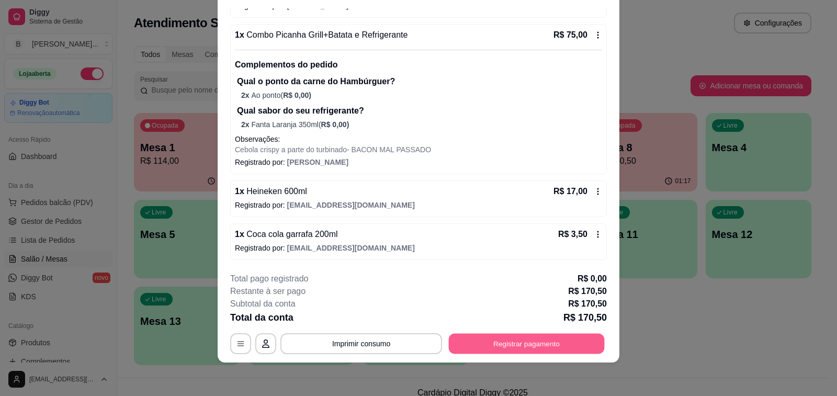
click at [488, 351] on button "Registrar pagamento" at bounding box center [527, 344] width 156 height 20
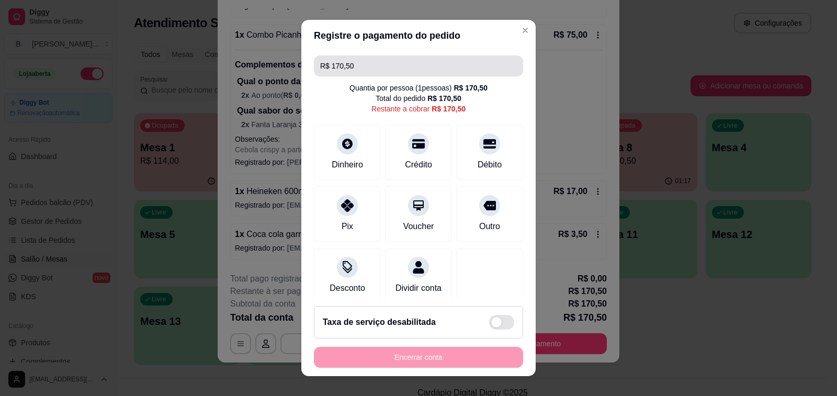
click at [368, 62] on input "R$ 170,50" at bounding box center [418, 65] width 197 height 21
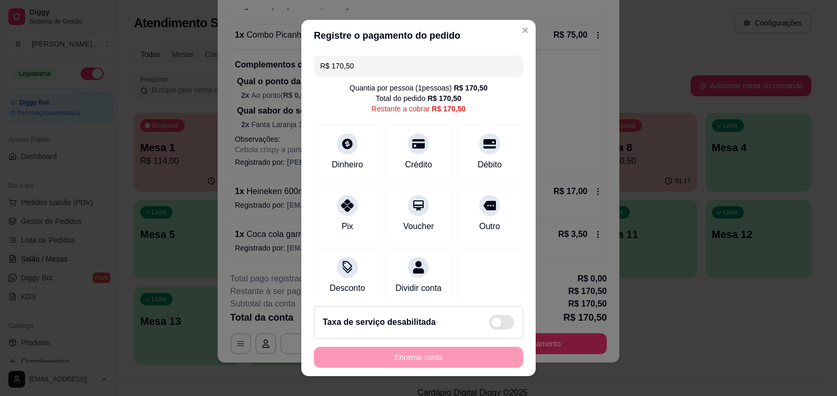
click at [368, 62] on input "R$ 170,50" at bounding box center [418, 65] width 197 height 21
click at [347, 147] on div at bounding box center [347, 140] width 23 height 23
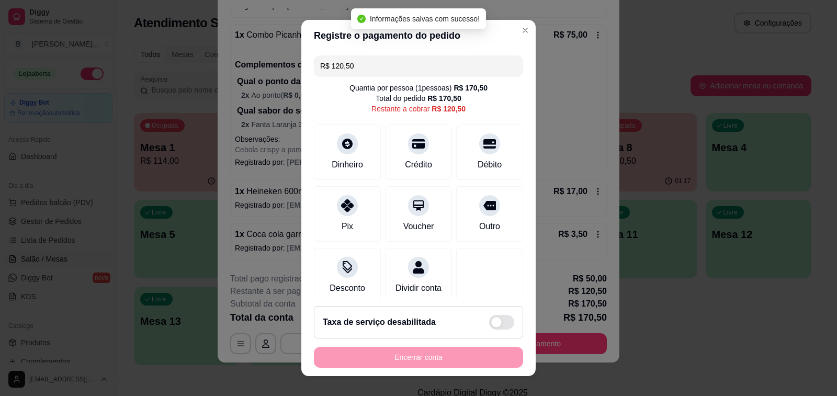
click at [370, 66] on input "R$ 120,50" at bounding box center [418, 65] width 197 height 21
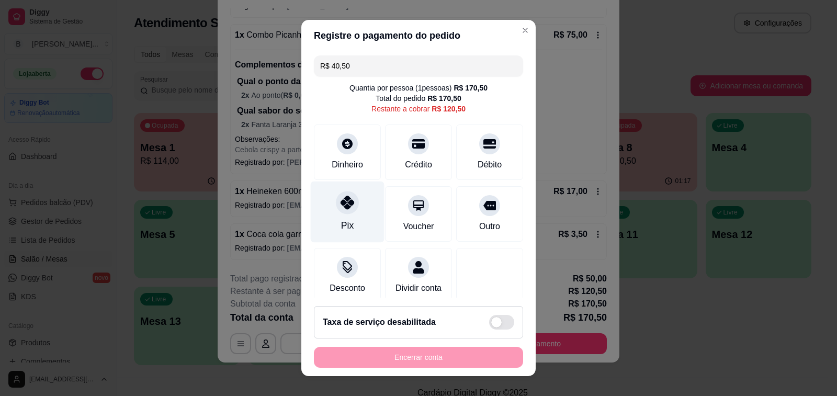
click at [347, 211] on div at bounding box center [347, 202] width 23 height 23
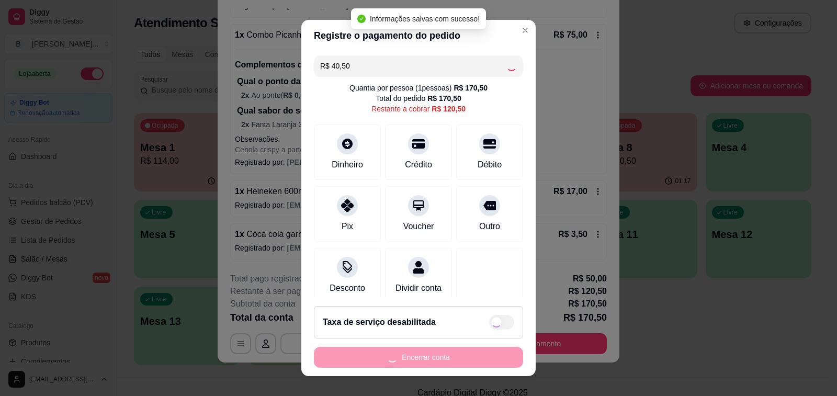
type input "R$ 80,00"
click at [404, 356] on div "Encerrar conta" at bounding box center [418, 357] width 209 height 21
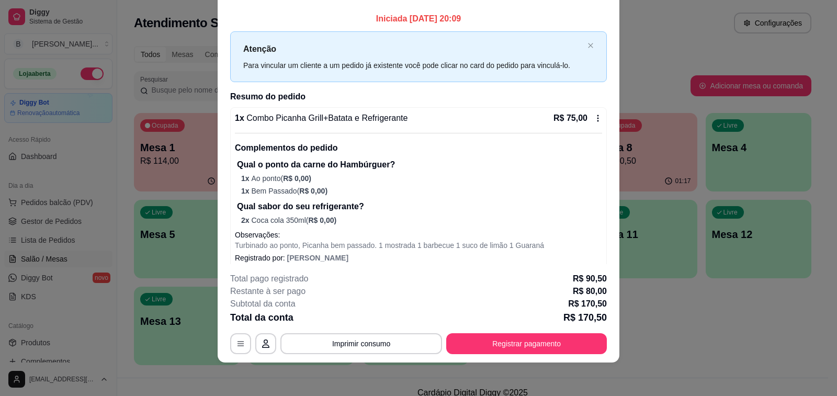
scroll to position [0, 0]
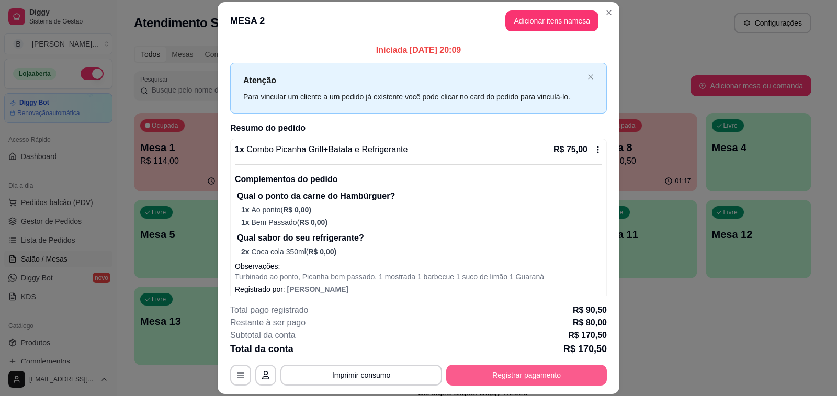
click at [496, 381] on button "Registrar pagamento" at bounding box center [526, 374] width 161 height 21
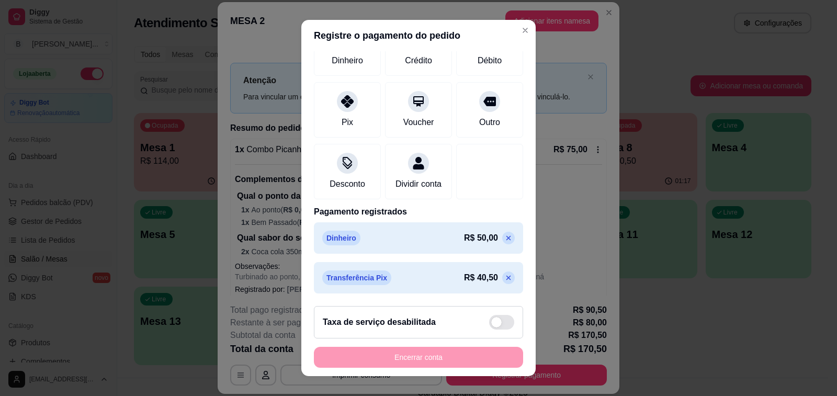
scroll to position [14, 0]
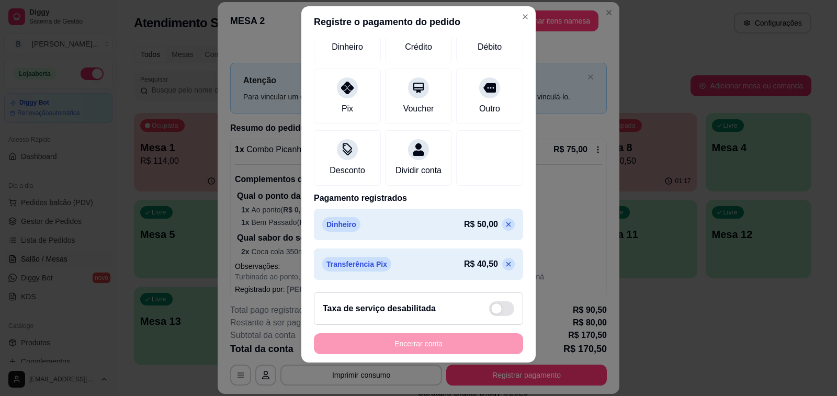
click at [504, 264] on icon at bounding box center [508, 264] width 8 height 8
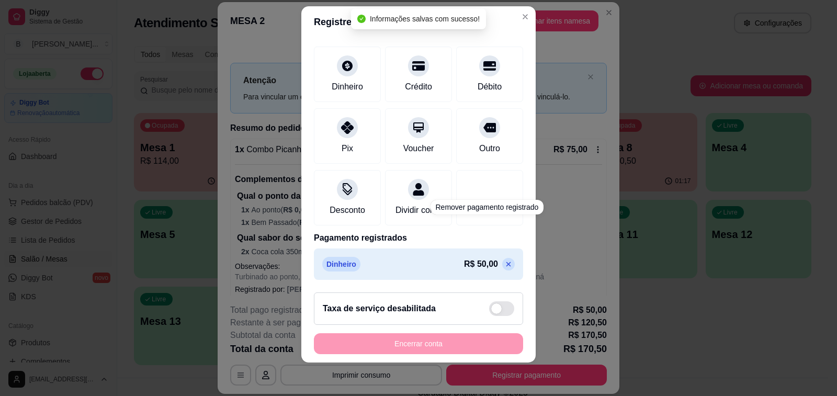
scroll to position [77, 0]
click at [504, 263] on icon at bounding box center [508, 264] width 8 height 8
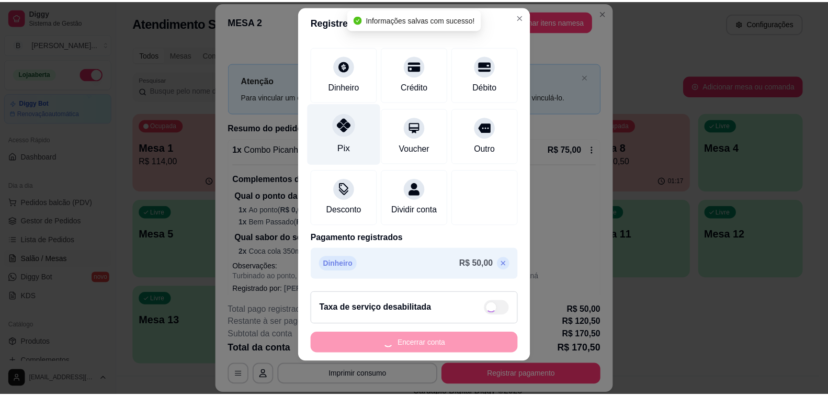
scroll to position [0, 0]
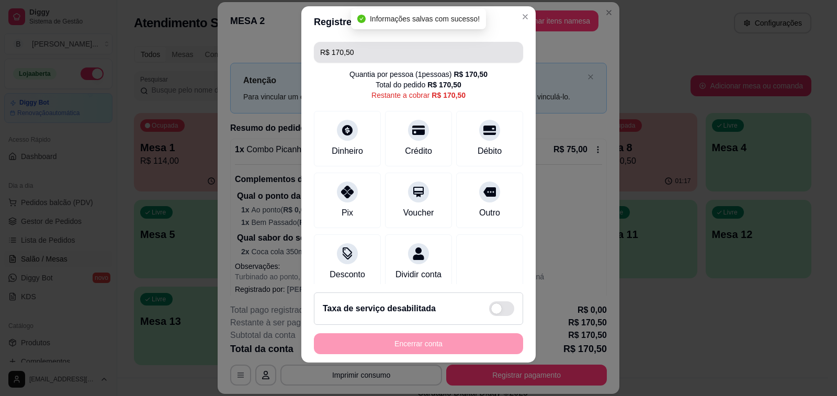
click at [365, 52] on input "R$ 170,50" at bounding box center [418, 52] width 197 height 21
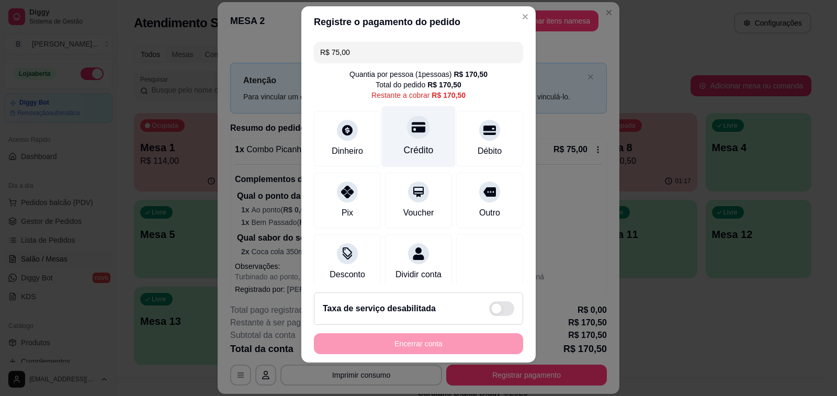
click at [415, 134] on div "Crédito" at bounding box center [419, 136] width 74 height 61
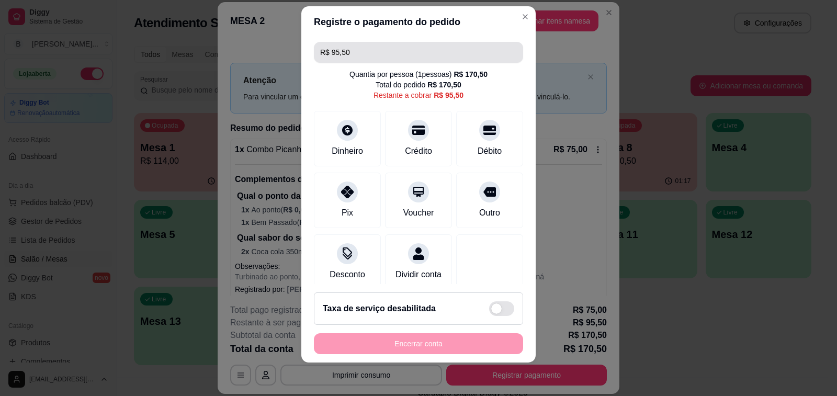
click at [374, 52] on input "R$ 95,50" at bounding box center [418, 52] width 197 height 21
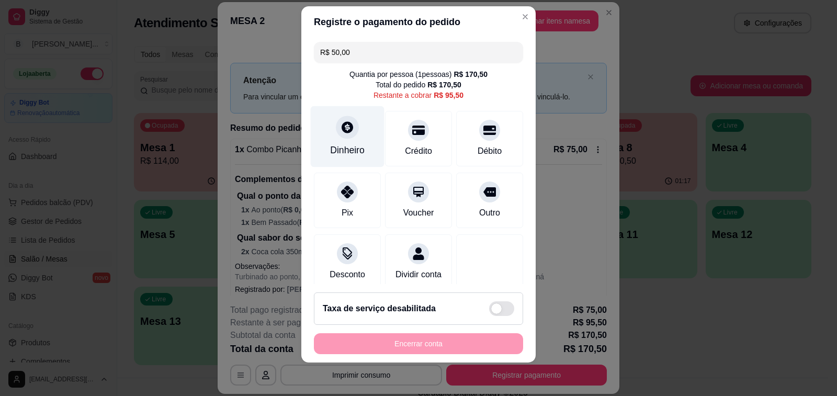
click at [350, 126] on div at bounding box center [347, 127] width 23 height 23
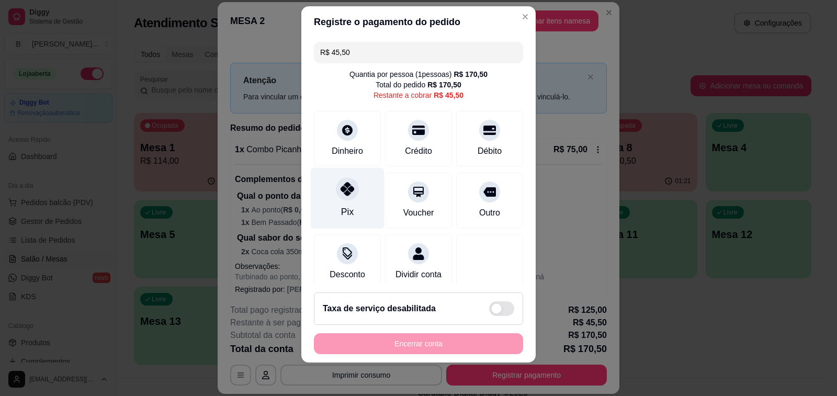
click at [342, 191] on icon at bounding box center [347, 189] width 14 height 14
type input "R$ 0,00"
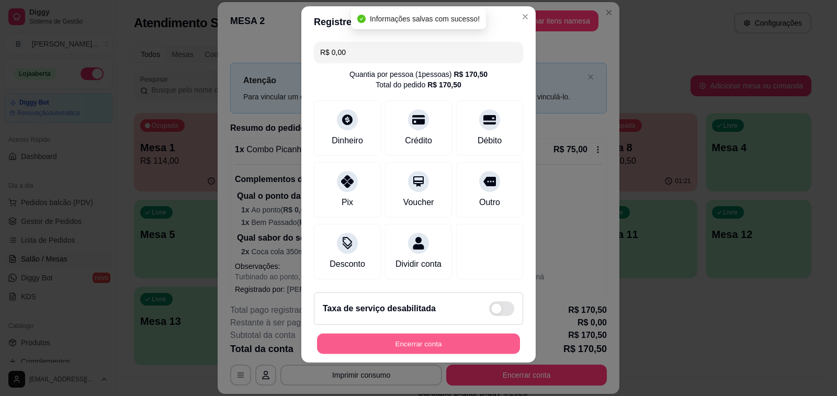
click at [436, 347] on button "Encerrar conta" at bounding box center [418, 344] width 203 height 20
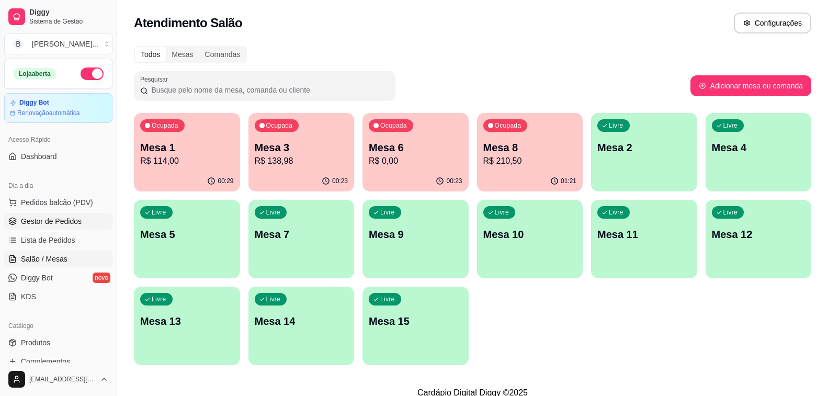
click at [32, 227] on link "Gestor de Pedidos" at bounding box center [58, 221] width 108 height 17
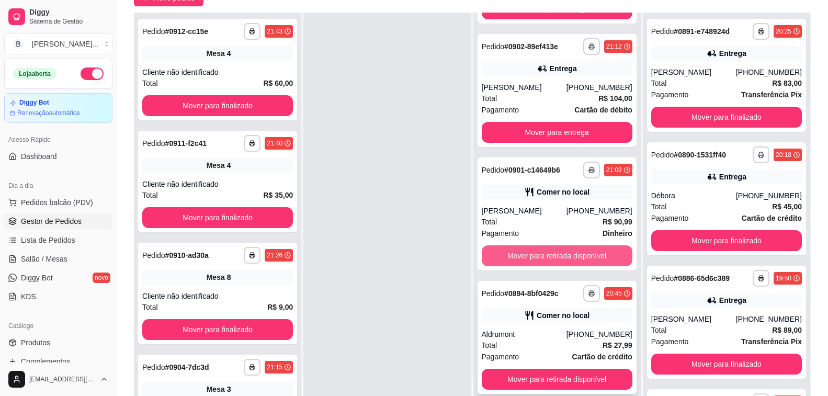
scroll to position [157, 0]
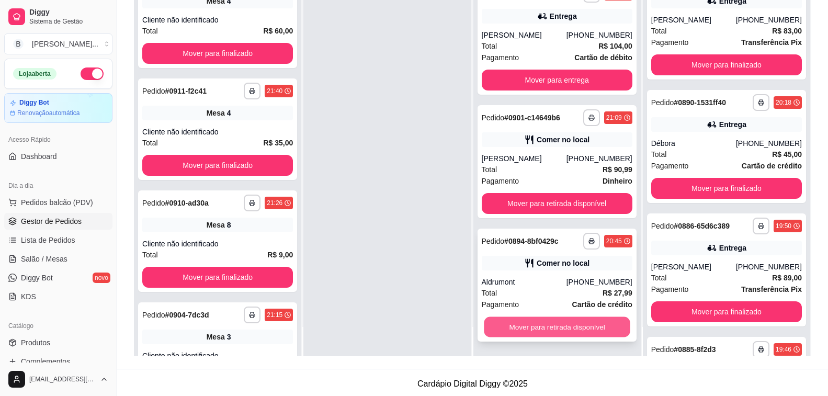
click at [509, 324] on button "Mover para retirada disponível" at bounding box center [557, 327] width 146 height 20
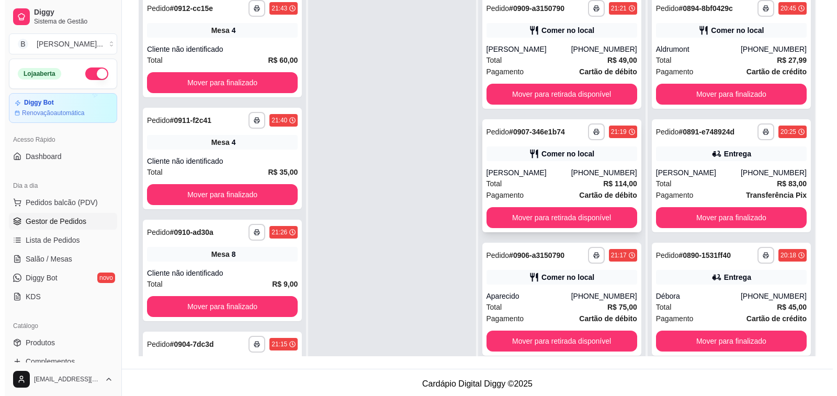
scroll to position [0, 0]
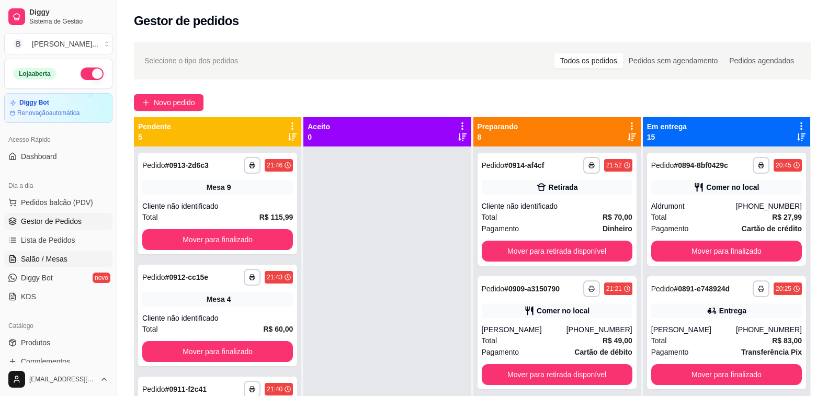
click at [64, 258] on span "Salão / Mesas" at bounding box center [44, 259] width 47 height 10
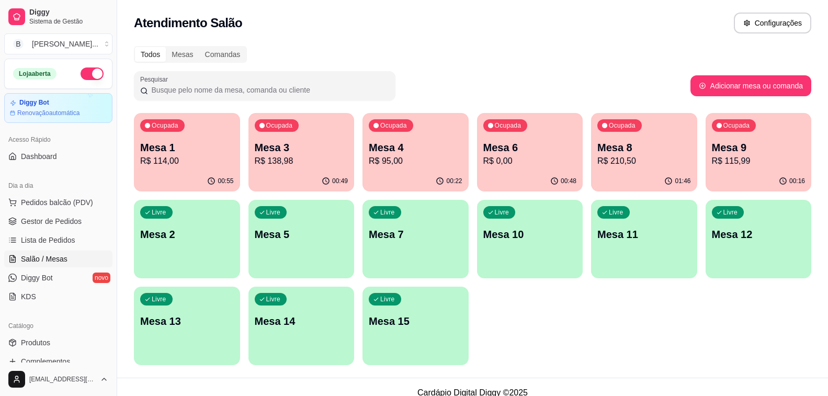
click at [164, 162] on p "R$ 114,00" at bounding box center [187, 161] width 94 height 13
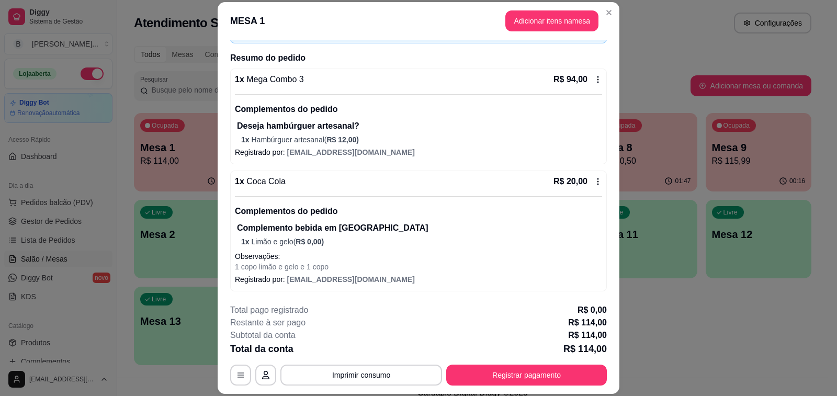
scroll to position [31, 0]
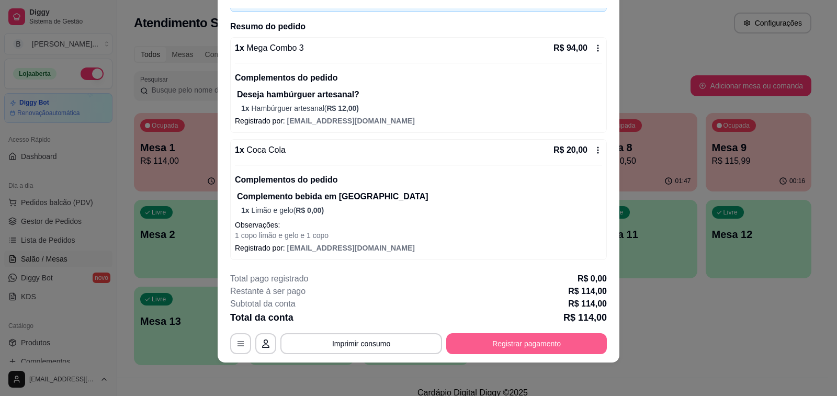
click at [488, 345] on button "Registrar pagamento" at bounding box center [526, 343] width 161 height 21
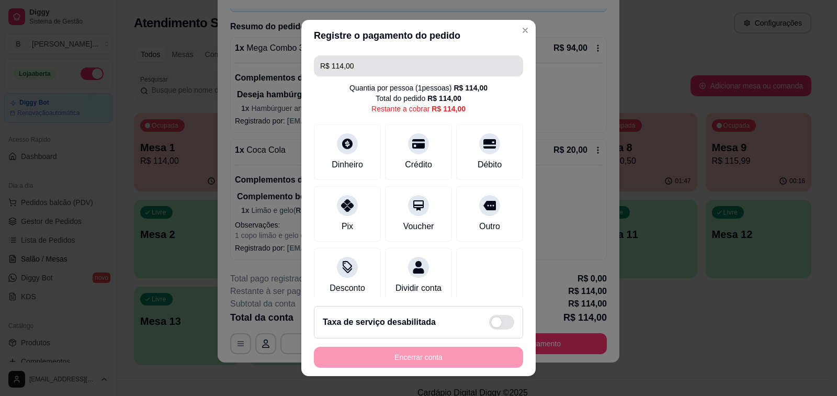
click at [429, 66] on input "R$ 114,00" at bounding box center [418, 65] width 197 height 21
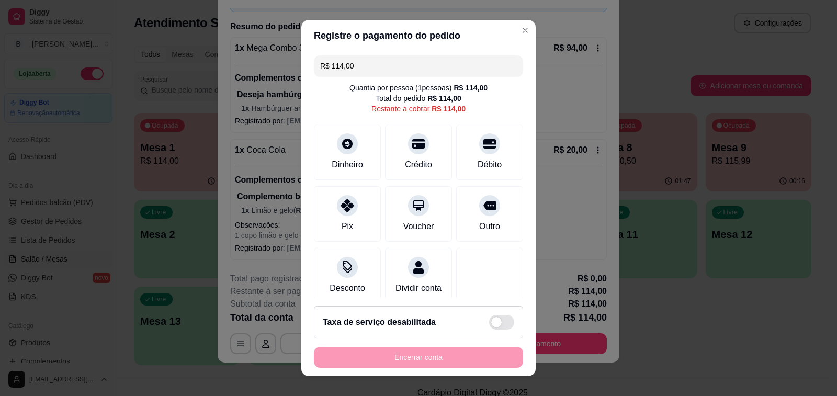
click at [429, 66] on input "R$ 114,00" at bounding box center [418, 65] width 197 height 21
click at [340, 206] on icon at bounding box center [347, 203] width 14 height 14
click at [459, 152] on div "Débito" at bounding box center [489, 151] width 67 height 55
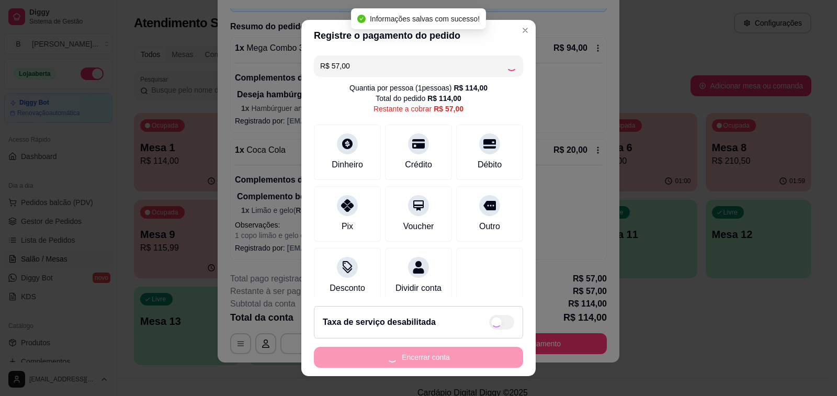
type input "R$ 0,00"
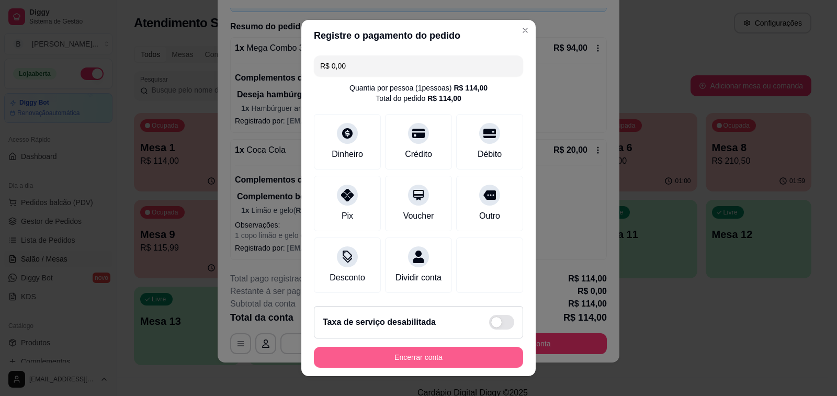
click at [424, 361] on button "Encerrar conta" at bounding box center [418, 357] width 209 height 21
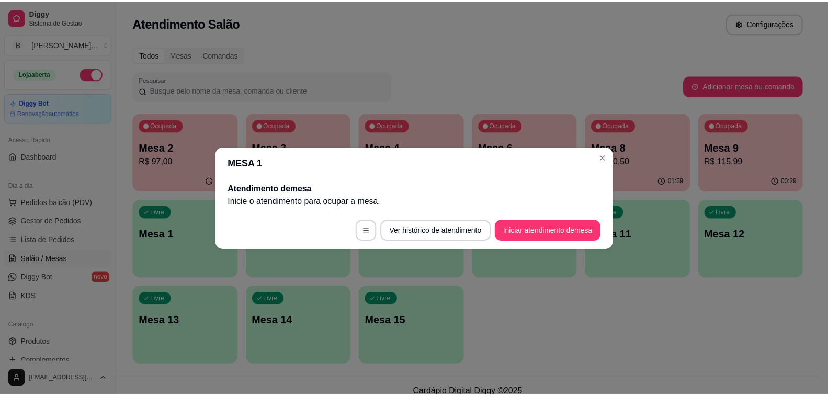
scroll to position [0, 0]
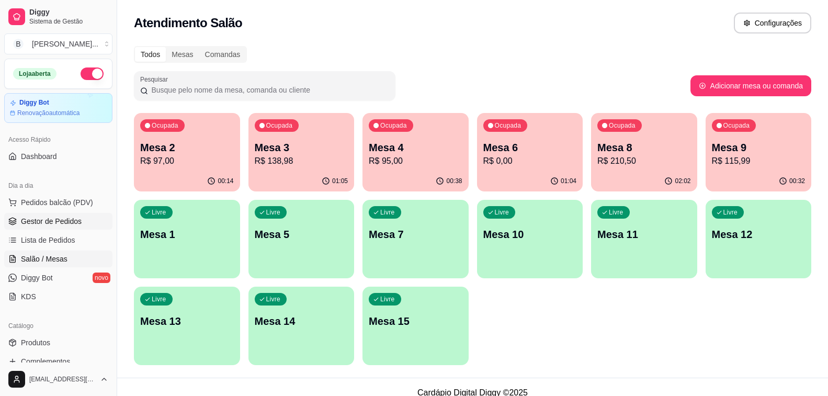
click at [48, 222] on span "Gestor de Pedidos" at bounding box center [51, 221] width 61 height 10
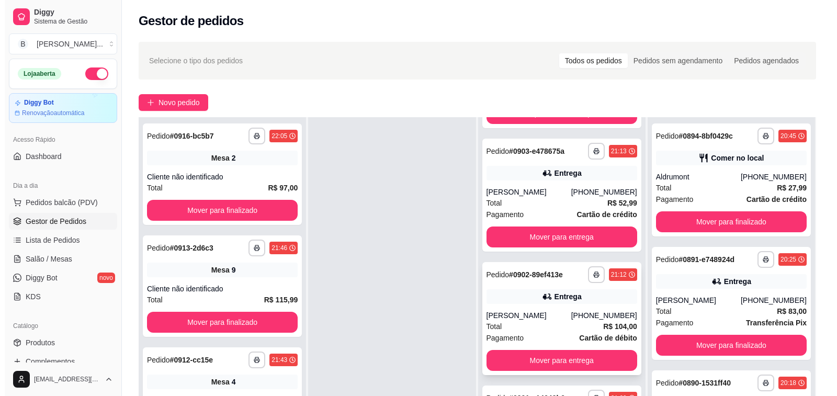
scroll to position [105, 0]
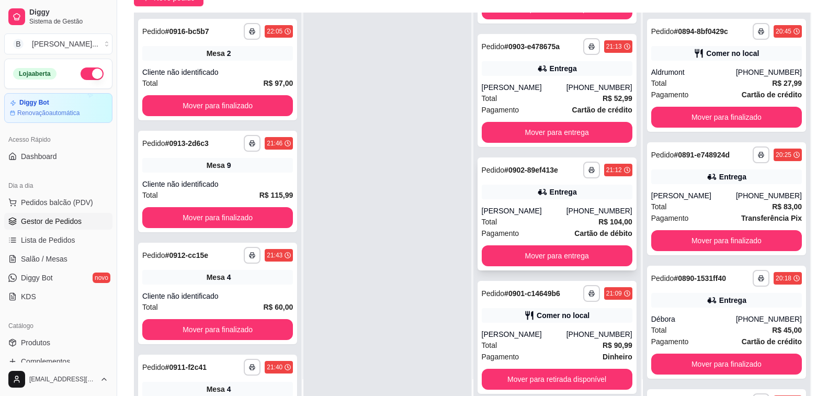
click at [540, 219] on div "Total R$ 104,00" at bounding box center [557, 222] width 151 height 12
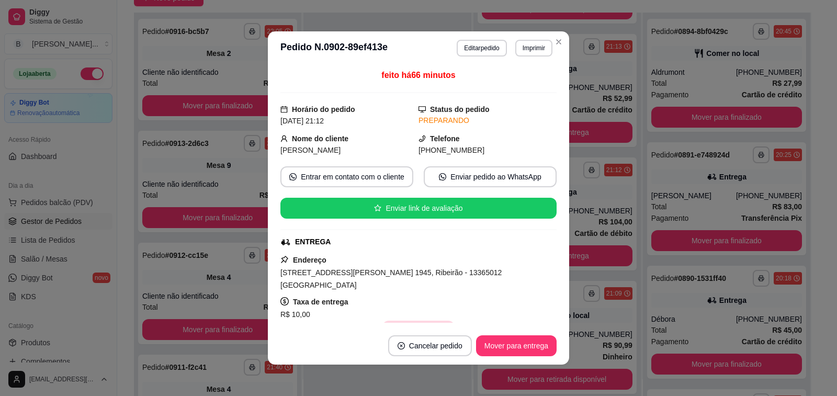
scroll to position [157, 0]
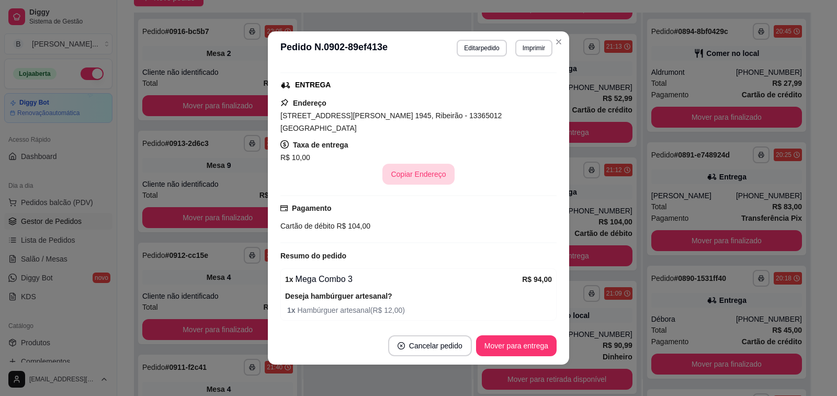
click at [401, 174] on button "Copiar Endereço" at bounding box center [418, 174] width 72 height 21
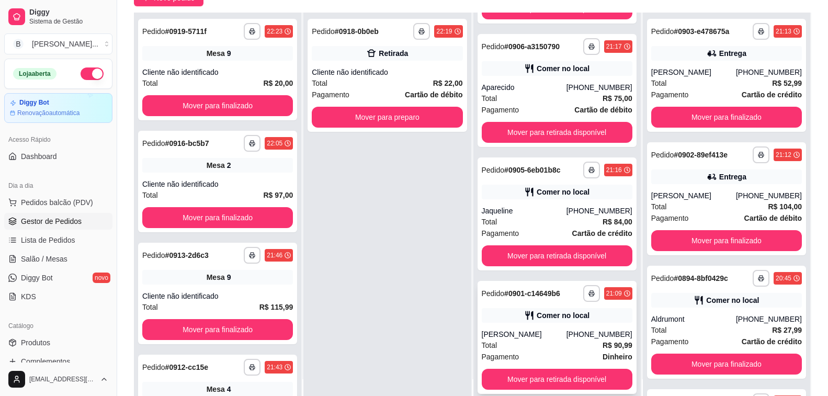
scroll to position [497, 0]
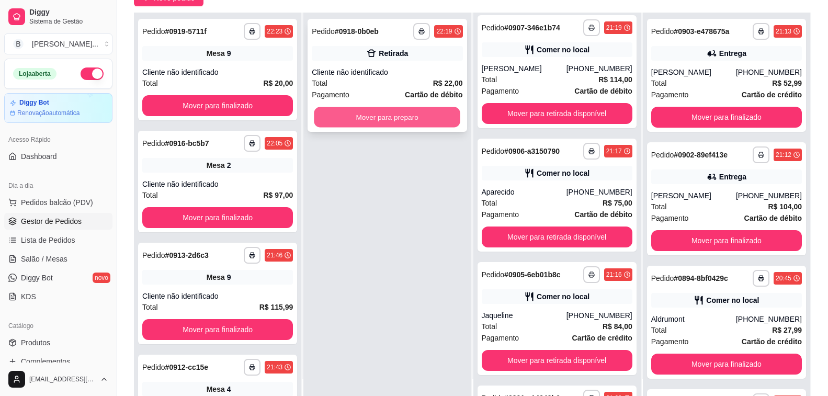
click at [418, 118] on button "Mover para preparo" at bounding box center [387, 117] width 146 height 20
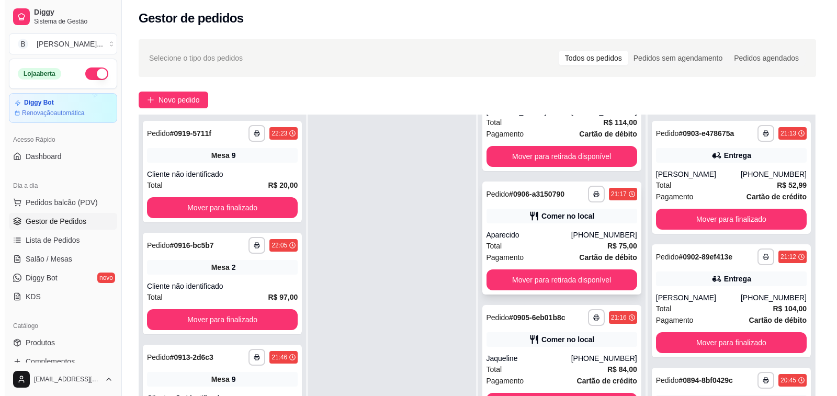
scroll to position [725, 0]
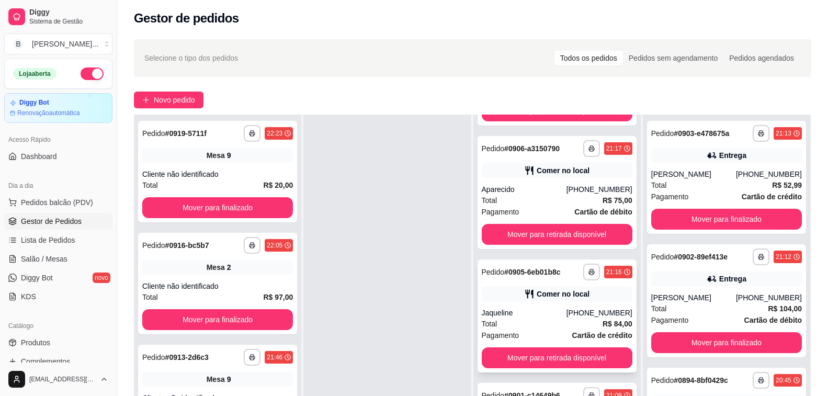
click at [516, 301] on div "**********" at bounding box center [556, 315] width 159 height 113
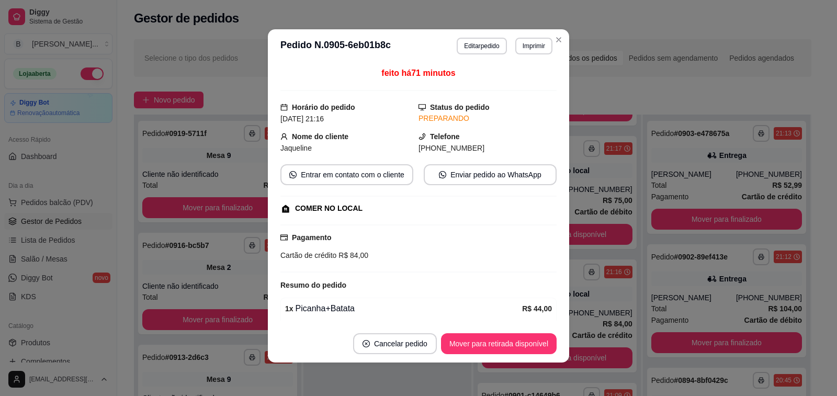
scroll to position [328, 0]
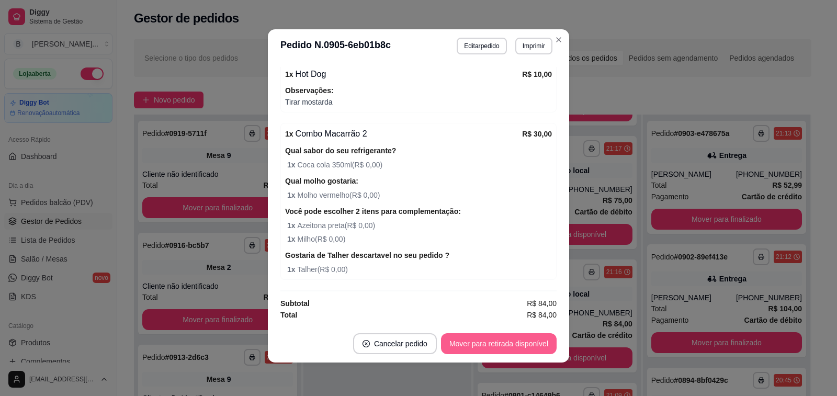
click at [493, 340] on button "Mover para retirada disponível" at bounding box center [499, 343] width 116 height 21
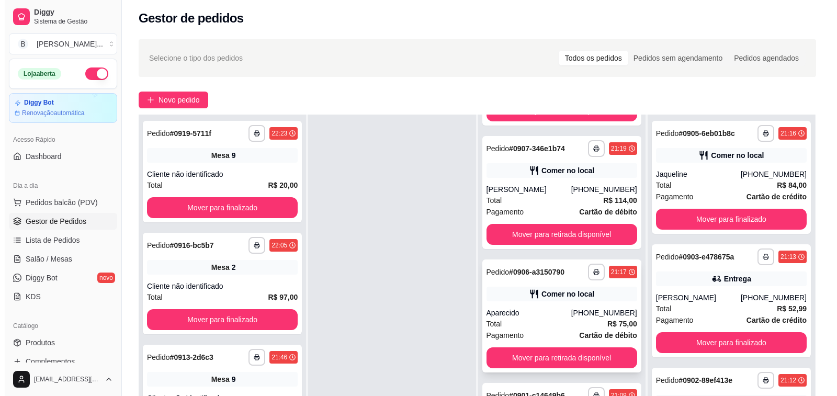
scroll to position [159, 0]
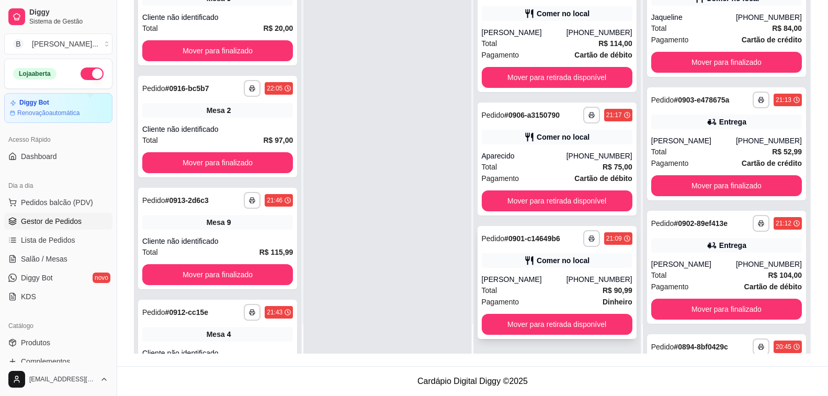
click at [516, 272] on div "**********" at bounding box center [556, 282] width 159 height 113
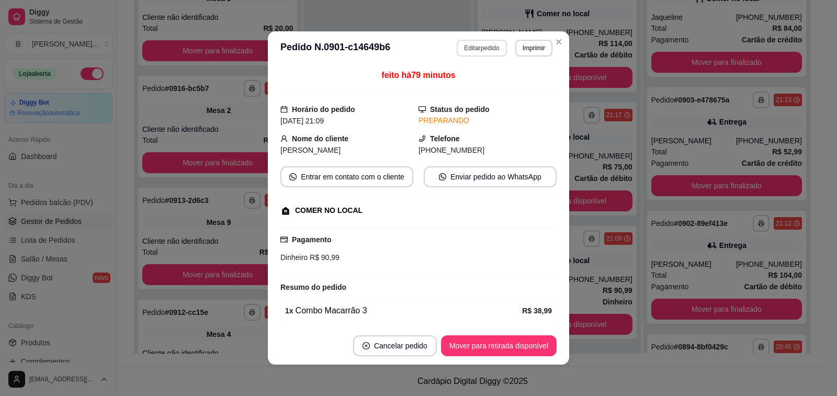
click at [484, 47] on button "Editar pedido" at bounding box center [482, 48] width 50 height 17
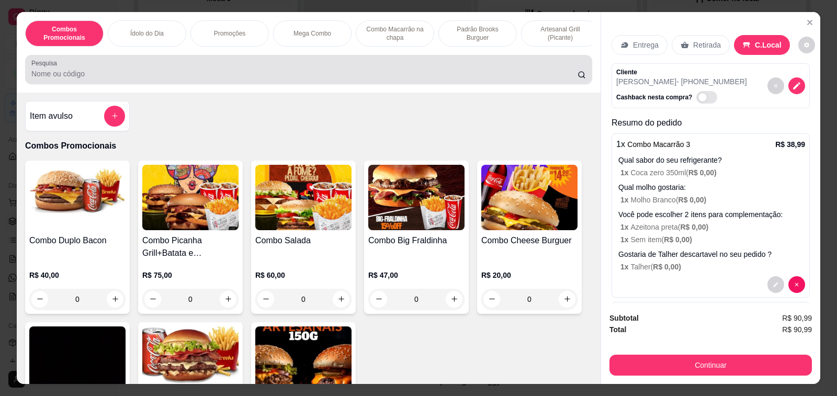
click at [253, 73] on input "Pesquisa" at bounding box center [304, 74] width 546 height 10
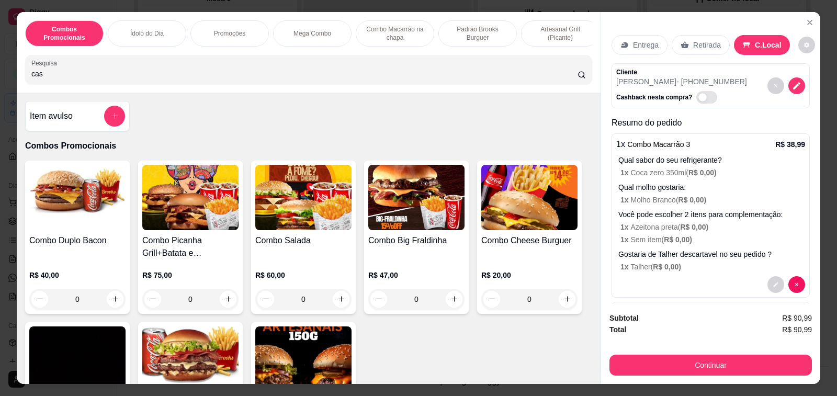
click at [253, 73] on input "cas" at bounding box center [304, 74] width 546 height 10
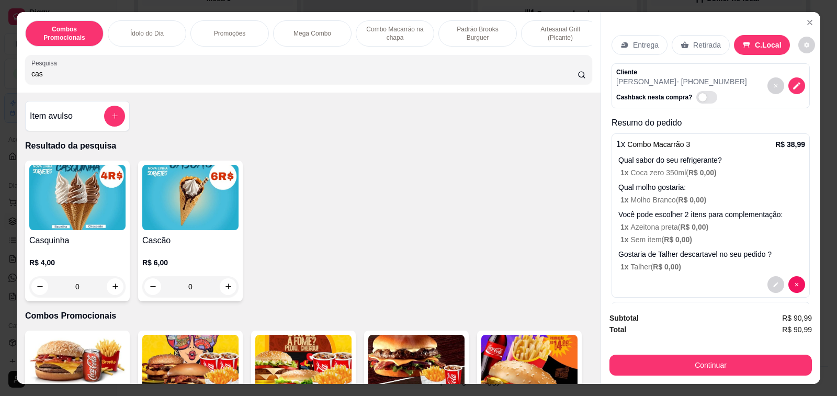
type input "cas"
click at [94, 239] on h4 "Casquinha" at bounding box center [77, 240] width 96 height 13
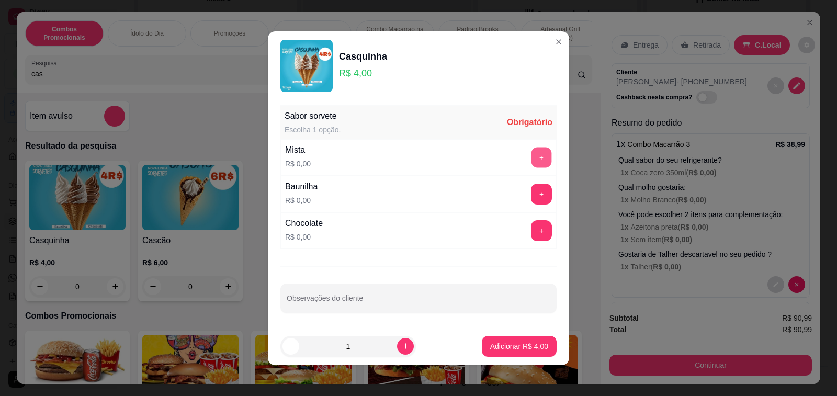
click at [531, 160] on button "+" at bounding box center [541, 157] width 20 height 20
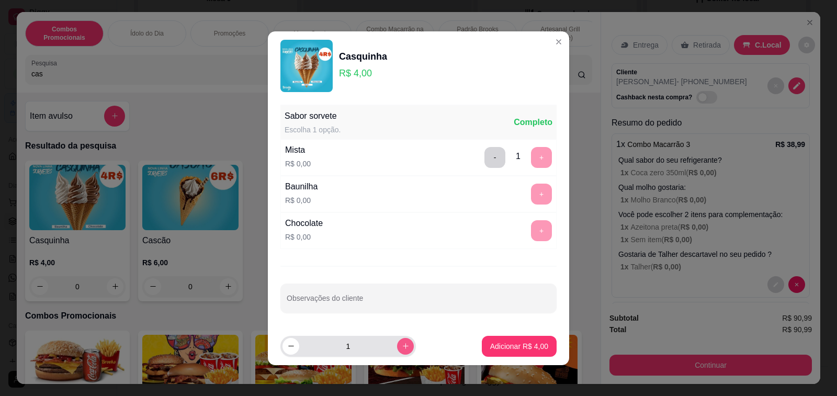
click at [403, 346] on icon "increase-product-quantity" at bounding box center [406, 346] width 6 height 6
type input "2"
click at [490, 348] on p "Adicionar R$ 8,00" at bounding box center [519, 346] width 58 height 10
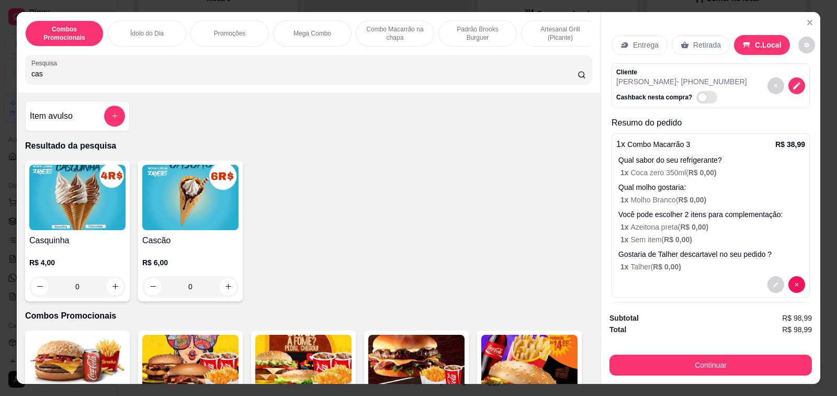
click at [49, 122] on h4 "Item avulso" at bounding box center [51, 116] width 43 height 13
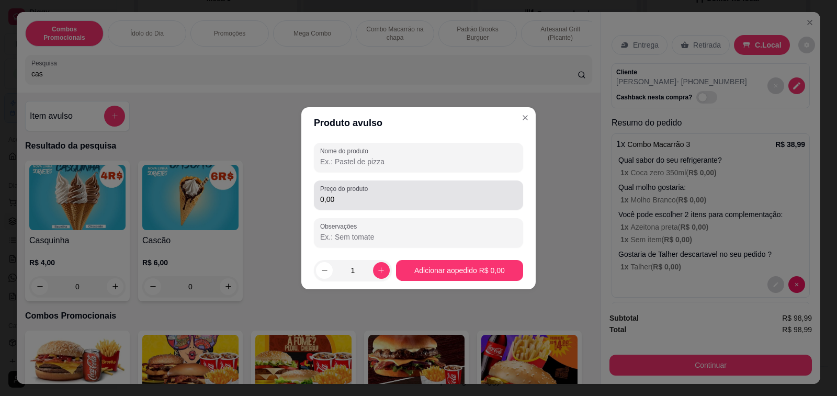
click at [391, 166] on input "Nome do produto" at bounding box center [418, 161] width 197 height 10
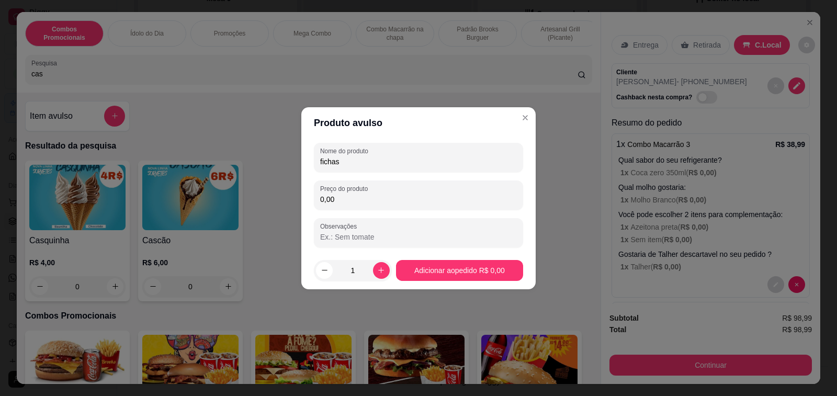
type input "fichas"
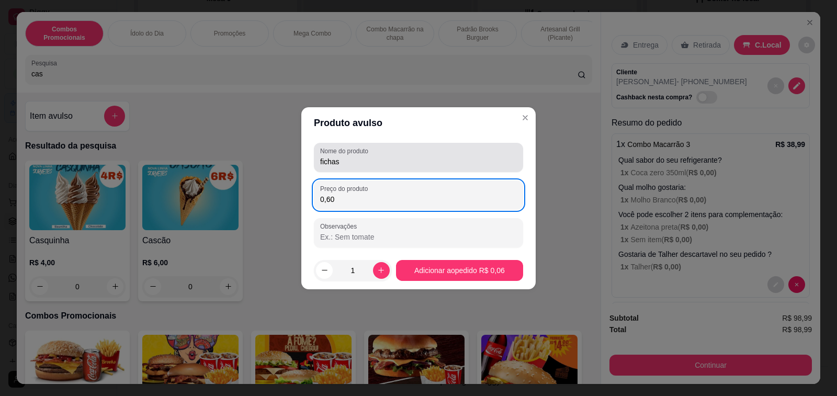
type input "6,00"
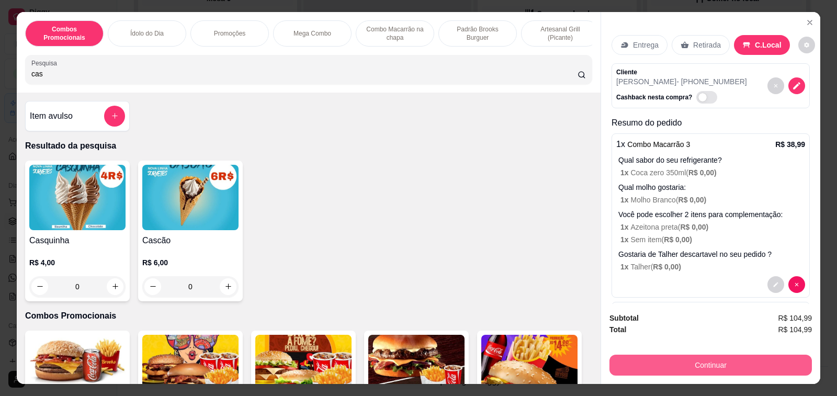
click at [649, 363] on button "Continuar" at bounding box center [710, 365] width 202 height 21
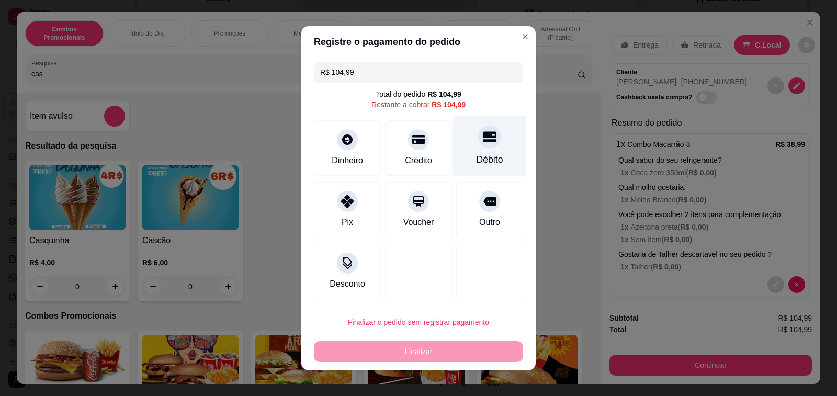
click at [483, 134] on icon at bounding box center [490, 136] width 14 height 10
type input "R$ 0,00"
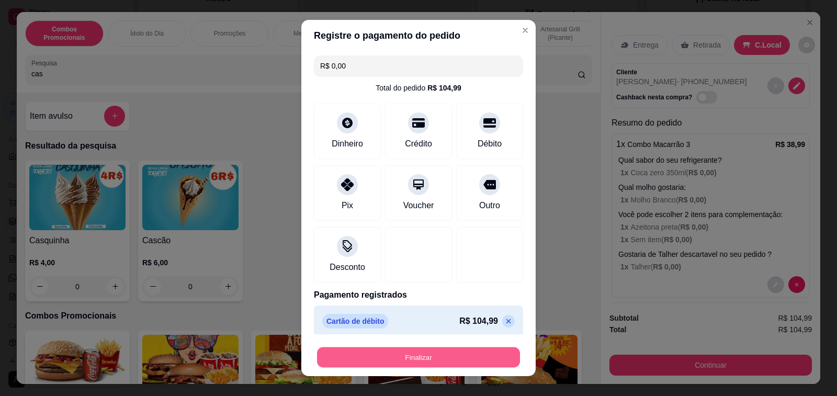
click at [434, 353] on button "Finalizar" at bounding box center [418, 357] width 203 height 20
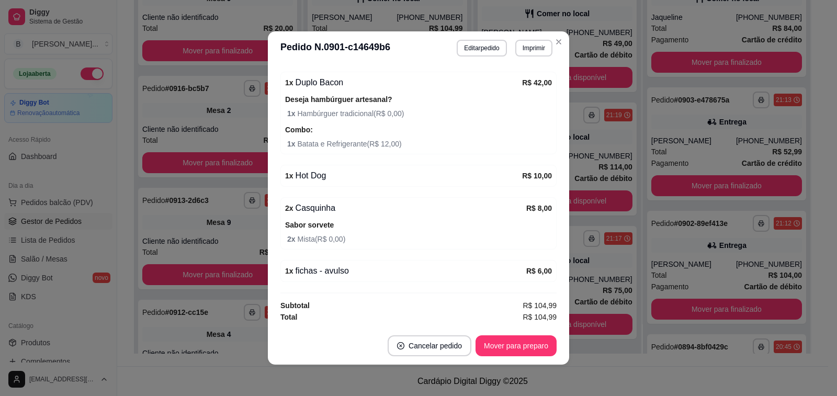
scroll to position [419, 0]
click at [540, 349] on button "Mover para preparo" at bounding box center [515, 345] width 81 height 21
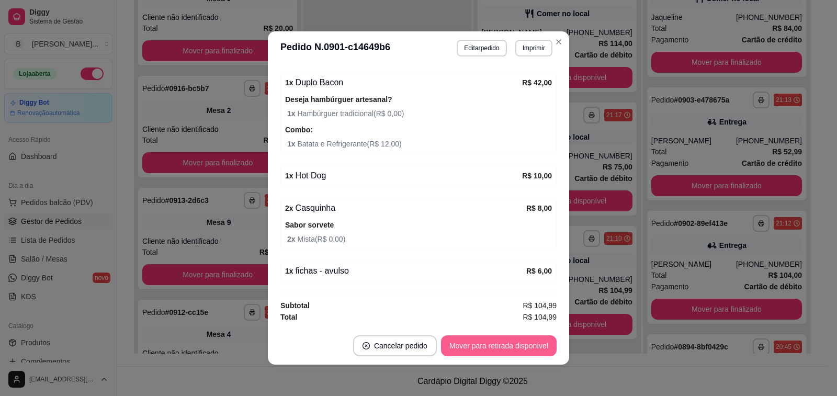
click at [528, 347] on button "Mover para retirada disponível" at bounding box center [499, 345] width 116 height 21
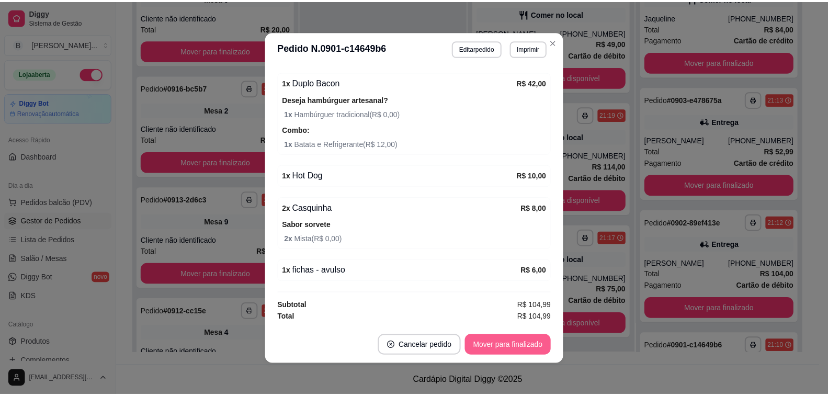
scroll to position [478, 0]
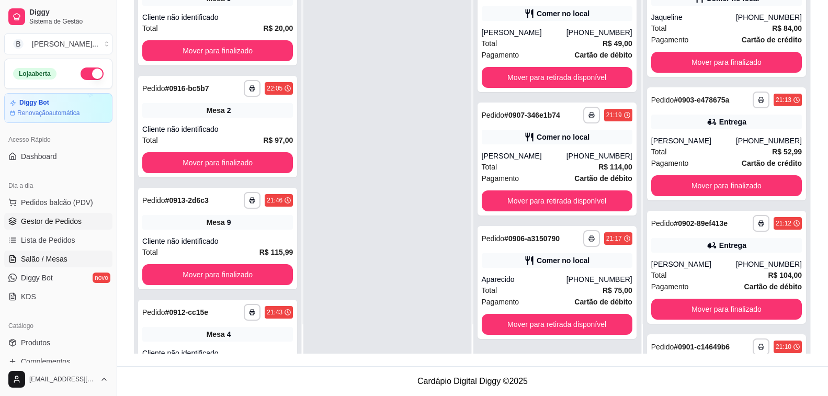
click at [67, 264] on link "Salão / Mesas" at bounding box center [58, 258] width 108 height 17
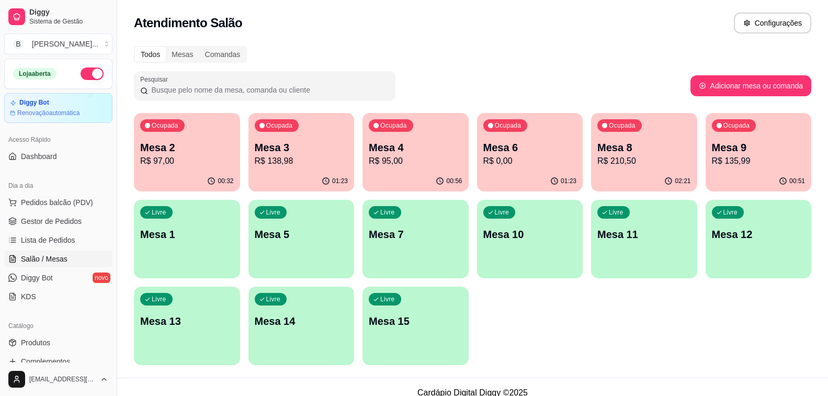
click at [424, 166] on p "R$ 95,00" at bounding box center [416, 161] width 94 height 13
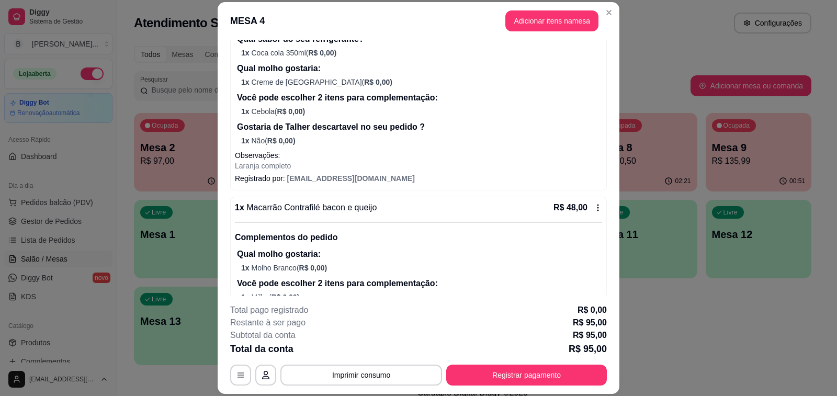
scroll to position [289, 0]
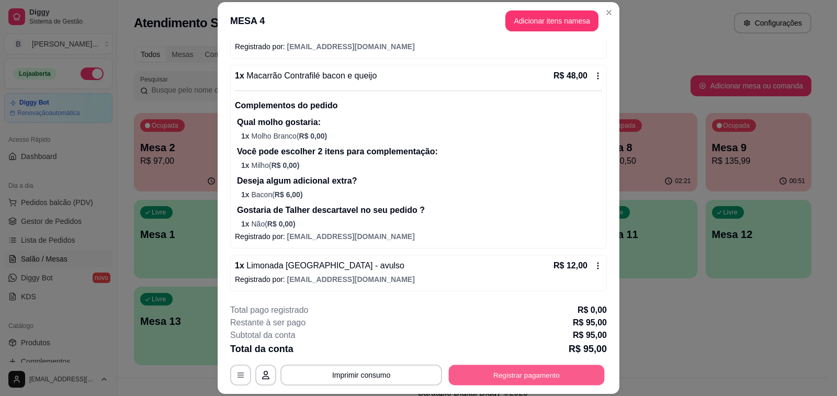
click at [488, 378] on button "Registrar pagamento" at bounding box center [527, 375] width 156 height 20
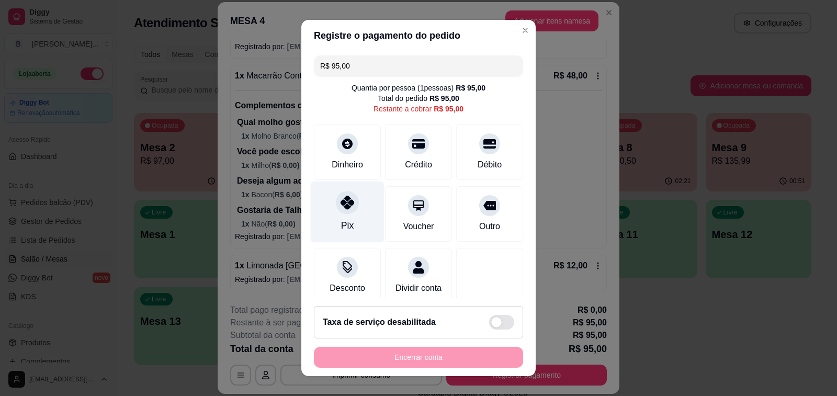
click at [341, 198] on div at bounding box center [347, 202] width 23 height 23
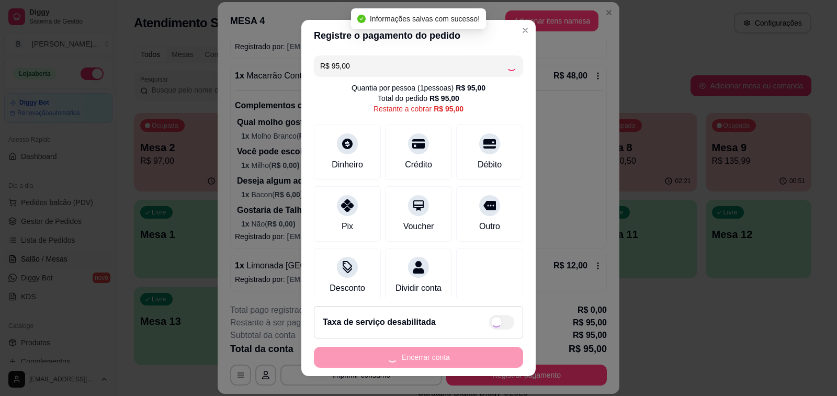
type input "R$ 0,00"
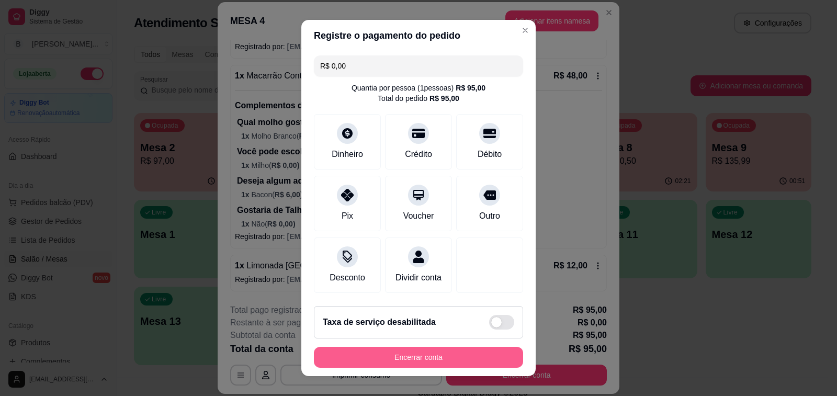
click at [406, 362] on button "Encerrar conta" at bounding box center [418, 357] width 209 height 21
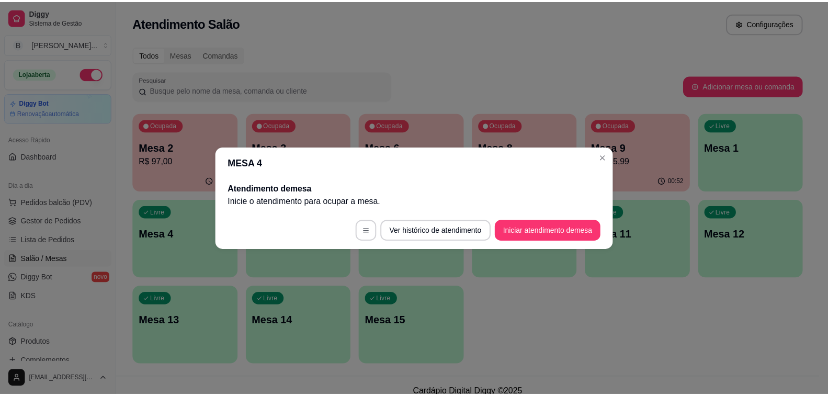
scroll to position [0, 0]
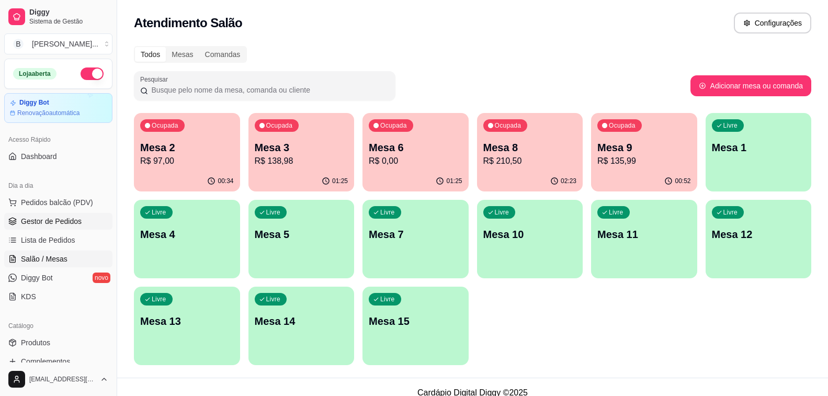
click at [55, 216] on span "Gestor de Pedidos" at bounding box center [51, 221] width 61 height 10
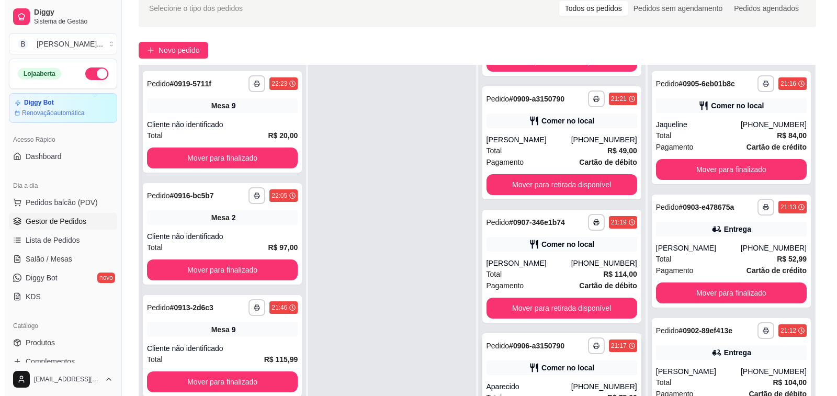
scroll to position [157, 0]
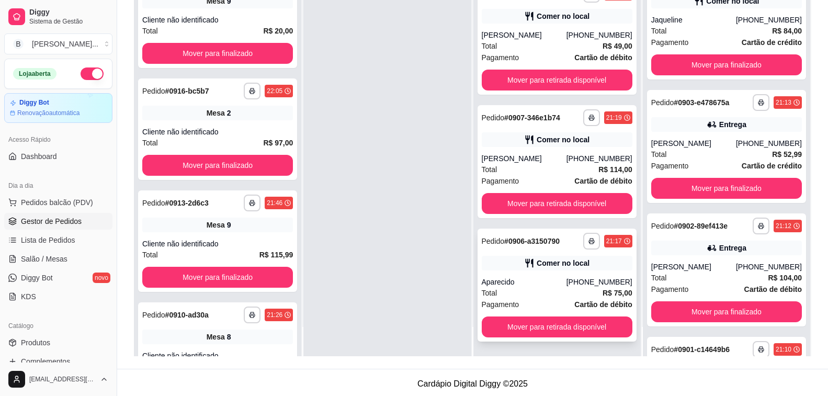
click at [530, 280] on div "Aparecido" at bounding box center [524, 282] width 85 height 10
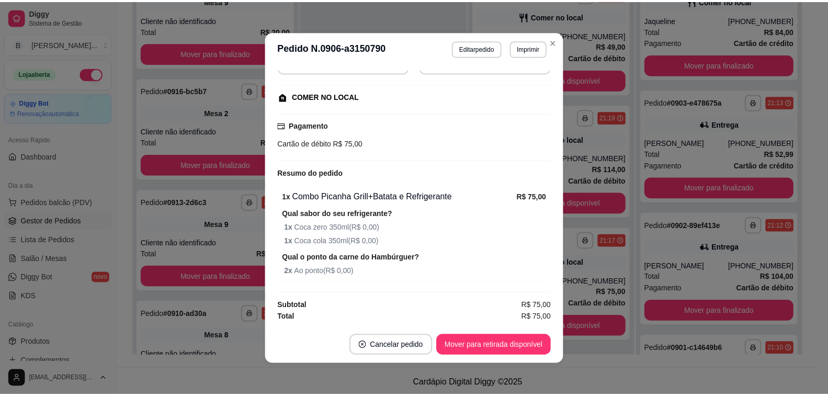
scroll to position [2, 0]
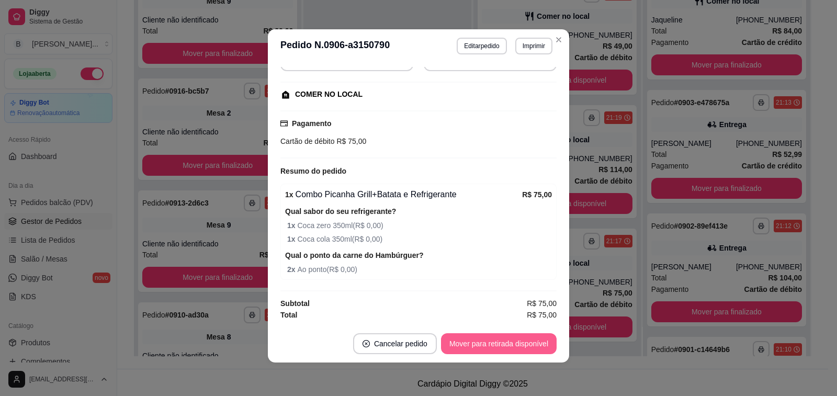
click at [493, 343] on button "Mover para retirada disponível" at bounding box center [499, 343] width 116 height 21
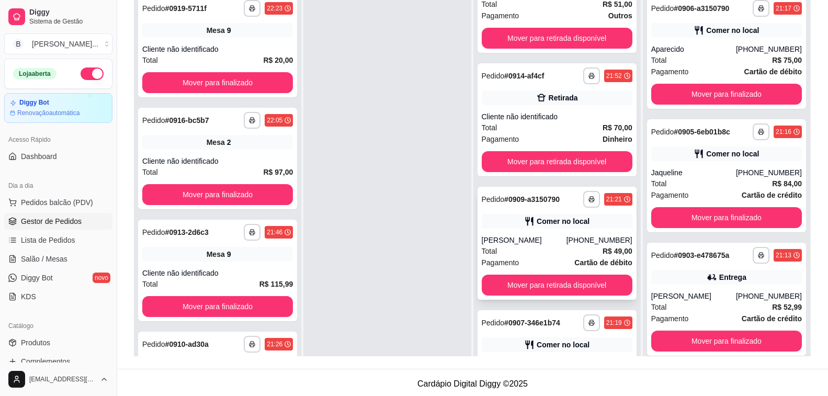
scroll to position [250, 0]
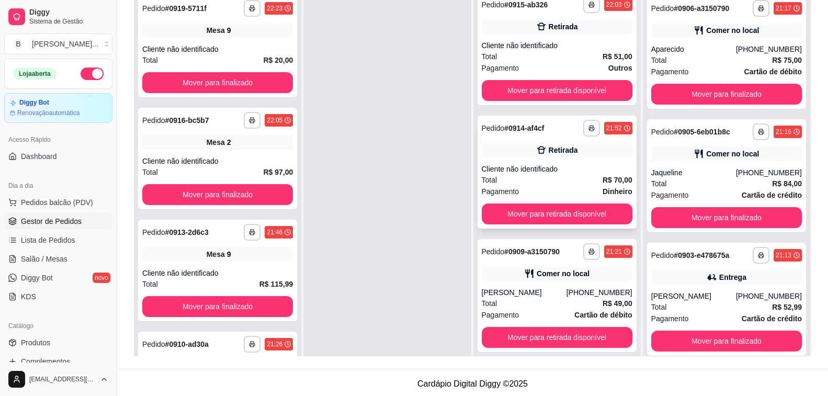
click at [505, 168] on div "Cliente não identificado" at bounding box center [557, 169] width 151 height 10
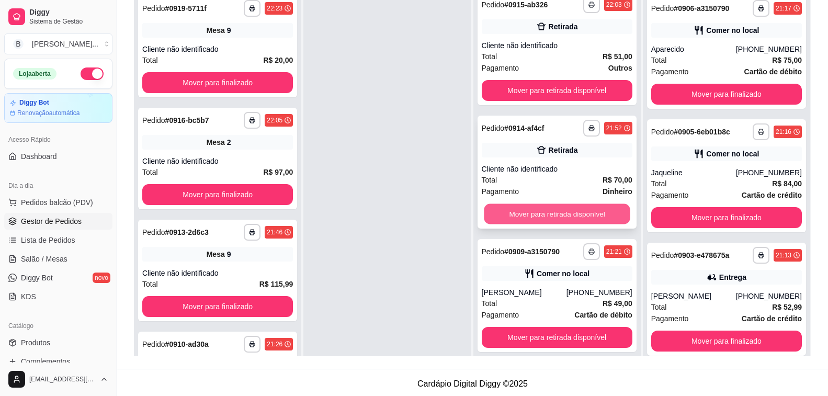
click at [590, 216] on button "Mover para retirada disponível" at bounding box center [557, 214] width 146 height 20
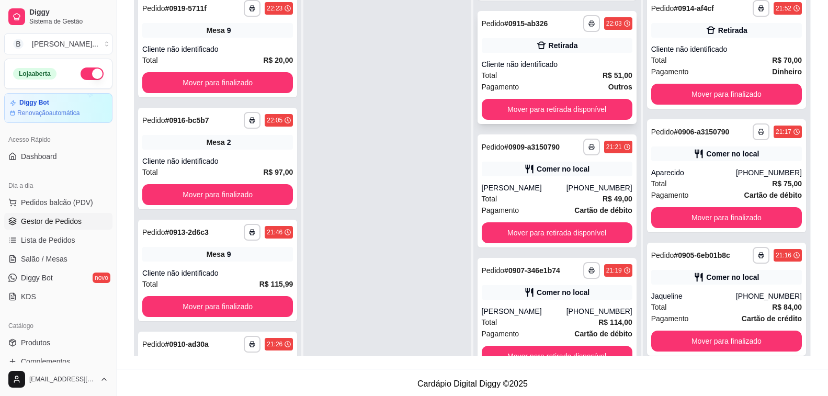
scroll to position [232, 0]
click at [543, 108] on button "Mover para retirada disponível" at bounding box center [557, 109] width 151 height 21
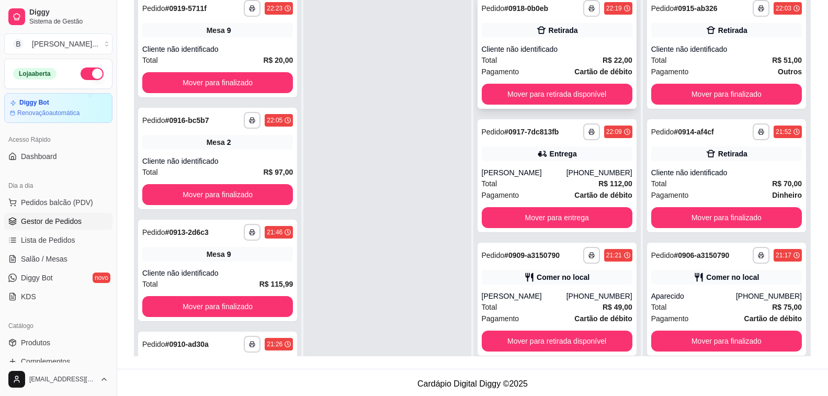
scroll to position [52, 0]
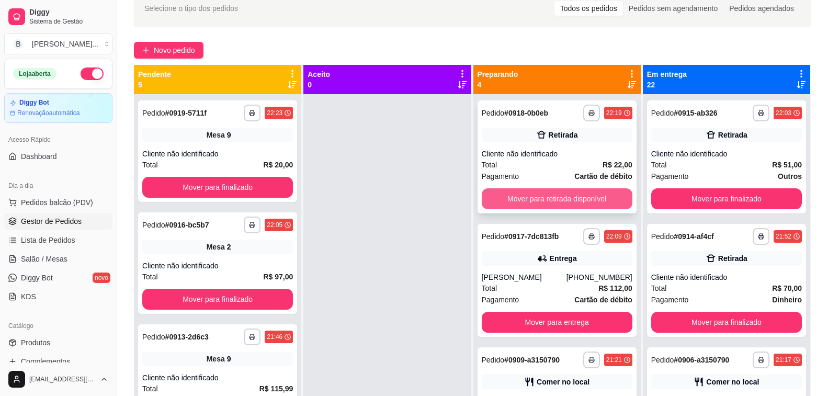
click at [555, 198] on button "Mover para retirada disponível" at bounding box center [557, 198] width 151 height 21
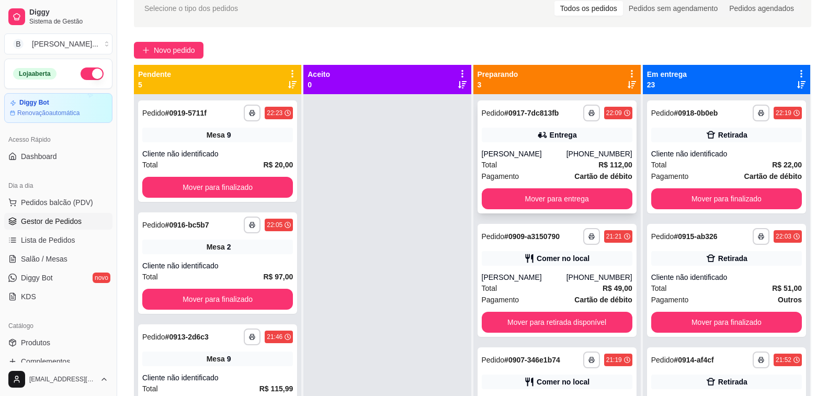
click at [562, 157] on div "[PERSON_NAME]" at bounding box center [524, 154] width 85 height 10
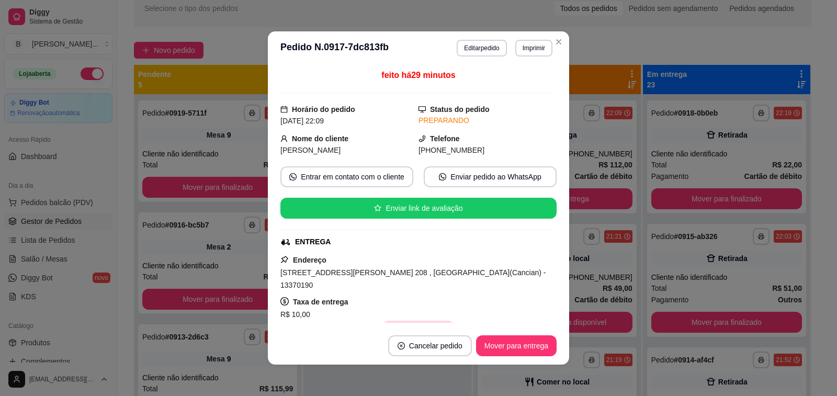
click at [415, 321] on button "Copiar Endereço" at bounding box center [418, 331] width 72 height 21
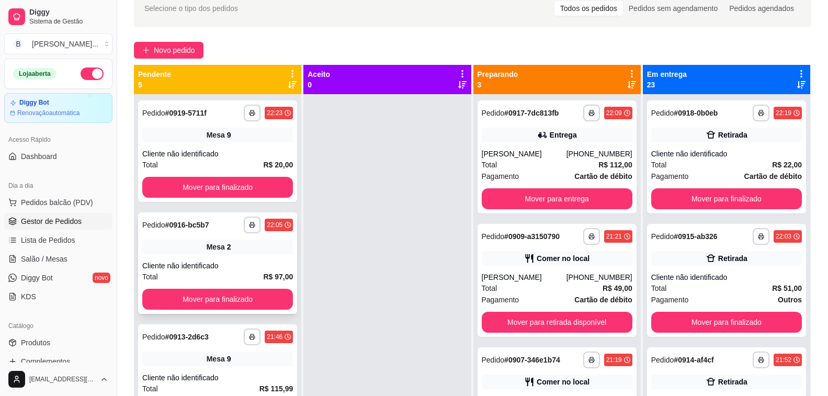
click at [53, 256] on span "Salão / Mesas" at bounding box center [44, 259] width 47 height 10
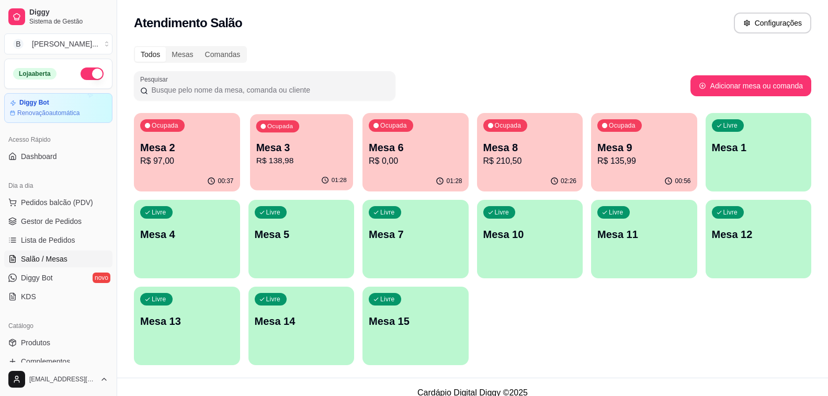
click at [299, 158] on p "R$ 138,98" at bounding box center [301, 161] width 90 height 12
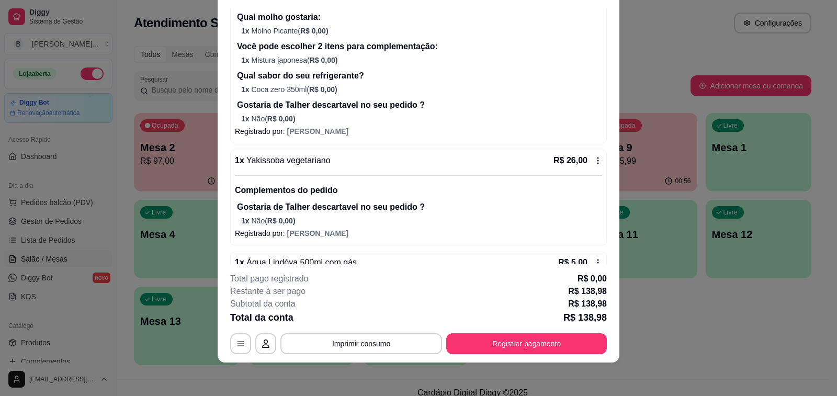
scroll to position [627, 0]
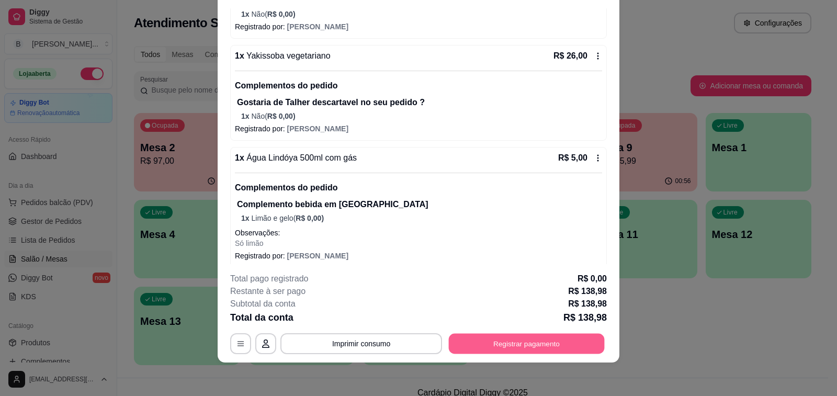
click at [504, 340] on button "Registrar pagamento" at bounding box center [527, 344] width 156 height 20
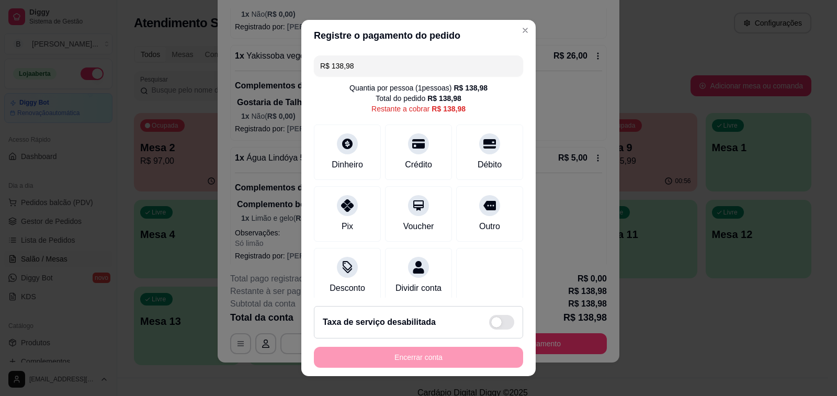
click at [395, 60] on input "R$ 138,98" at bounding box center [418, 65] width 197 height 21
click at [409, 152] on div "Crédito" at bounding box center [419, 150] width 74 height 61
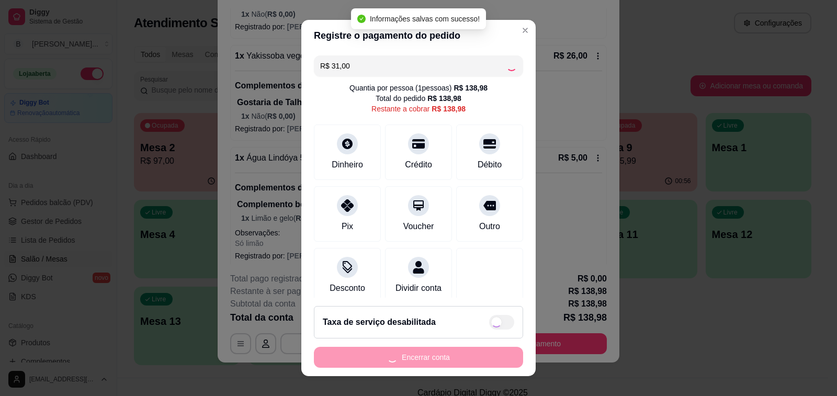
type input "R$ 107,98"
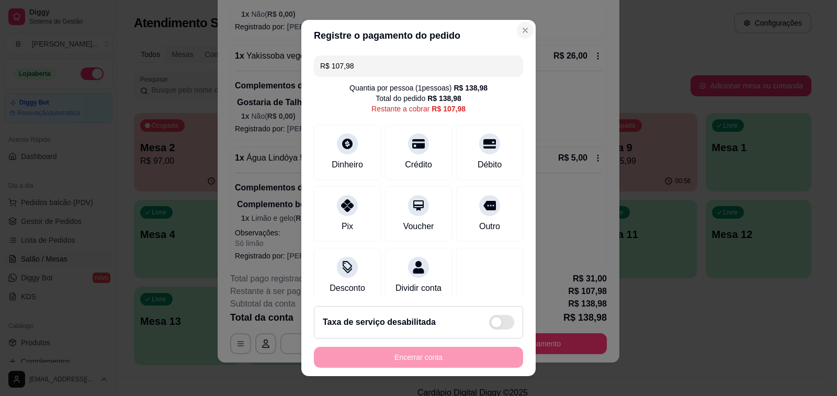
click at [514, 28] on p "Registrado por: [PERSON_NAME]" at bounding box center [418, 26] width 367 height 10
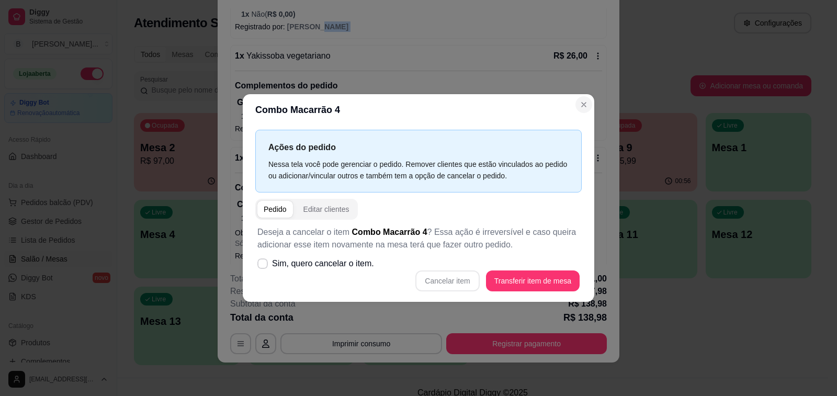
click at [585, 102] on p "Gostaria de Talher descartavel no seu pedido ?" at bounding box center [419, 102] width 365 height 13
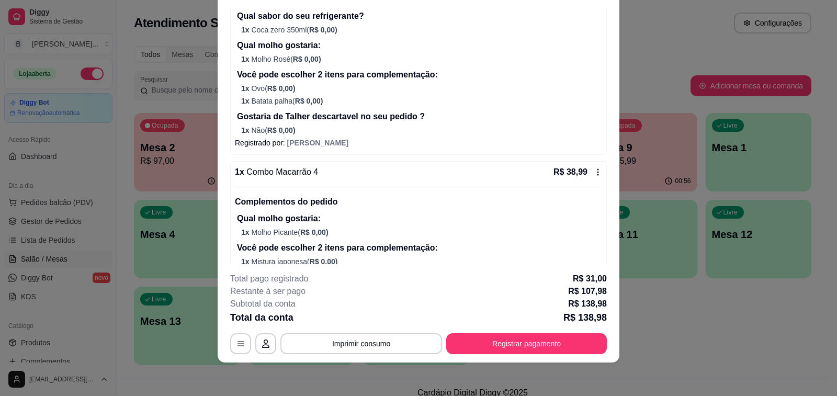
scroll to position [269, 0]
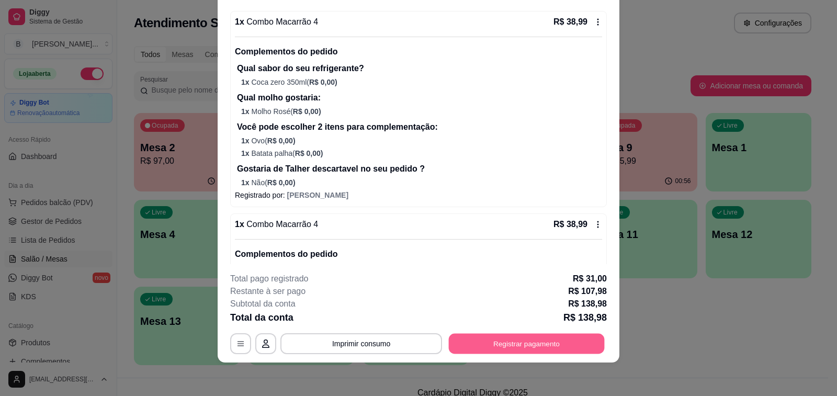
click at [490, 340] on button "Registrar pagamento" at bounding box center [527, 344] width 156 height 20
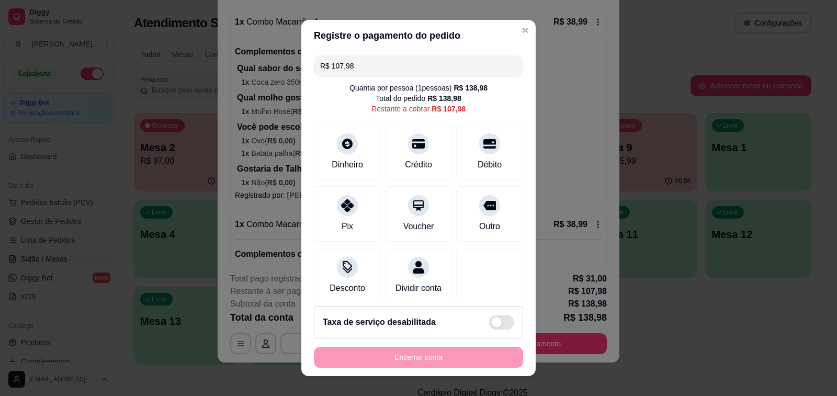
click at [457, 68] on input "R$ 107,98" at bounding box center [418, 65] width 197 height 21
click at [339, 211] on div at bounding box center [347, 202] width 23 height 23
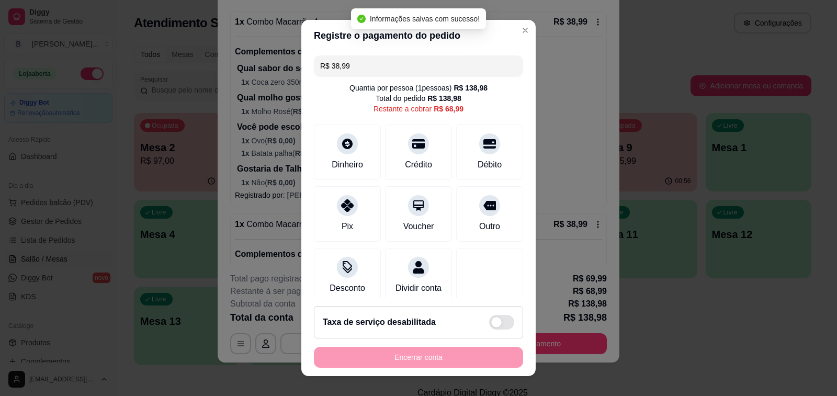
type input "R$ 68,99"
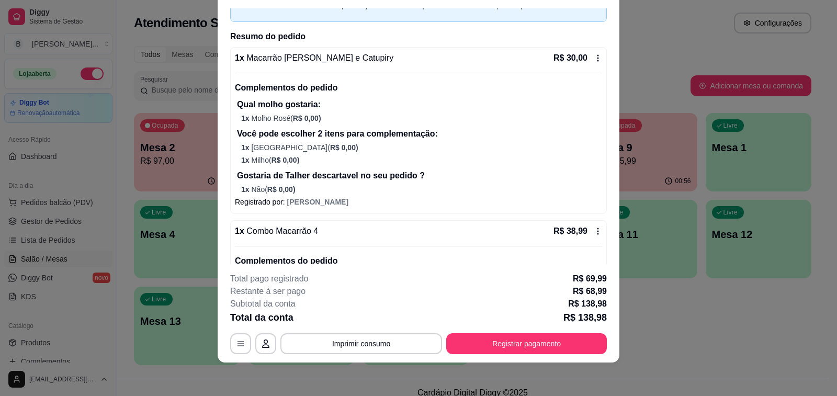
scroll to position [0, 0]
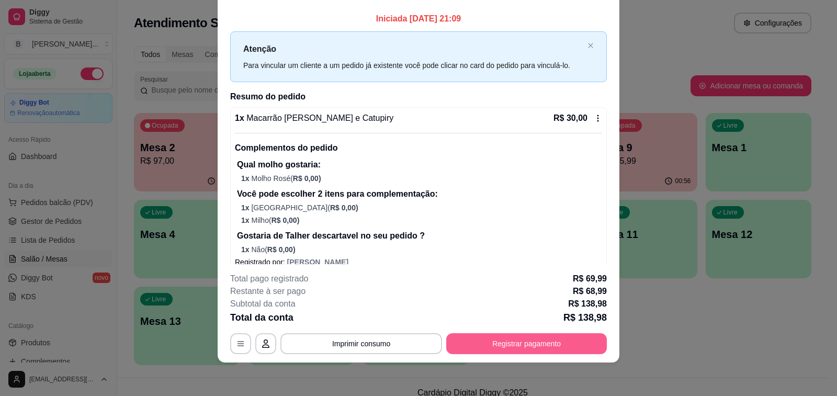
click at [469, 345] on button "Registrar pagamento" at bounding box center [526, 343] width 161 height 21
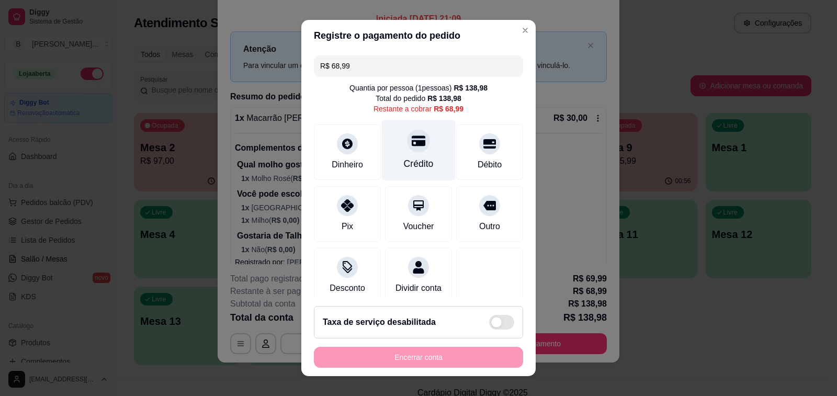
click at [416, 157] on div "Crédito" at bounding box center [419, 164] width 30 height 14
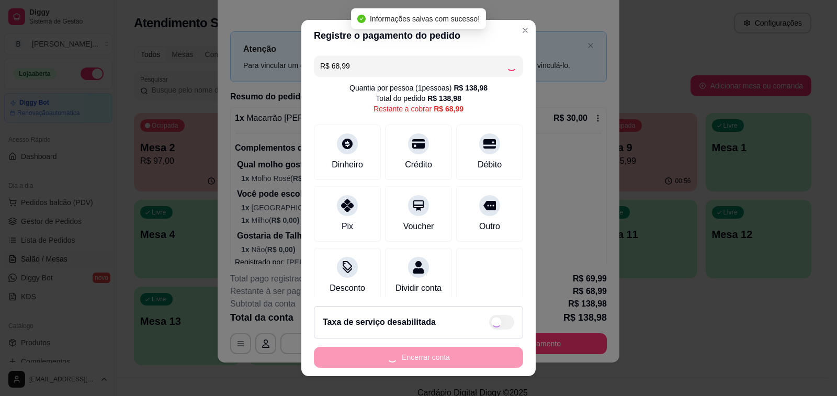
type input "R$ 0,00"
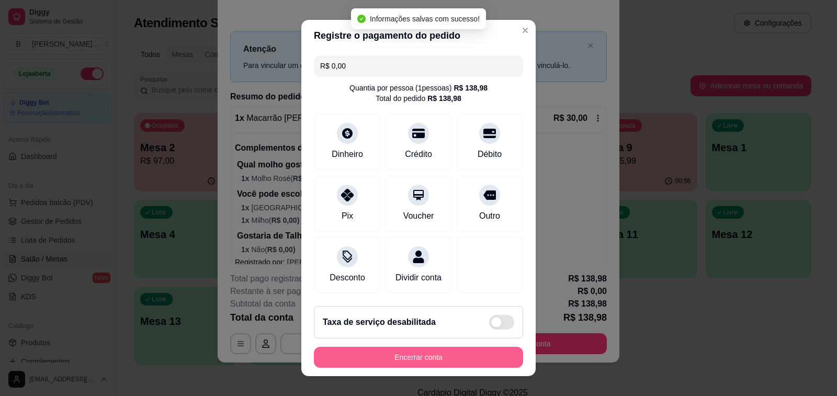
click at [441, 361] on button "Encerrar conta" at bounding box center [418, 357] width 209 height 21
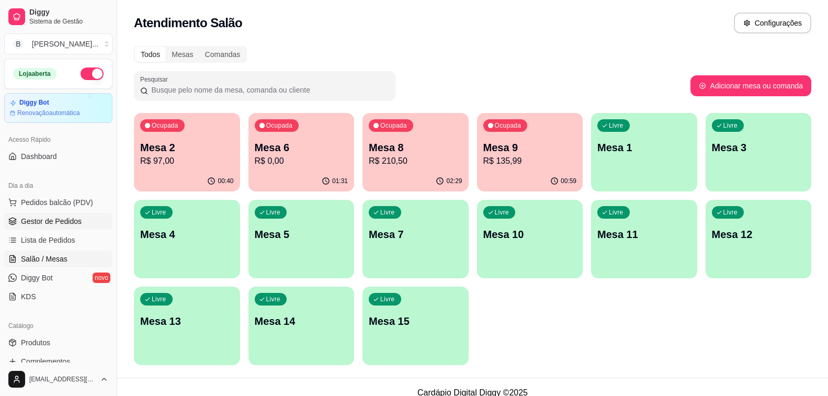
click at [56, 214] on link "Gestor de Pedidos" at bounding box center [58, 221] width 108 height 17
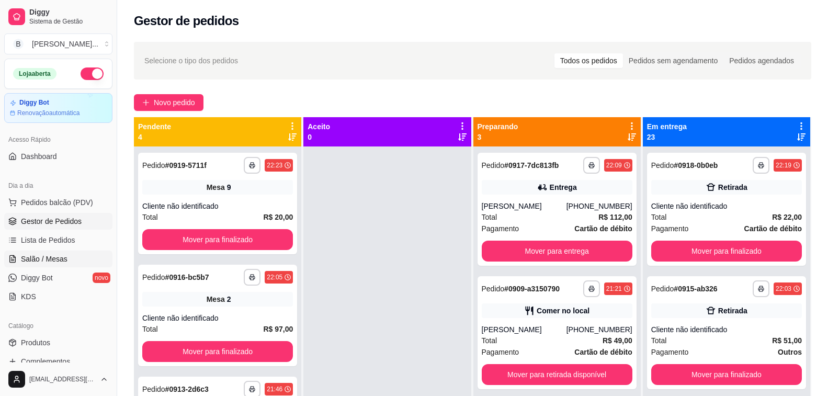
click at [55, 256] on span "Salão / Mesas" at bounding box center [44, 259] width 47 height 10
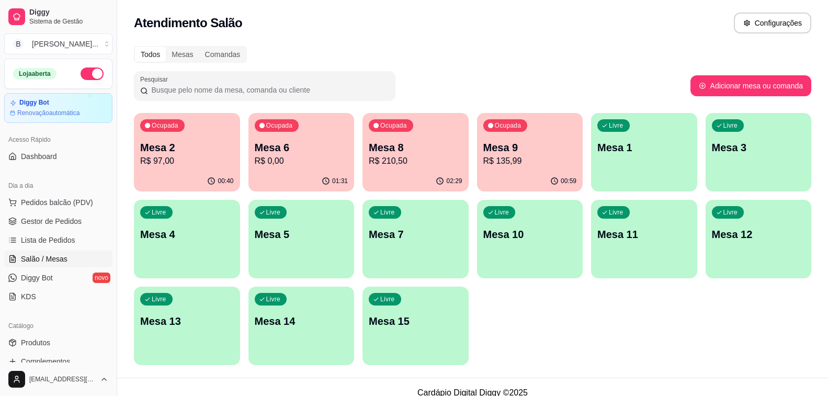
click at [294, 151] on p "Mesa 6" at bounding box center [302, 147] width 94 height 15
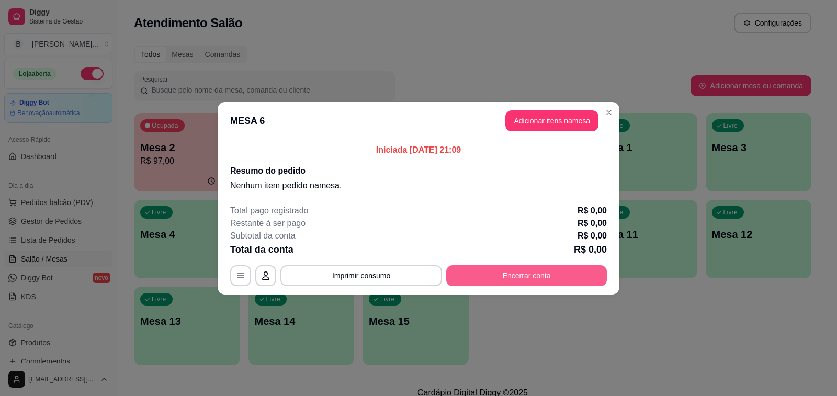
click at [529, 275] on button "Encerrar conta" at bounding box center [526, 275] width 161 height 21
click at [534, 280] on button "Encerrar conta" at bounding box center [526, 275] width 161 height 21
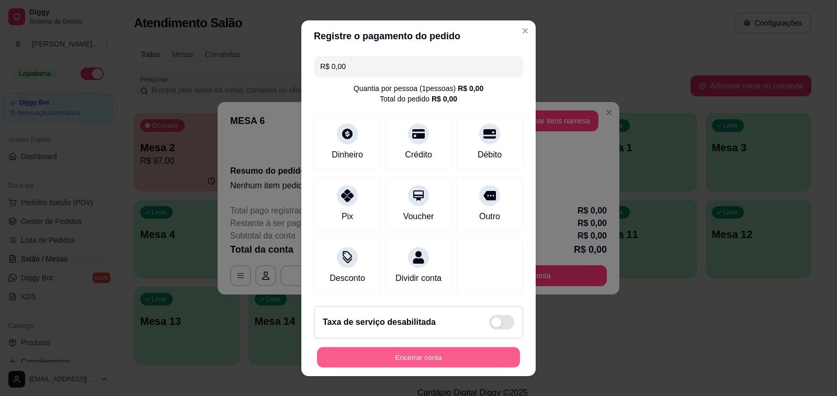
click at [406, 359] on button "Encerrar conta" at bounding box center [418, 357] width 203 height 20
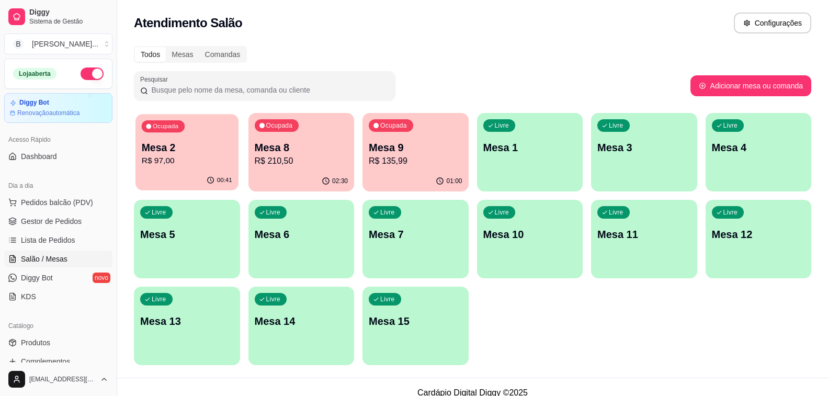
click at [205, 146] on p "Mesa 2" at bounding box center [187, 148] width 90 height 14
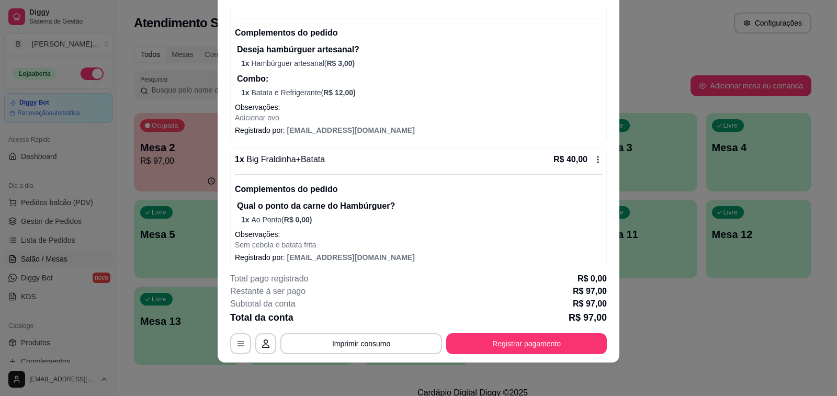
scroll to position [167, 0]
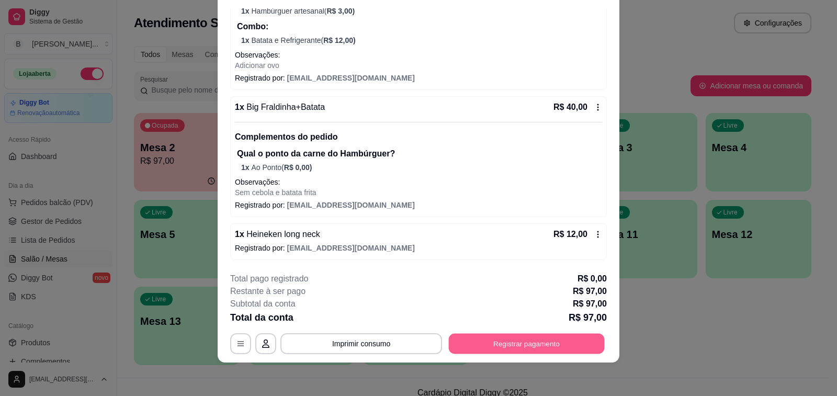
click at [476, 343] on button "Registrar pagamento" at bounding box center [527, 344] width 156 height 20
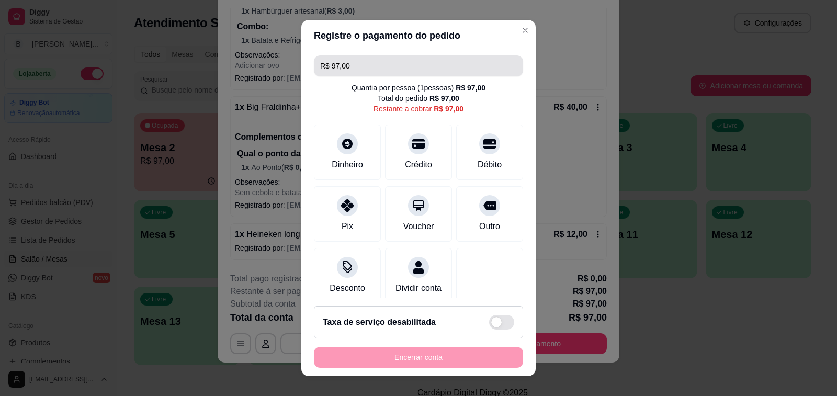
click at [375, 64] on input "R$ 97,00" at bounding box center [418, 65] width 197 height 21
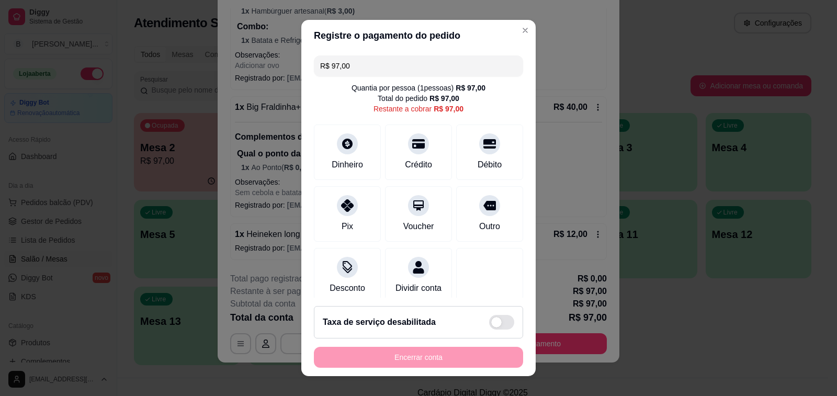
click at [375, 64] on input "R$ 97,00" at bounding box center [418, 65] width 197 height 21
click at [343, 151] on div at bounding box center [347, 140] width 23 height 23
click at [345, 152] on div at bounding box center [347, 140] width 23 height 23
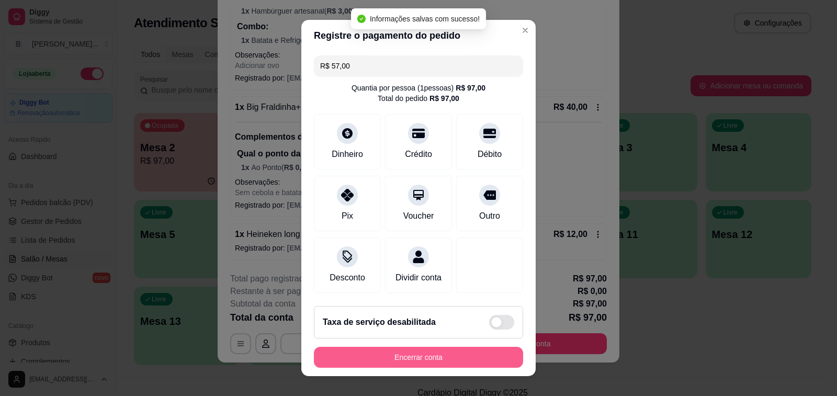
type input "R$ 0,00"
click at [446, 360] on button "Encerrar conta" at bounding box center [418, 357] width 203 height 20
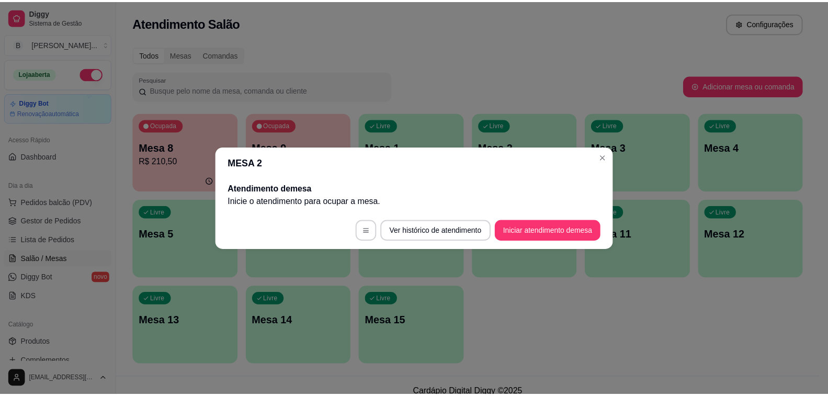
scroll to position [0, 0]
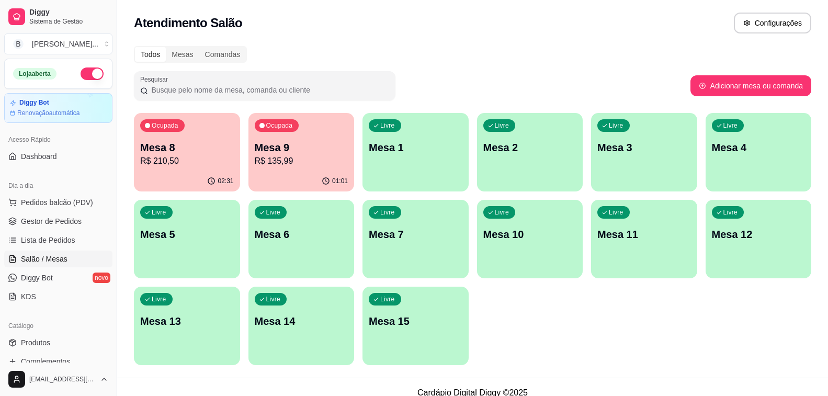
click at [196, 146] on p "Mesa 8" at bounding box center [187, 147] width 94 height 15
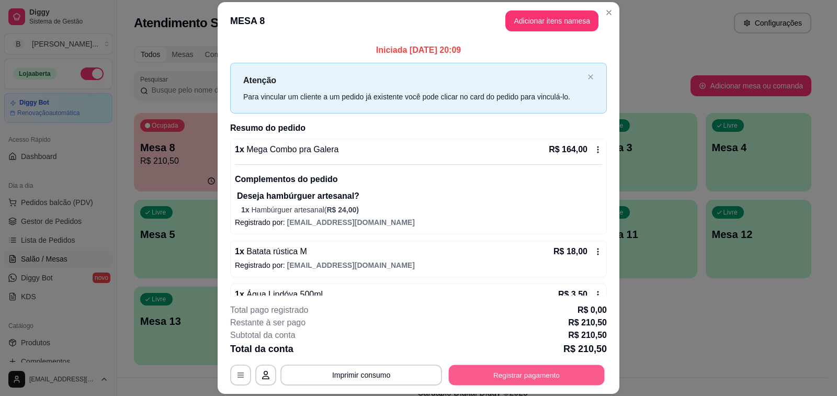
click at [531, 376] on button "Registrar pagamento" at bounding box center [527, 375] width 156 height 20
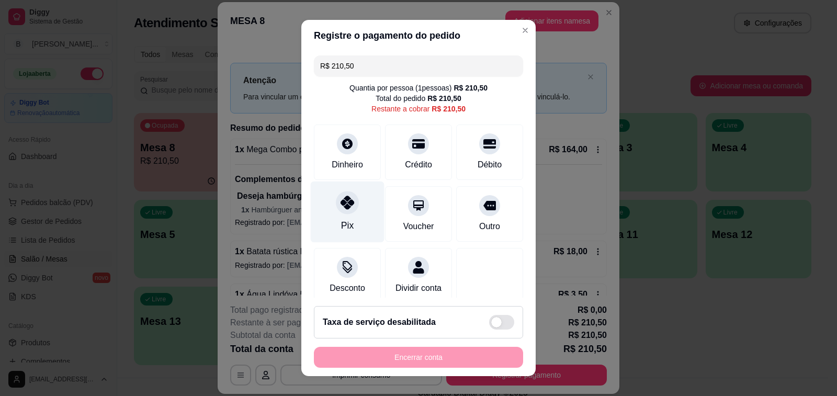
click at [340, 203] on icon at bounding box center [347, 203] width 14 height 14
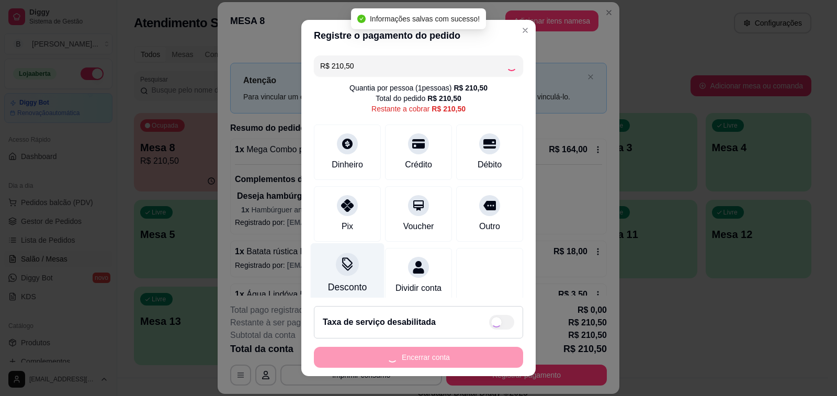
type input "R$ 0,00"
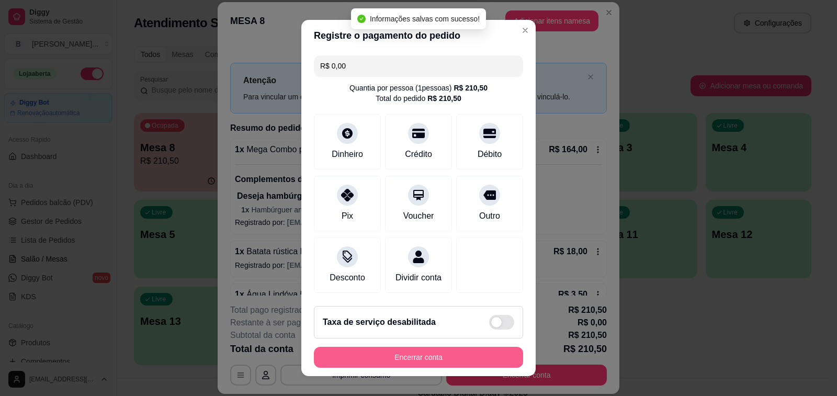
click at [390, 361] on button "Encerrar conta" at bounding box center [418, 357] width 209 height 21
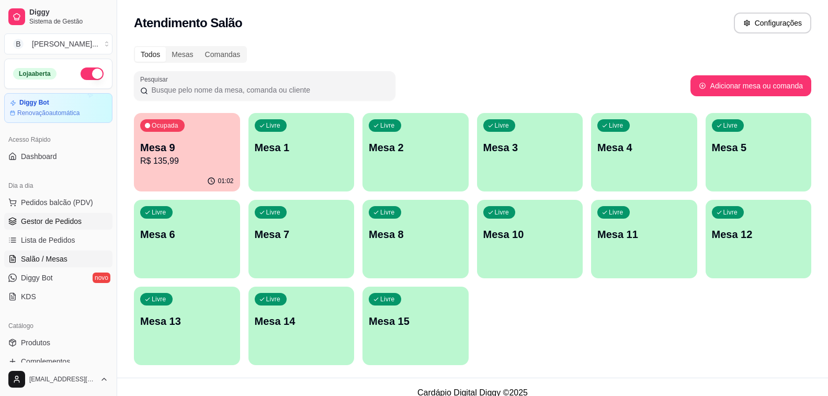
click at [79, 219] on link "Gestor de Pedidos" at bounding box center [58, 221] width 108 height 17
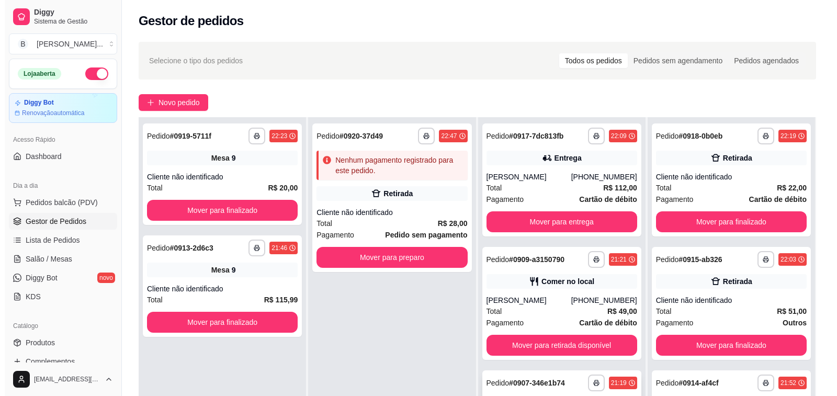
scroll to position [159, 0]
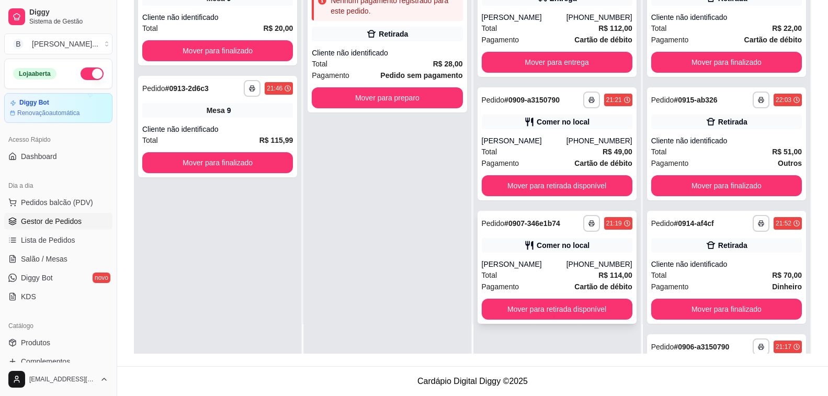
click at [563, 261] on div "[PERSON_NAME]" at bounding box center [524, 264] width 85 height 10
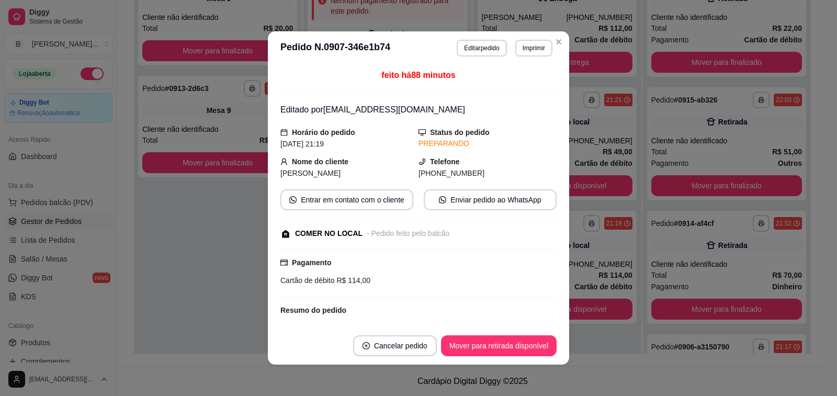
scroll to position [153, 0]
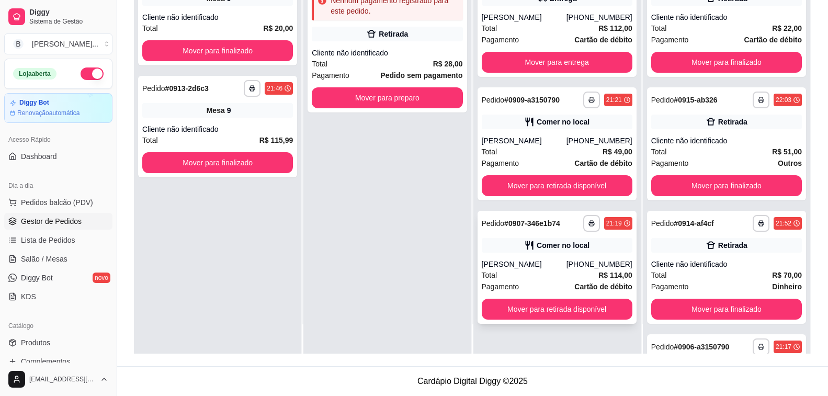
click at [522, 260] on div "[PERSON_NAME]" at bounding box center [524, 264] width 85 height 10
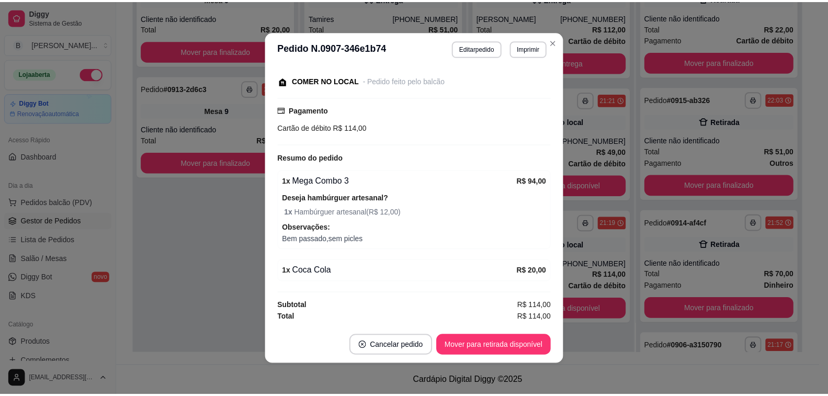
scroll to position [2, 0]
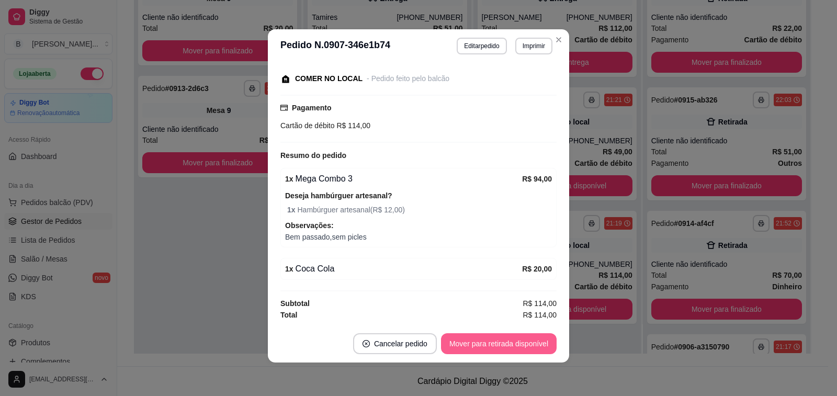
click at [507, 347] on button "Mover para retirada disponível" at bounding box center [499, 343] width 116 height 21
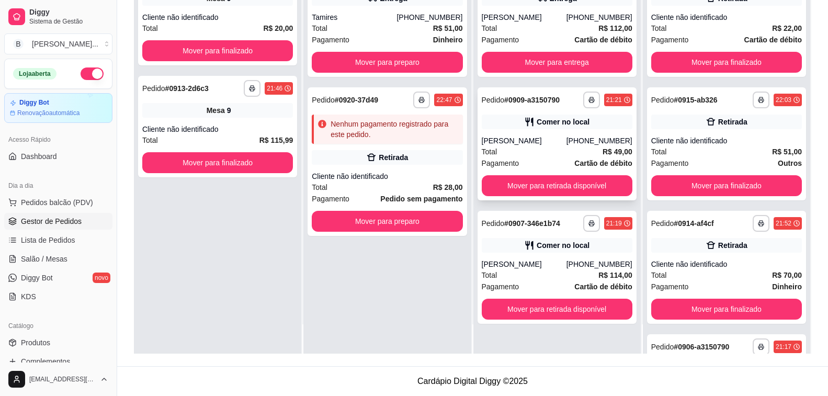
click at [547, 183] on button "Mover para retirada disponível" at bounding box center [557, 185] width 151 height 21
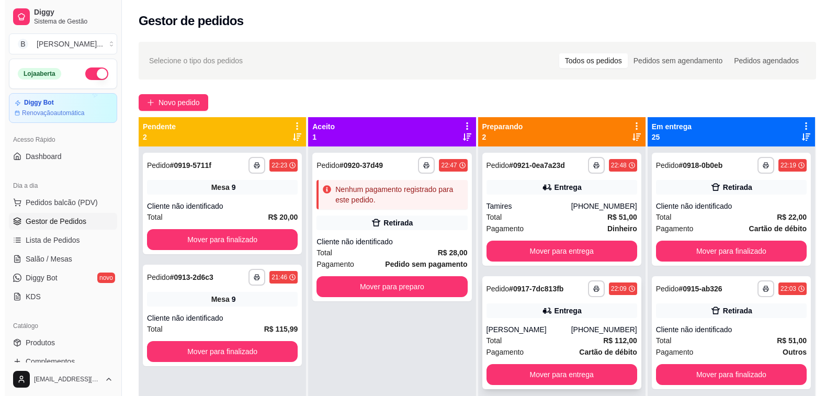
scroll to position [29, 0]
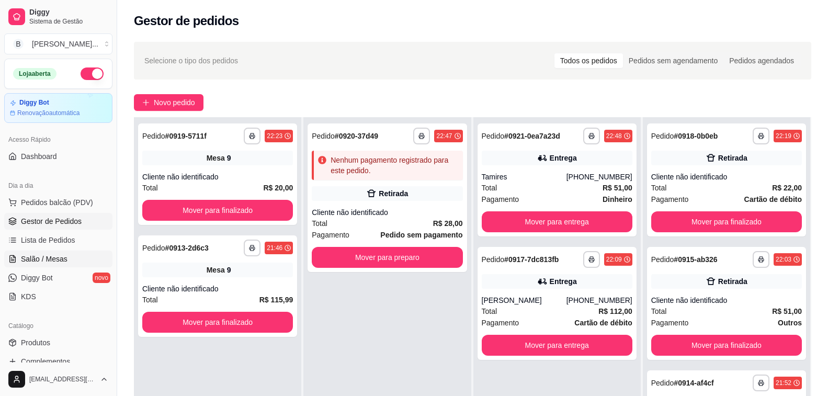
click at [66, 257] on link "Salão / Mesas" at bounding box center [58, 258] width 108 height 17
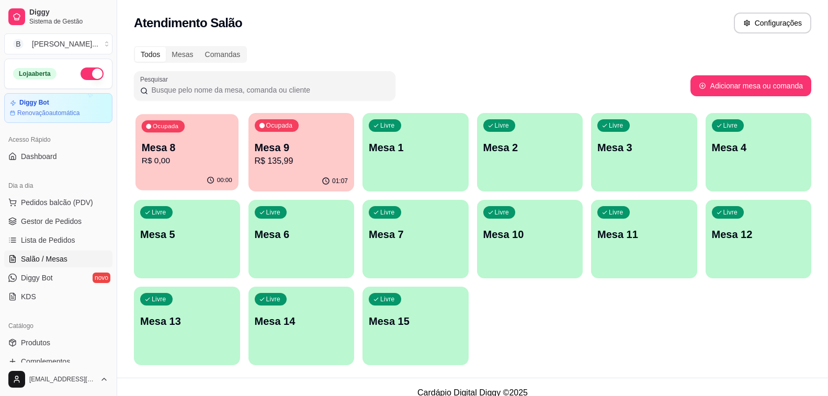
click at [197, 173] on div "00:00" at bounding box center [186, 180] width 102 height 20
click at [327, 158] on p "R$ 135,99" at bounding box center [302, 161] width 94 height 13
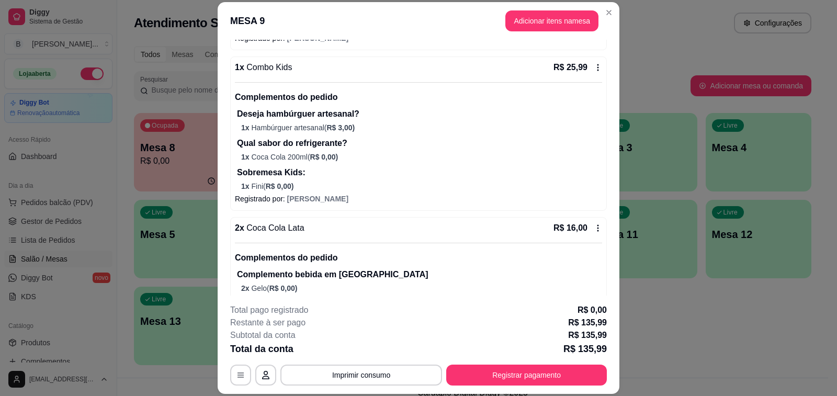
scroll to position [273, 0]
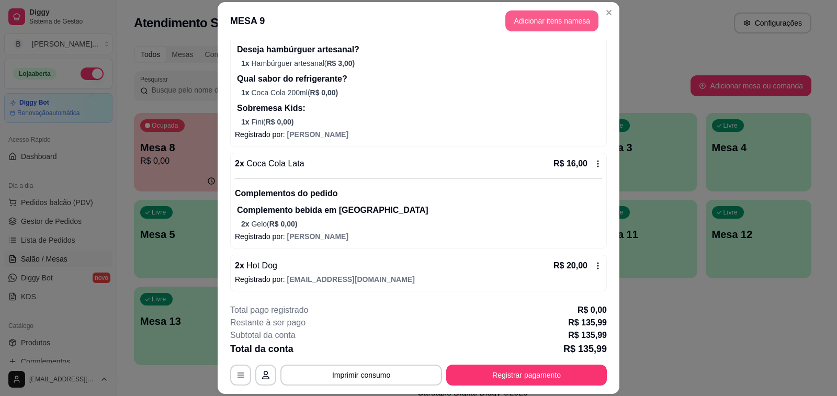
click at [528, 20] on button "Adicionar itens na mesa" at bounding box center [551, 20] width 93 height 21
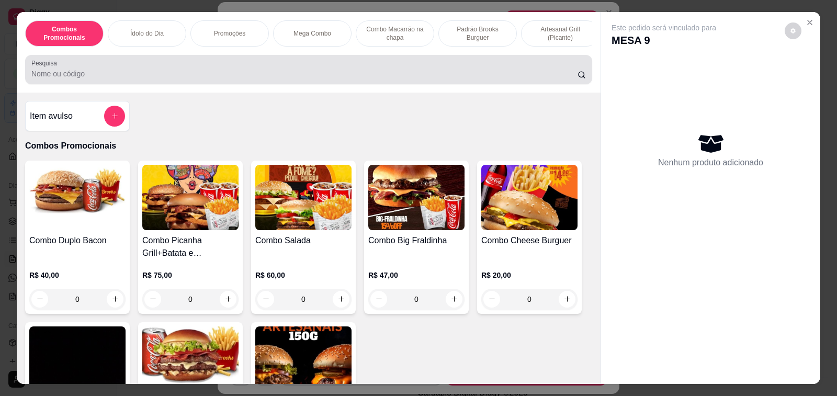
click at [64, 76] on input "Pesquisa" at bounding box center [304, 74] width 546 height 10
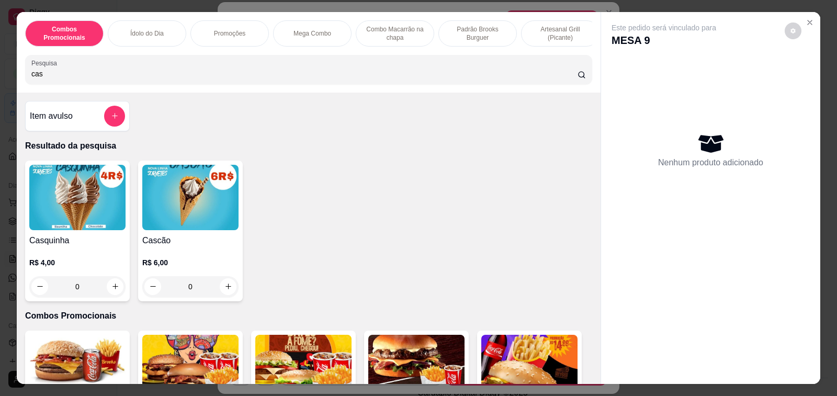
type input "cas"
click at [48, 241] on h4 "Casquinha" at bounding box center [77, 240] width 96 height 13
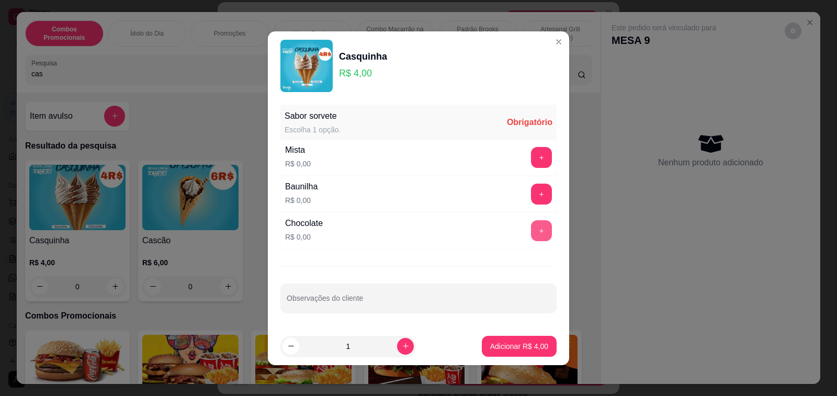
click at [531, 233] on button "+" at bounding box center [541, 230] width 21 height 21
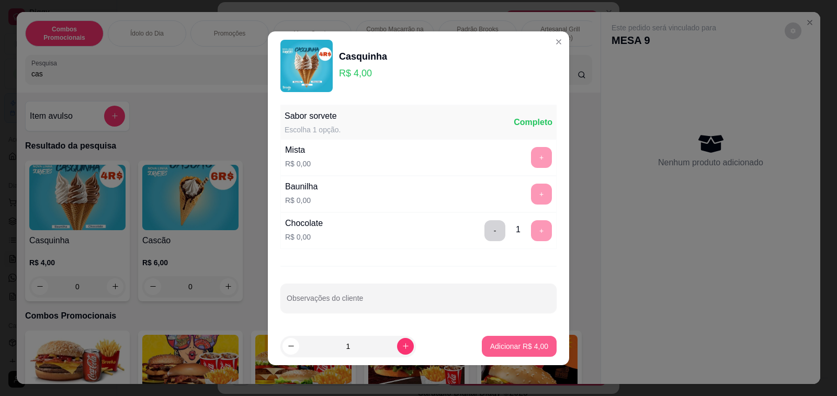
click at [530, 350] on p "Adicionar R$ 4,00" at bounding box center [519, 346] width 58 height 10
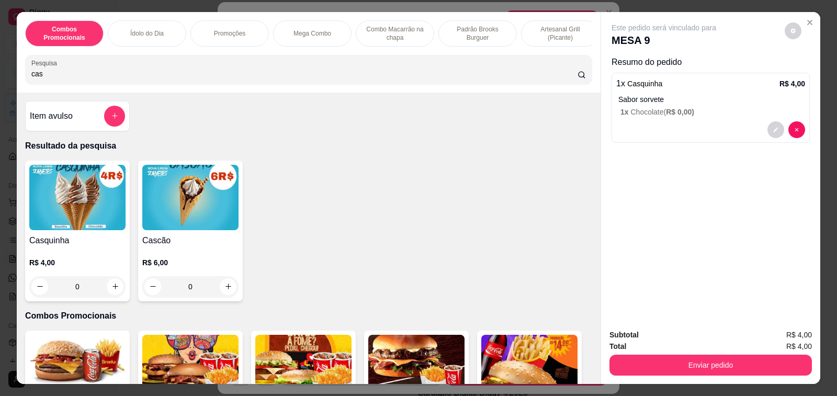
click at [61, 121] on h4 "Item avulso" at bounding box center [51, 116] width 43 height 13
click at [405, 157] on input "Nome do produto" at bounding box center [418, 161] width 197 height 10
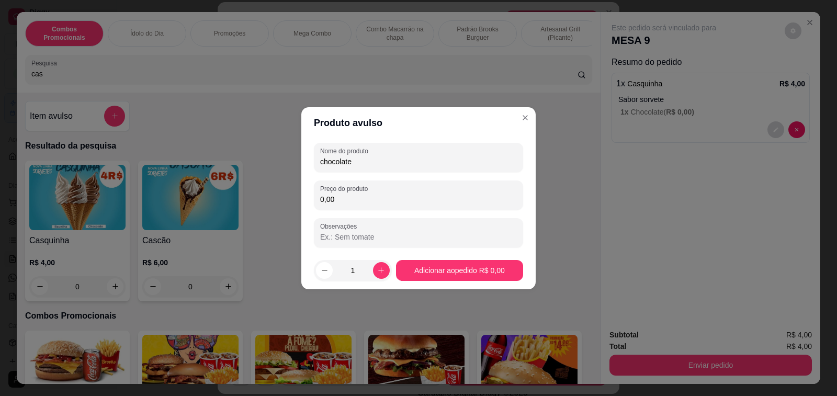
type input "chocolate"
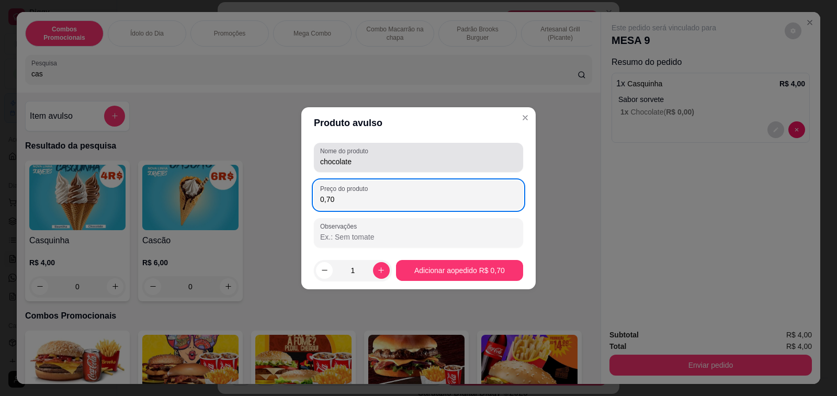
type input "7,00"
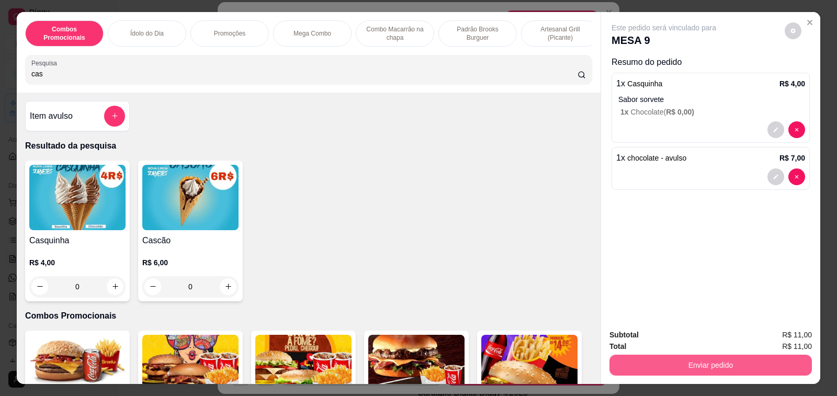
click at [749, 362] on button "Enviar pedido" at bounding box center [710, 365] width 202 height 21
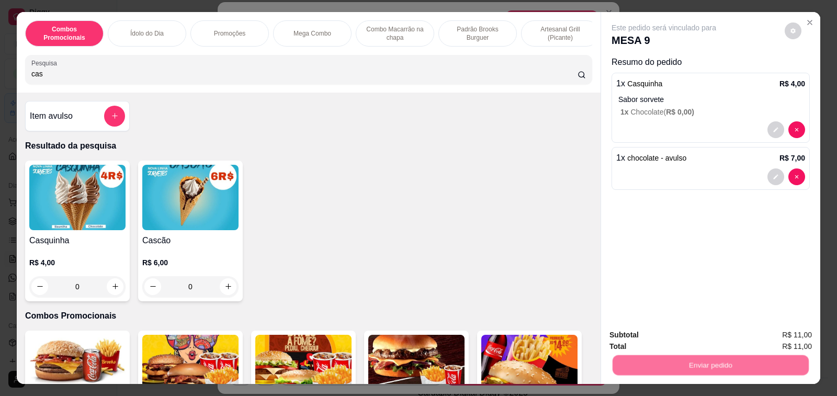
click at [717, 337] on button "Não registrar e enviar pedido" at bounding box center [675, 334] width 106 height 19
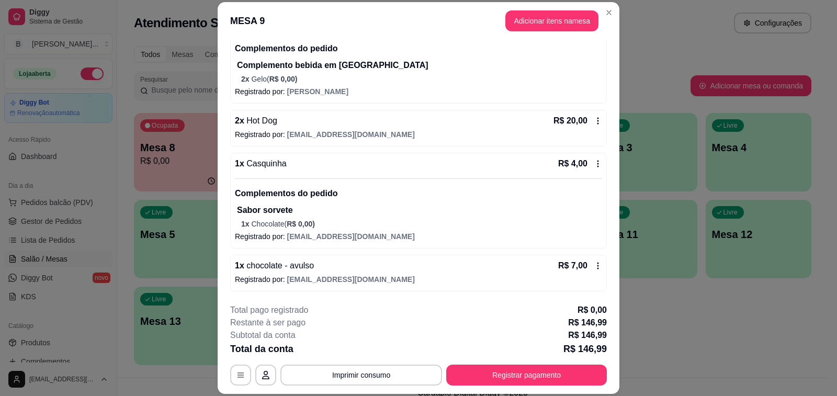
scroll to position [31, 0]
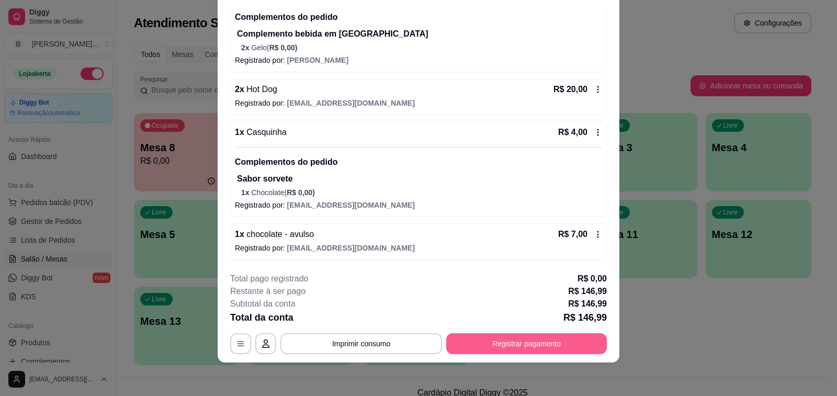
click at [553, 348] on button "Registrar pagamento" at bounding box center [526, 343] width 161 height 21
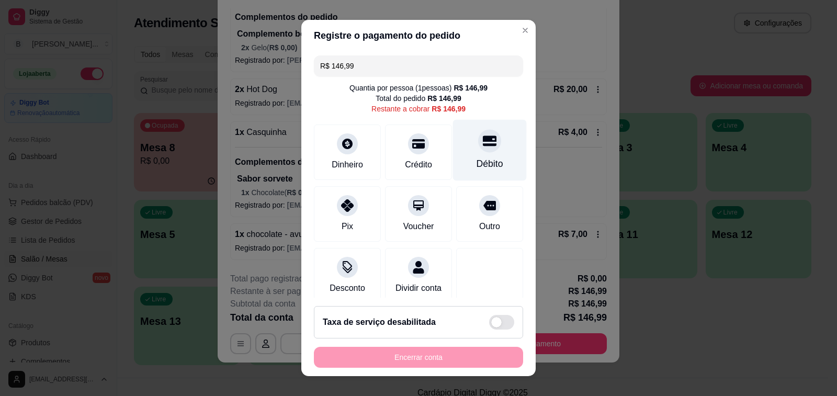
click at [483, 147] on icon at bounding box center [490, 141] width 14 height 14
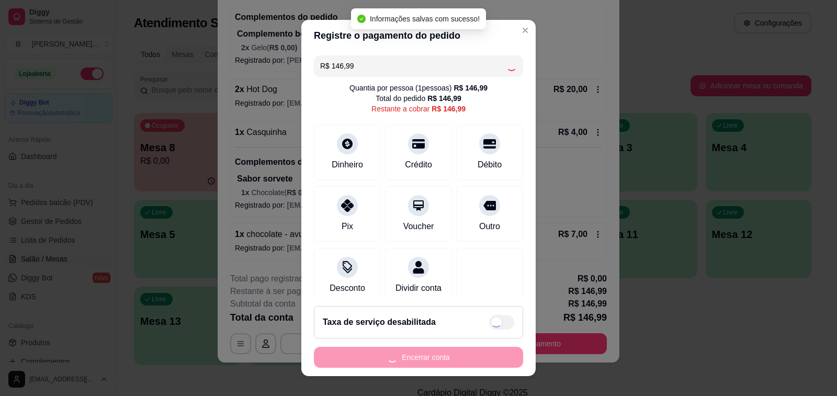
type input "R$ 0,00"
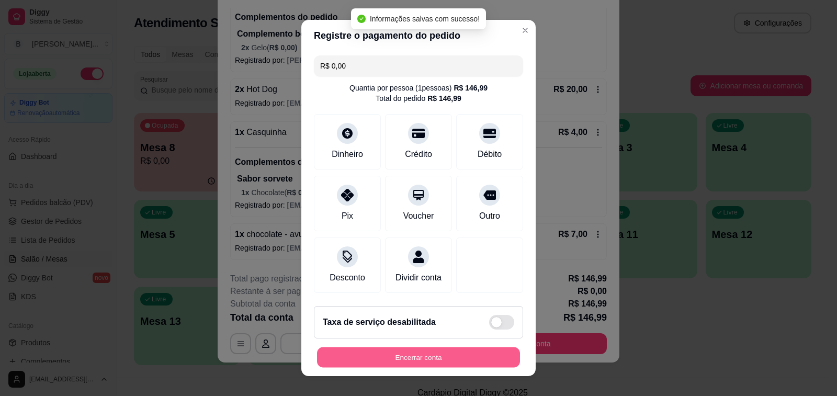
click at [441, 360] on button "Encerrar conta" at bounding box center [418, 357] width 203 height 20
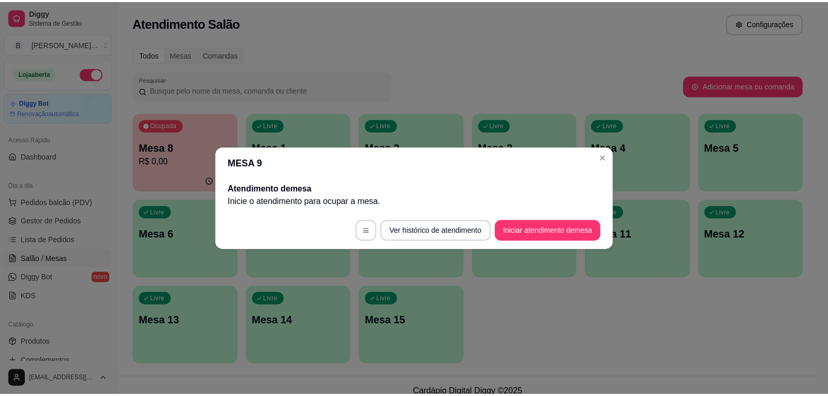
scroll to position [0, 0]
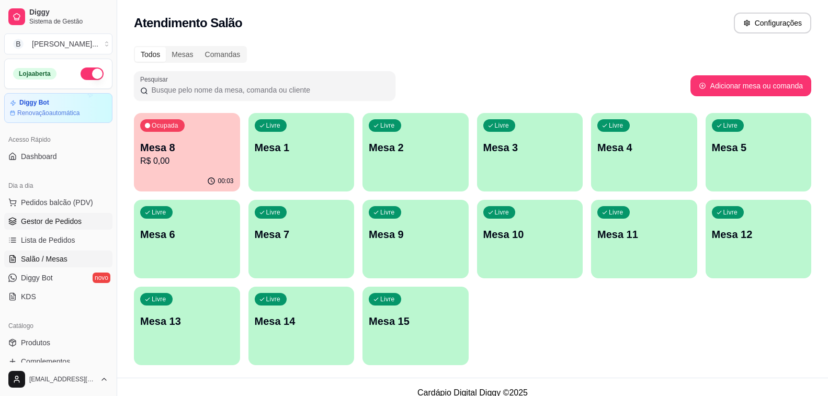
click at [71, 217] on span "Gestor de Pedidos" at bounding box center [51, 221] width 61 height 10
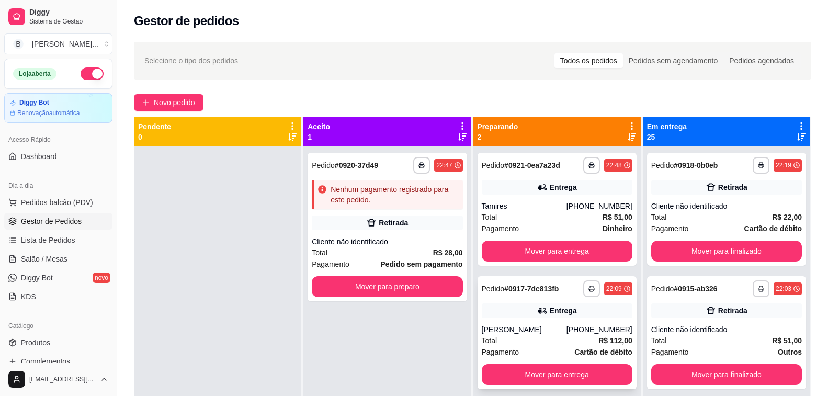
scroll to position [29, 0]
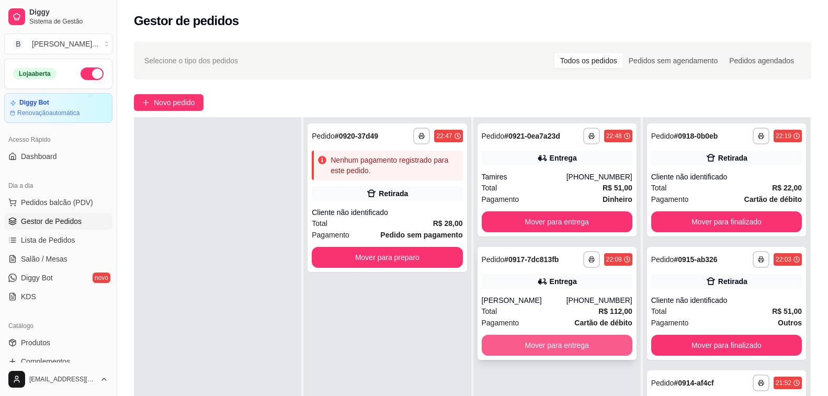
click at [560, 344] on button "Mover para entrega" at bounding box center [557, 345] width 151 height 21
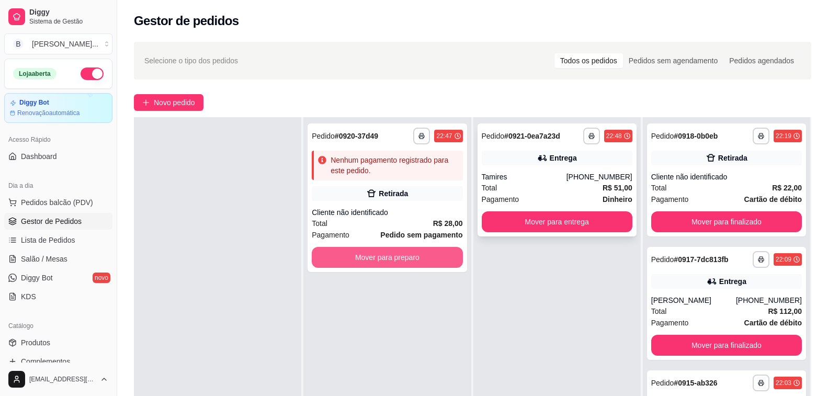
scroll to position [0, 0]
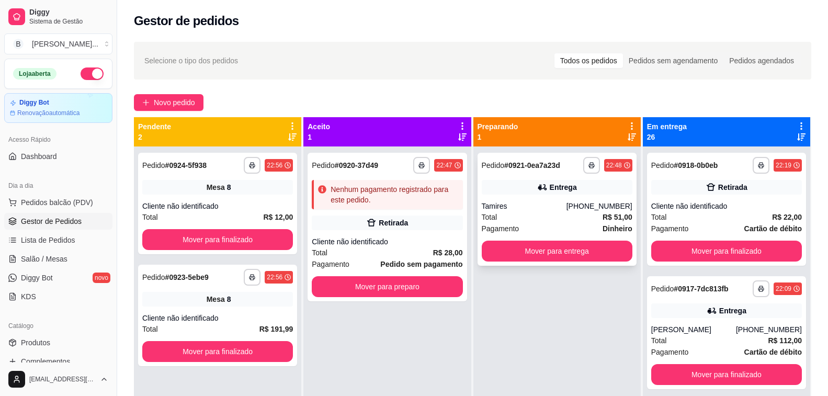
click at [539, 177] on div "**********" at bounding box center [556, 209] width 159 height 113
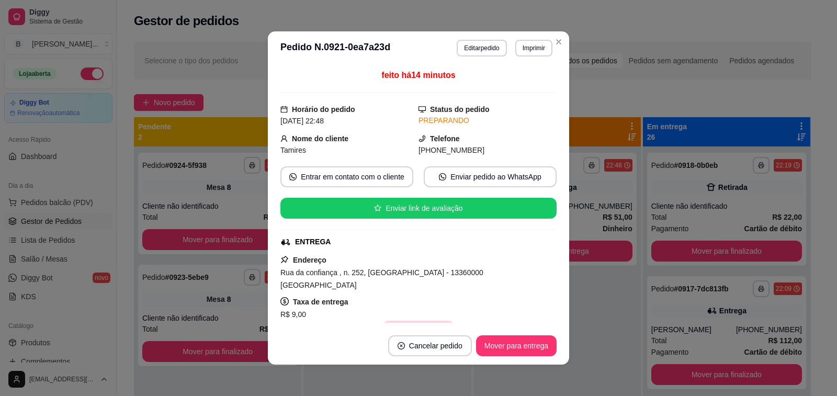
click at [418, 321] on button "Copiar Endereço" at bounding box center [418, 331] width 72 height 21
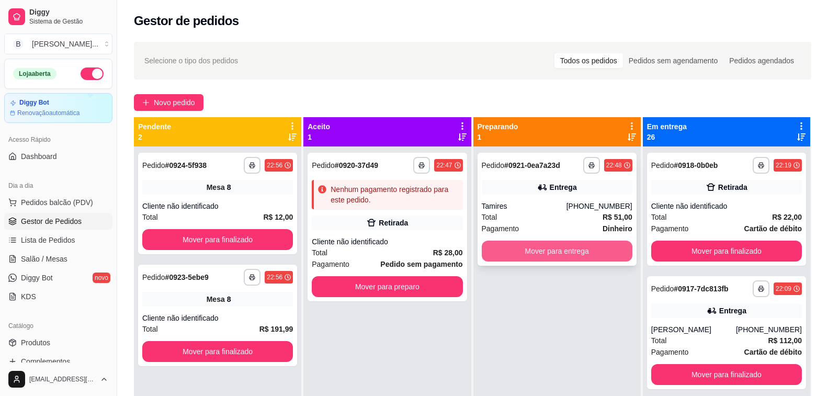
click at [580, 254] on button "Mover para entrega" at bounding box center [557, 251] width 151 height 21
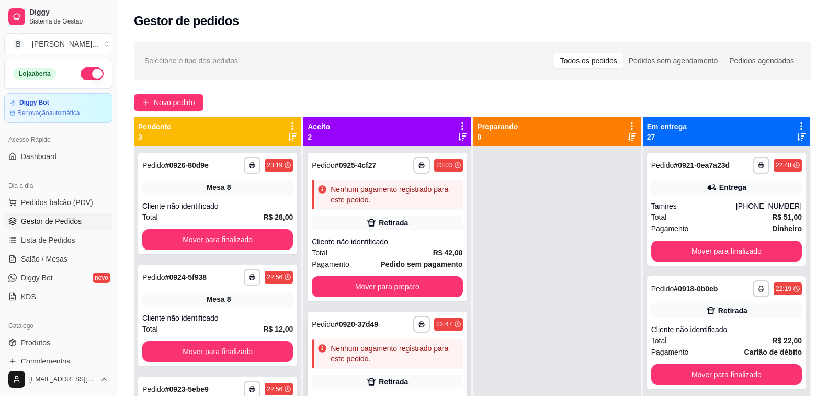
scroll to position [29, 0]
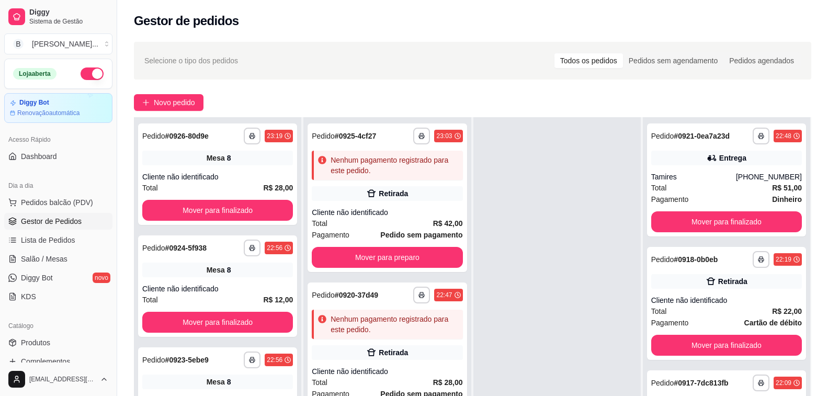
click at [298, 69] on div "Selecione o tipo dos pedidos Todos os pedidos Pedidos sem agendamento Pedidos a…" at bounding box center [472, 61] width 677 height 38
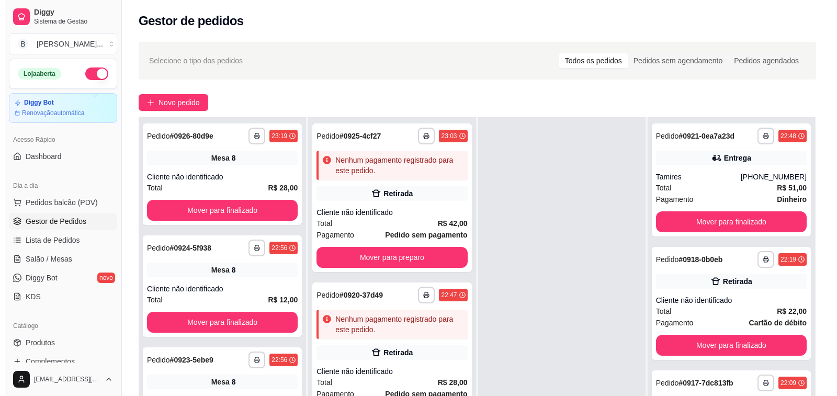
scroll to position [0, 0]
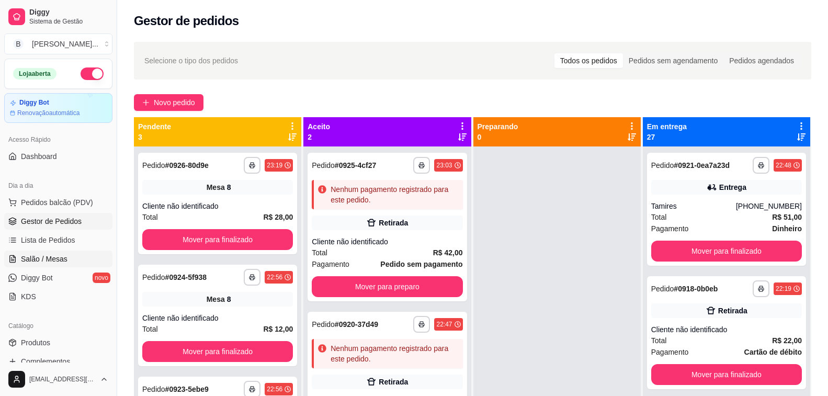
click at [67, 257] on link "Salão / Mesas" at bounding box center [58, 258] width 108 height 17
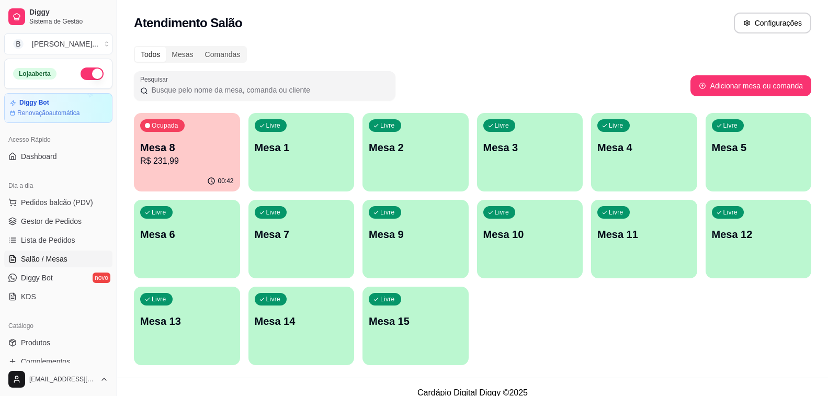
click at [163, 168] on div "Ocupada Mesa 8 R$ 231,99" at bounding box center [187, 142] width 106 height 58
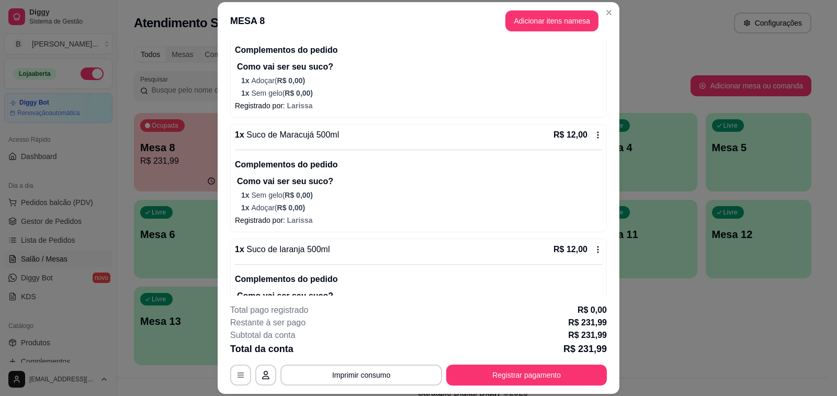
scroll to position [994, 0]
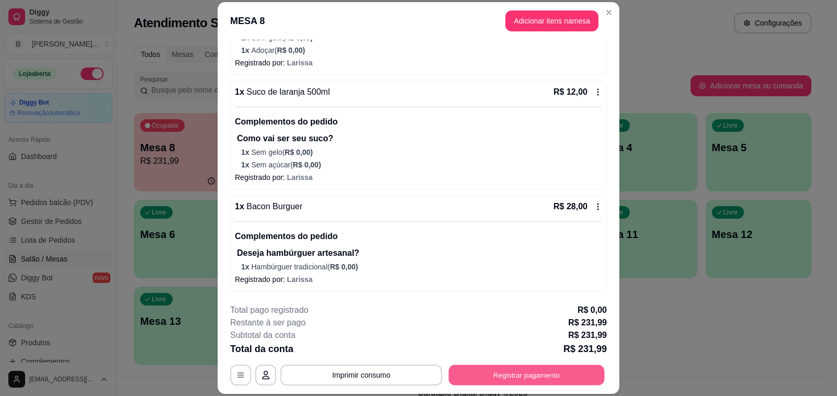
click at [509, 375] on button "Registrar pagamento" at bounding box center [527, 375] width 156 height 20
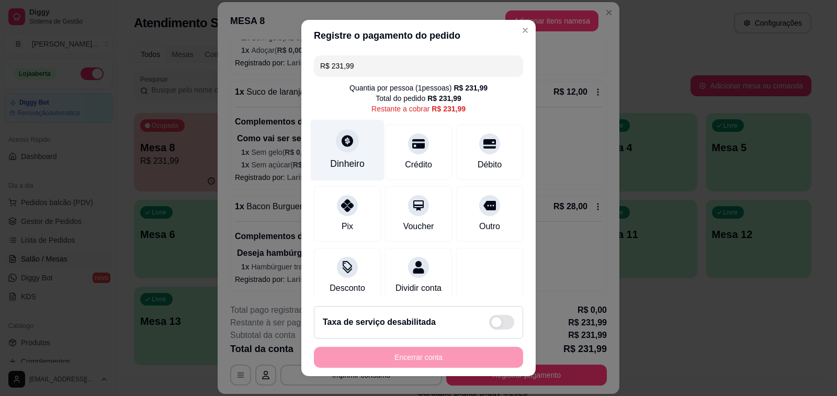
click at [345, 142] on icon at bounding box center [347, 141] width 12 height 12
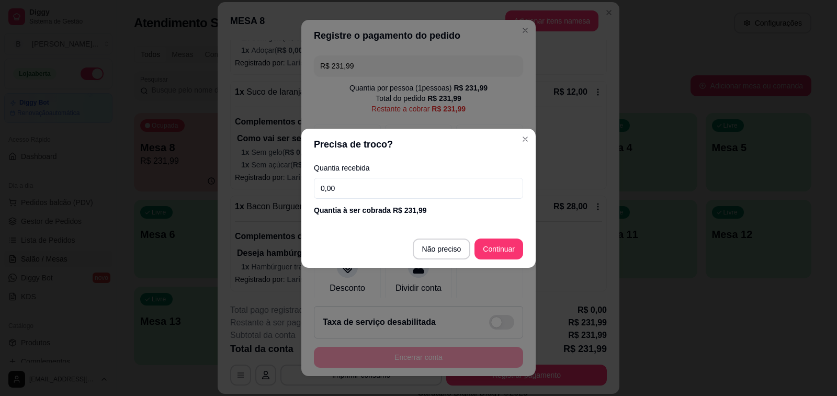
click at [385, 189] on input "0,00" at bounding box center [418, 188] width 209 height 21
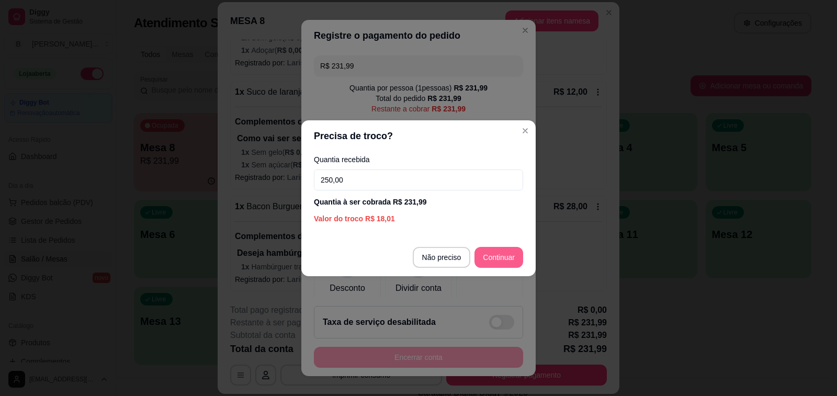
type input "250,00"
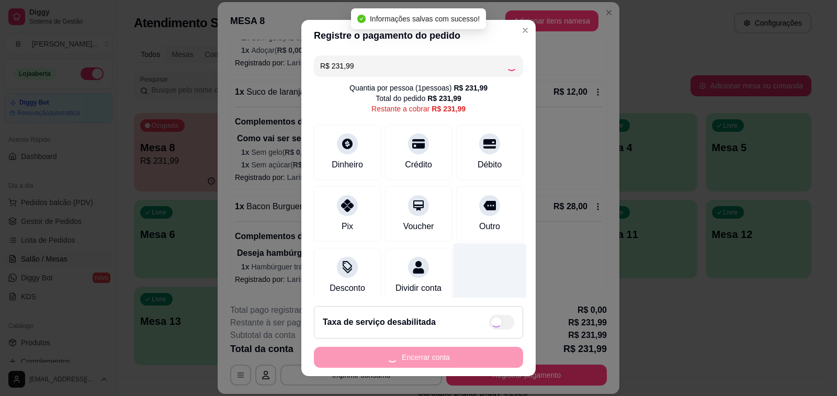
type input "R$ 0,00"
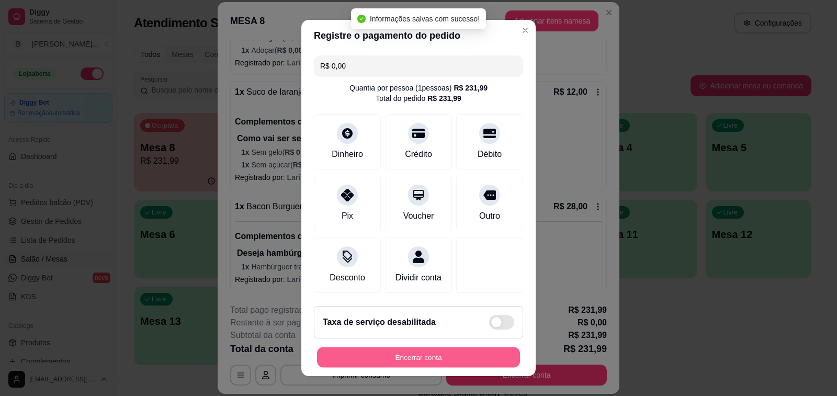
click at [440, 368] on div "Encerrar conta" at bounding box center [418, 357] width 209 height 21
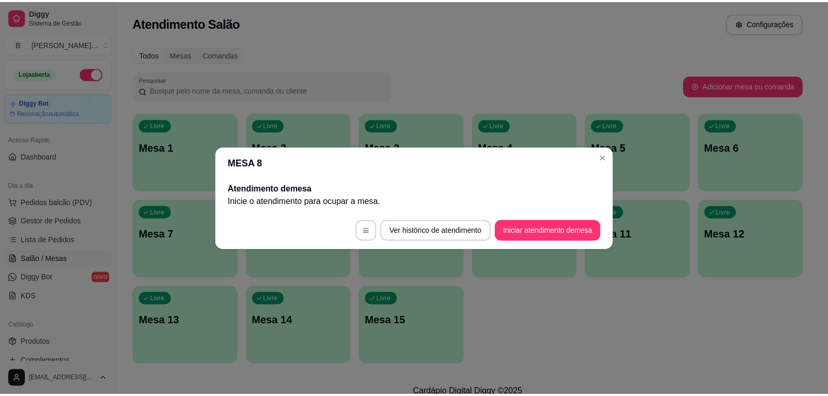
scroll to position [0, 0]
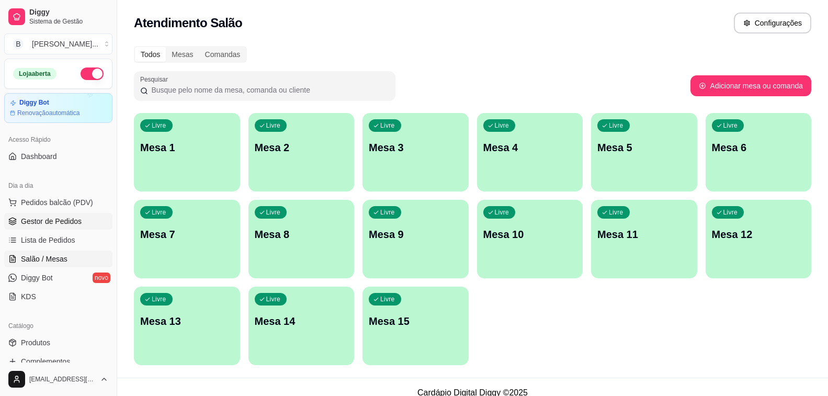
click at [76, 224] on span "Gestor de Pedidos" at bounding box center [51, 221] width 61 height 10
